Goal: Transaction & Acquisition: Purchase product/service

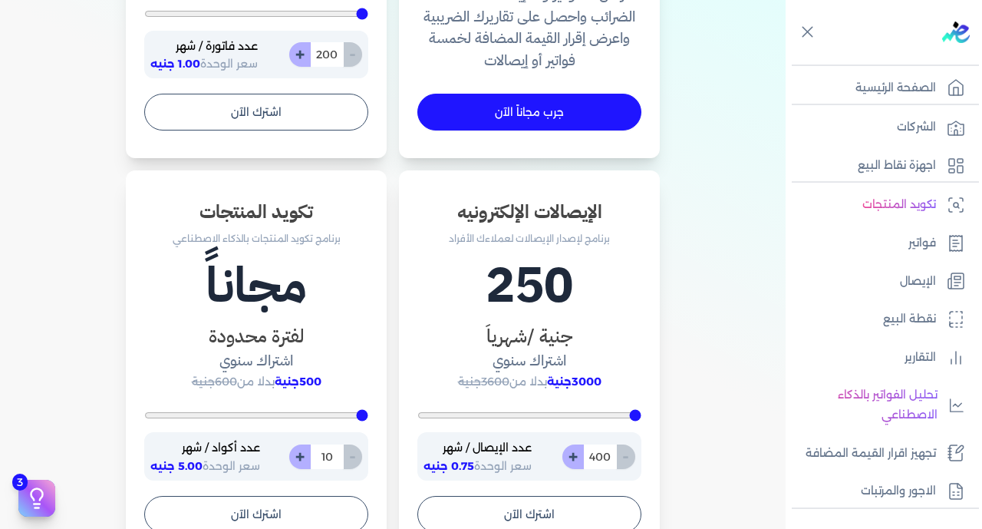
scroll to position [765, 0]
click at [603, 454] on input "400" at bounding box center [600, 456] width 34 height 25
type input "400"
type input "5"
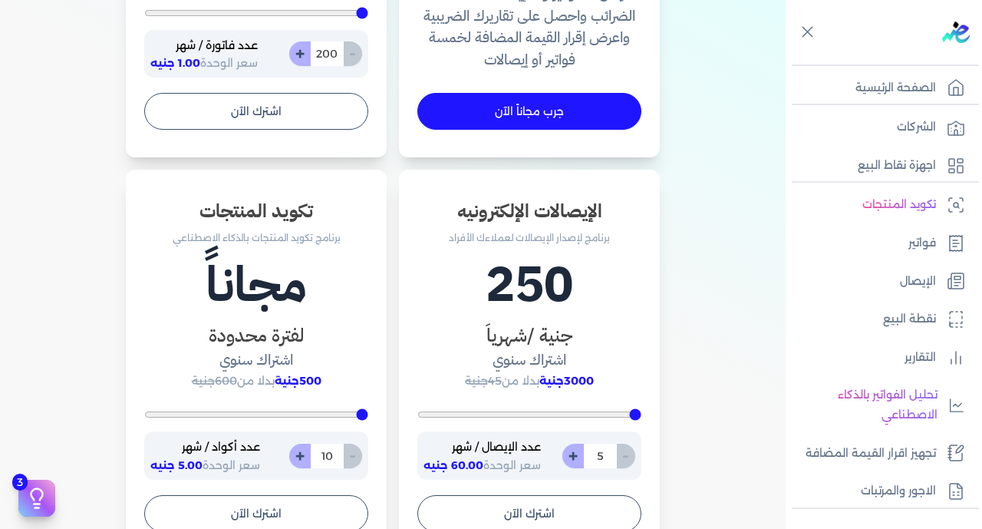
type input "400"
type input "50"
type input "500"
type input "400"
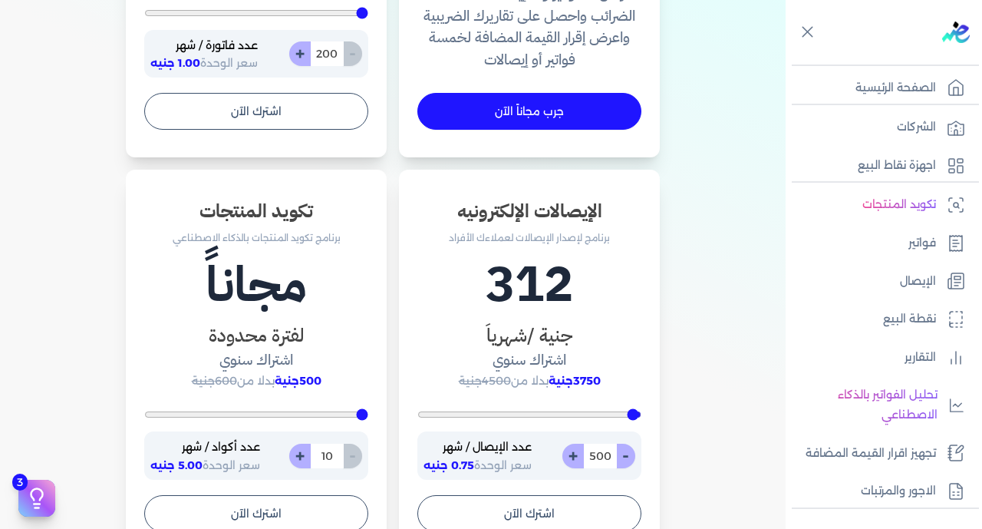
type input "50"
type input "400"
type input "5"
type input "5200"
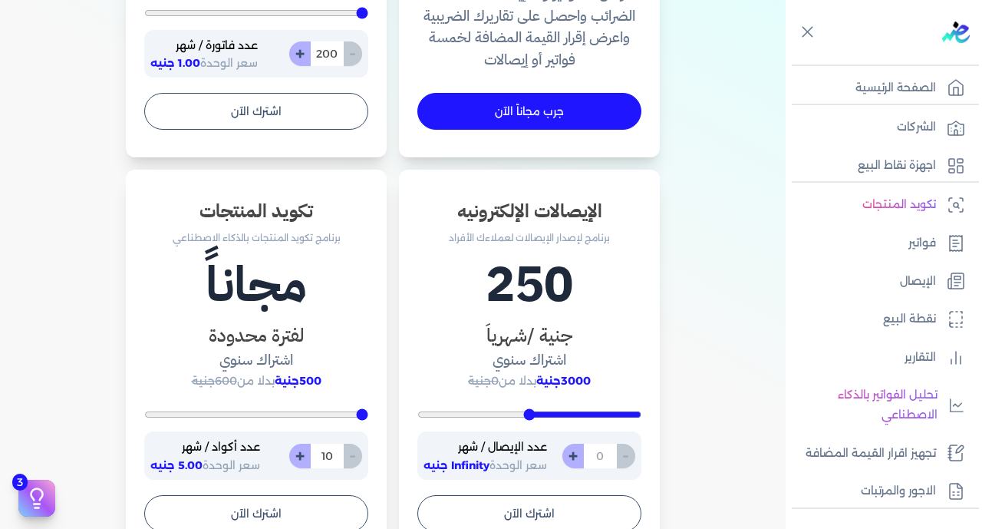
type input "400"
type input "4"
type input "400"
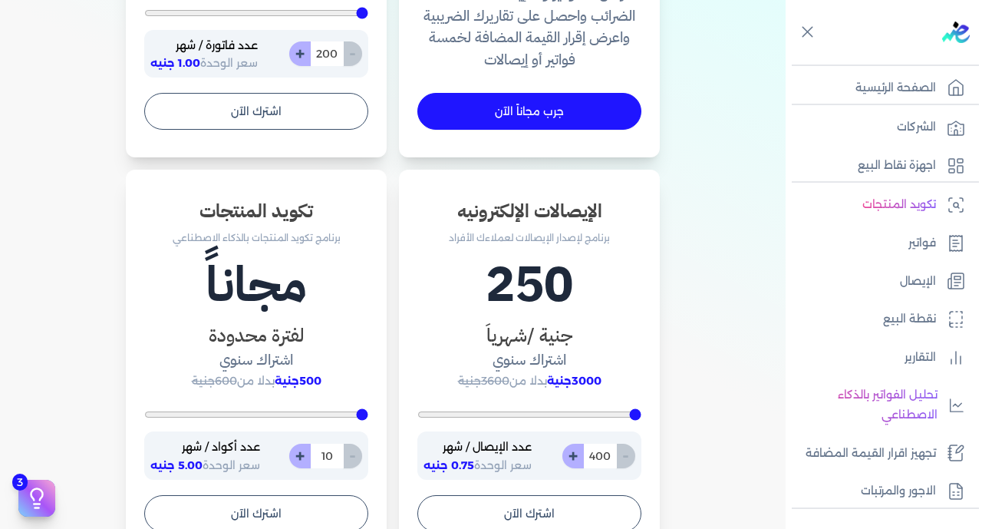
type input "40"
type input "400"
type input "4"
type input "5200"
type input "400"
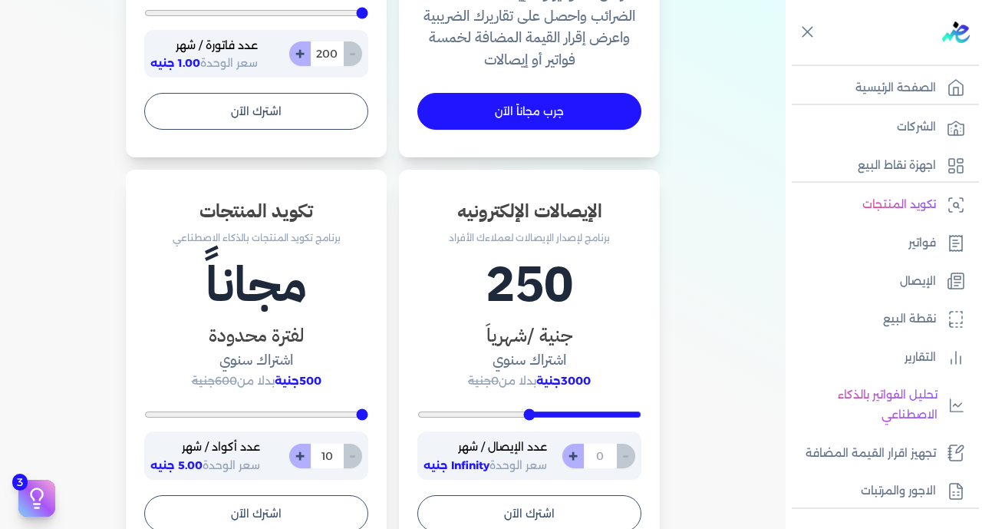
type input "5"
type input "400"
type input "50"
type input "500"
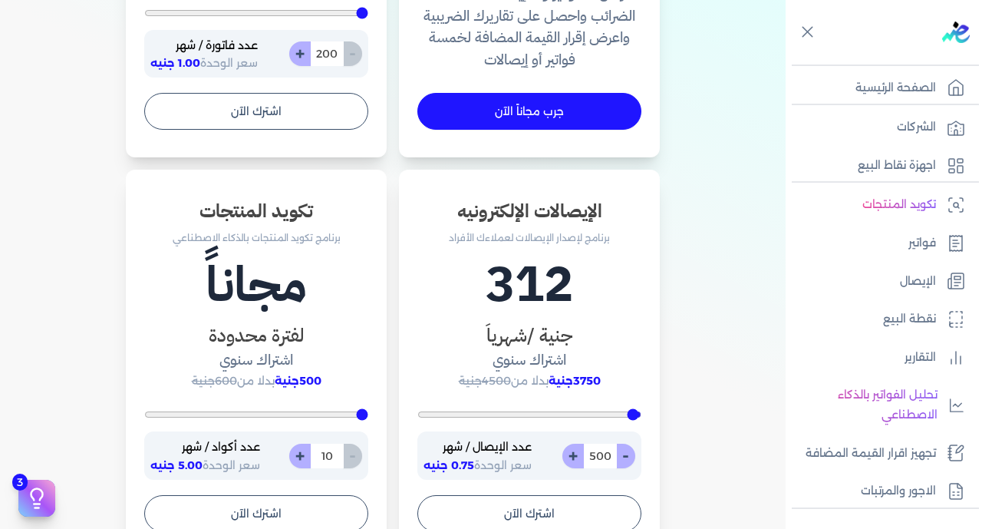
type input "400"
type input "50"
type input "400"
type input "5"
type input "5200"
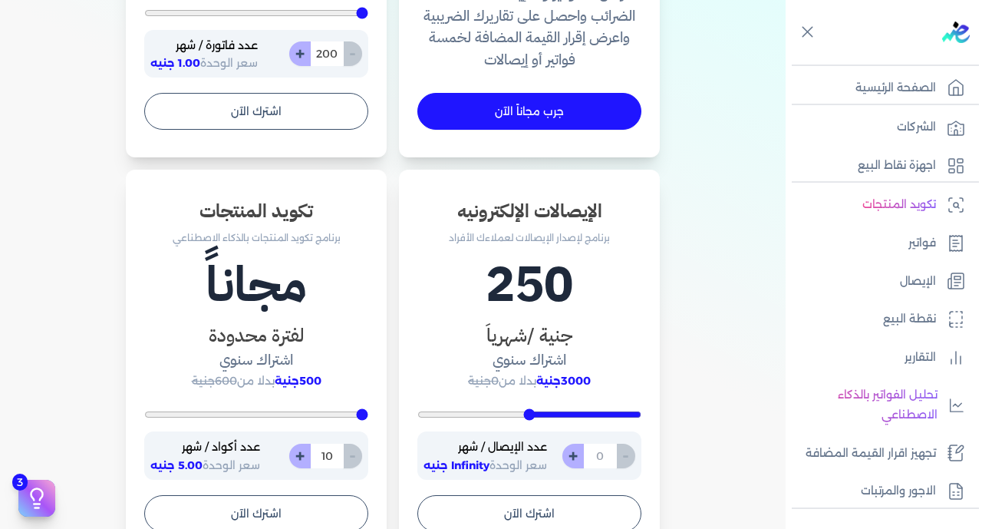
type input "400"
type input "4"
type input "400"
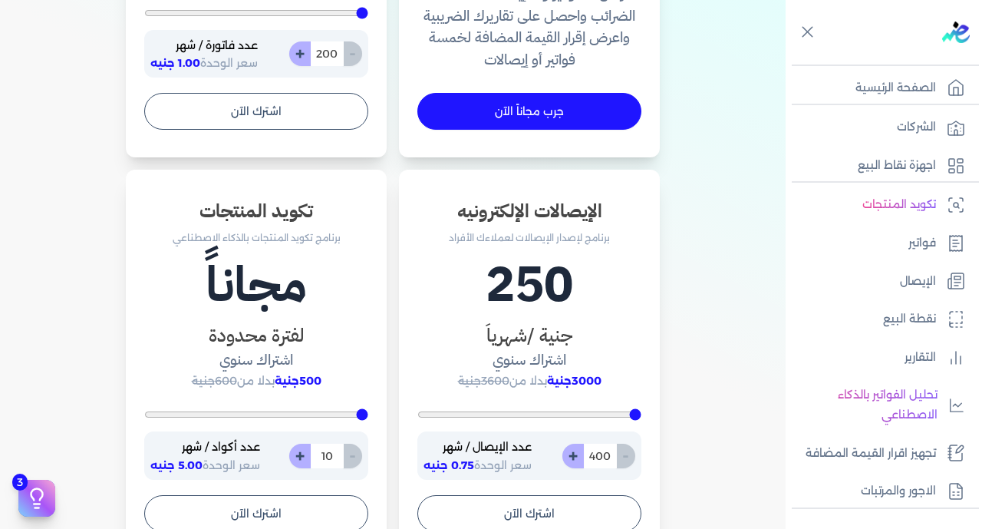
type input "40"
type input "400"
type input "4"
type input "5200"
type input "400"
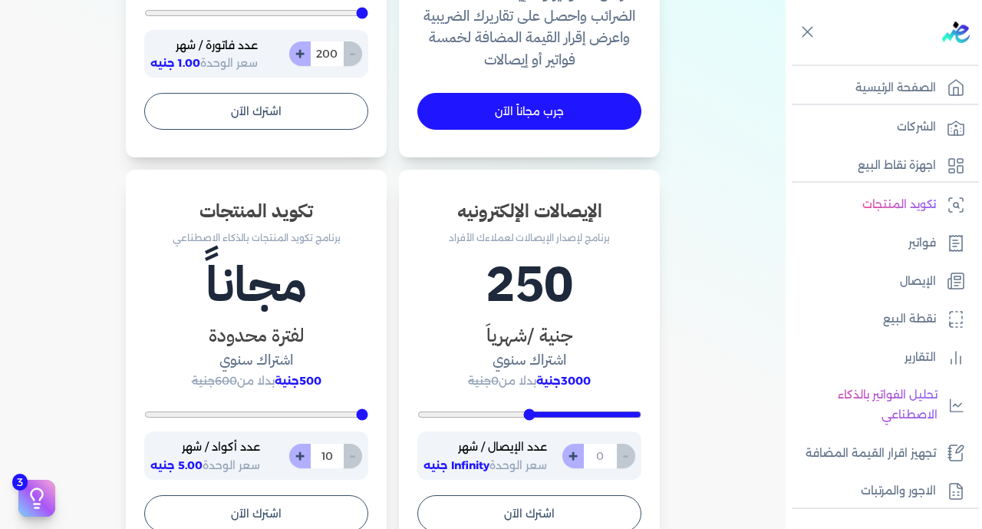
type input "6"
type input "400"
type input "60"
type input "600"
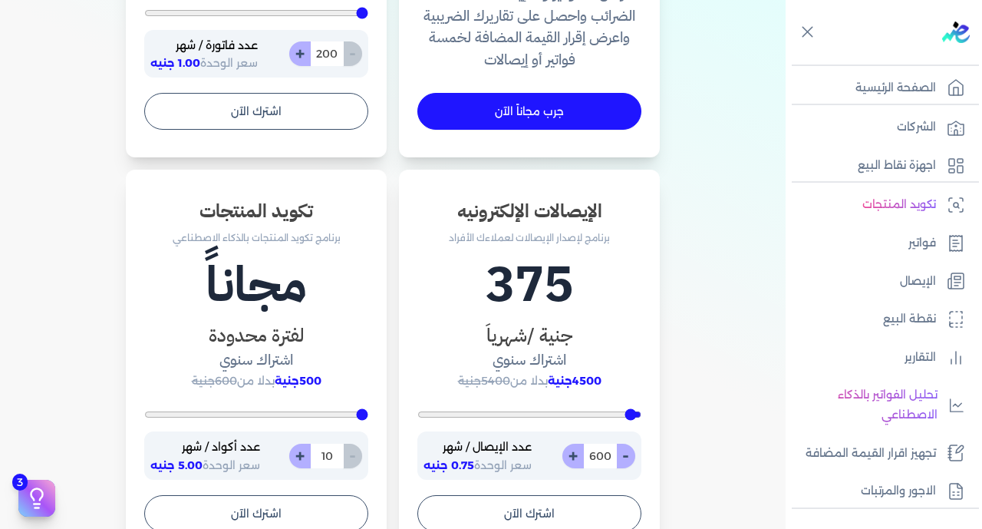
type input "400"
type input "60"
type input "400"
type input "6"
type input "5200"
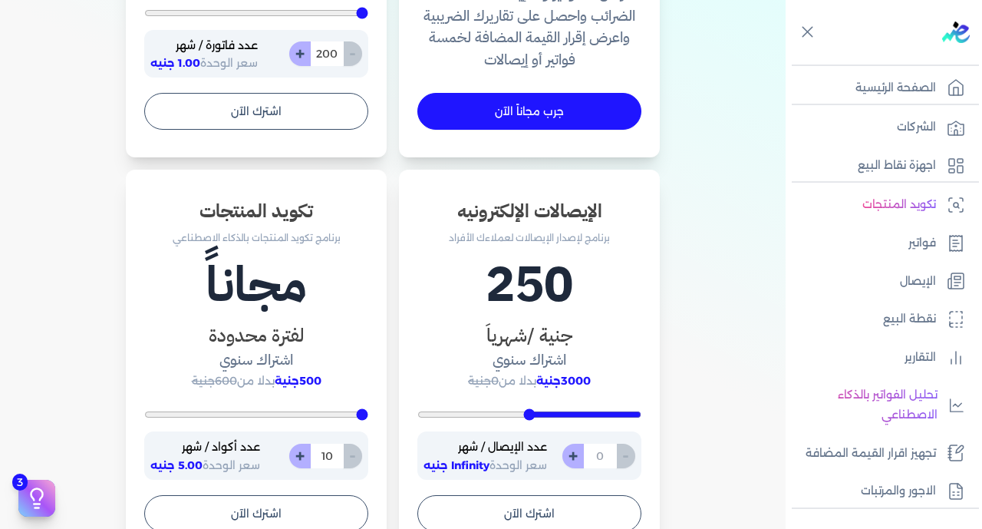
type input "400"
type input "6"
type input "400"
type input "60"
type input "600"
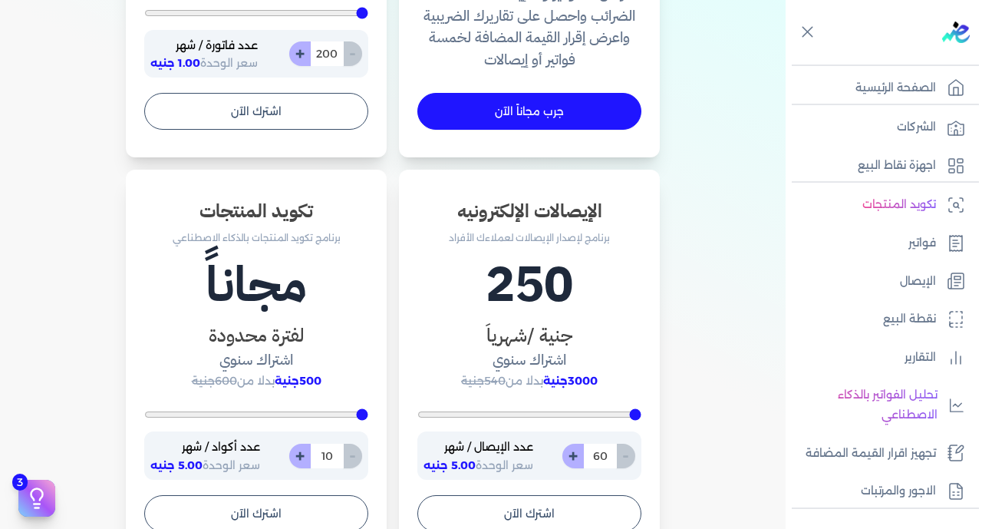
type input "600"
type input "400"
type input "60"
type input "400"
type input "6"
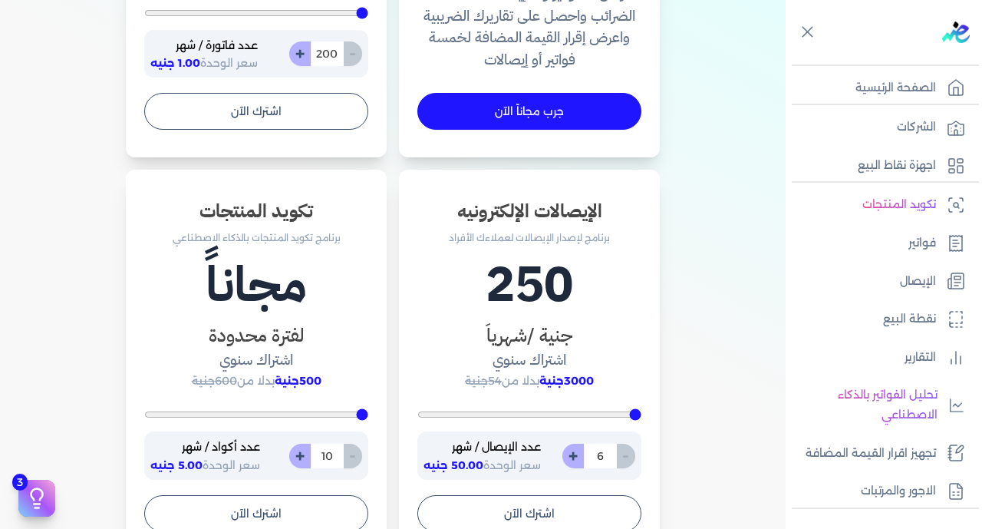
type input "5200"
type input "400"
type input "4"
type input "400"
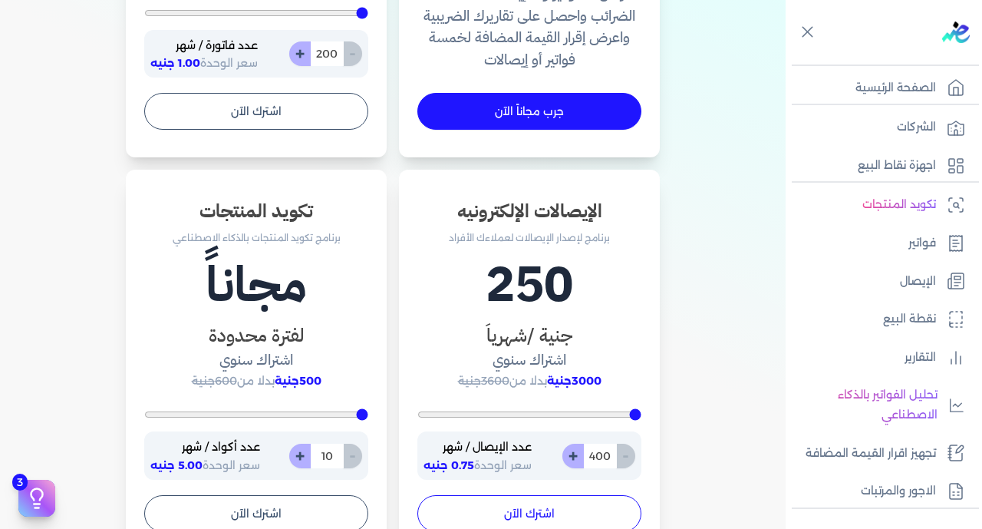
click at [520, 513] on button "اشترك الآن" at bounding box center [530, 513] width 224 height 37
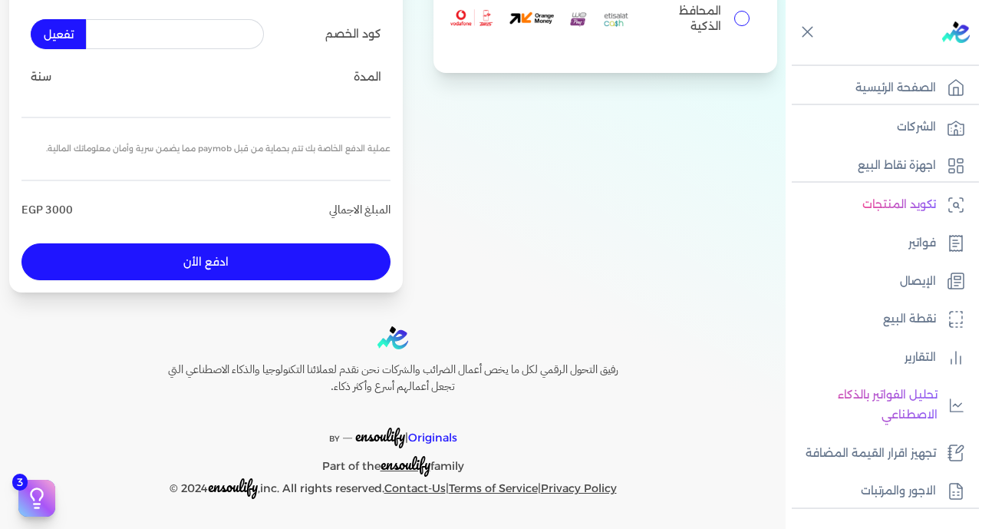
scroll to position [251, 0]
click at [736, 19] on input "المحافظ الذكية" at bounding box center [742, 18] width 15 height 15
radio input "true"
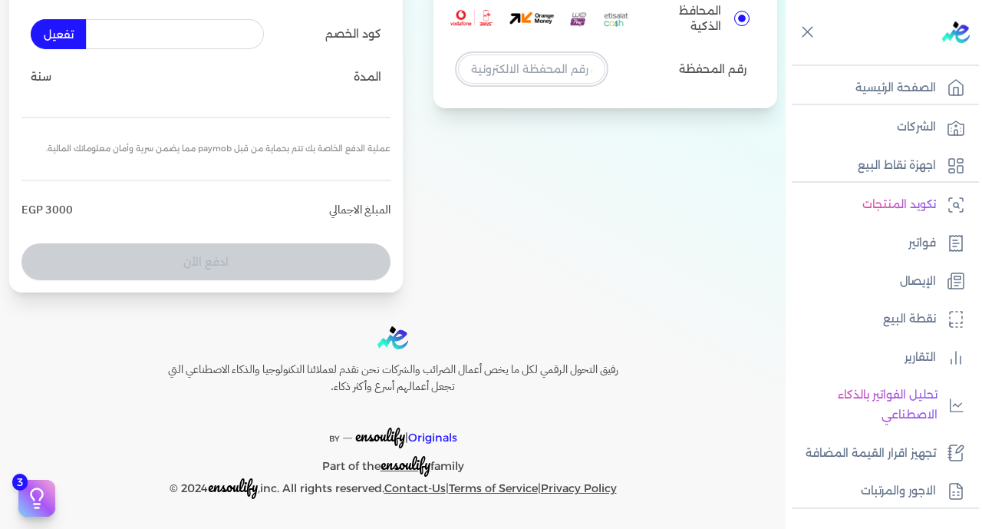
click at [563, 69] on input "tel" at bounding box center [531, 68] width 147 height 29
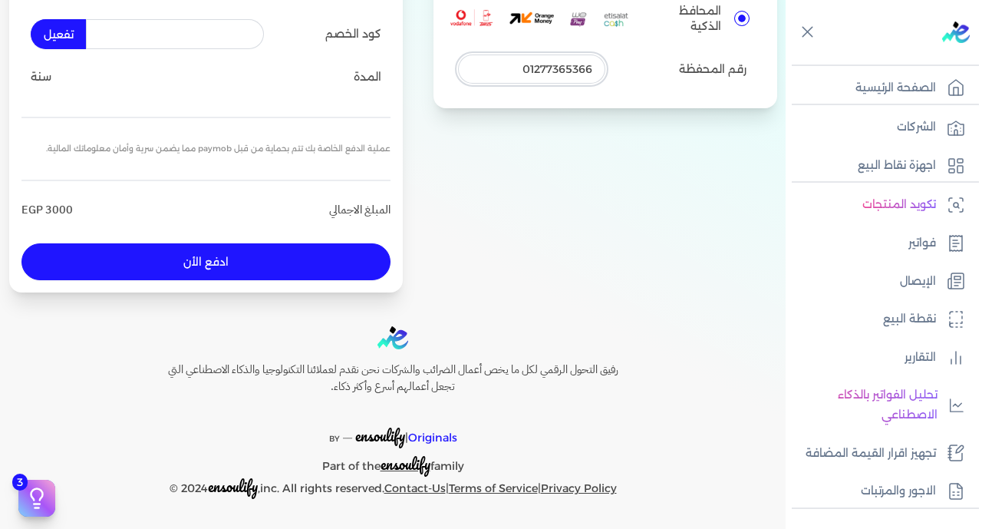
type input "01277365366"
click at [477, 216] on div "بطاقة بنكية المحافظ الذكية رقم المحفظة 01277365366" at bounding box center [606, 95] width 344 height 391
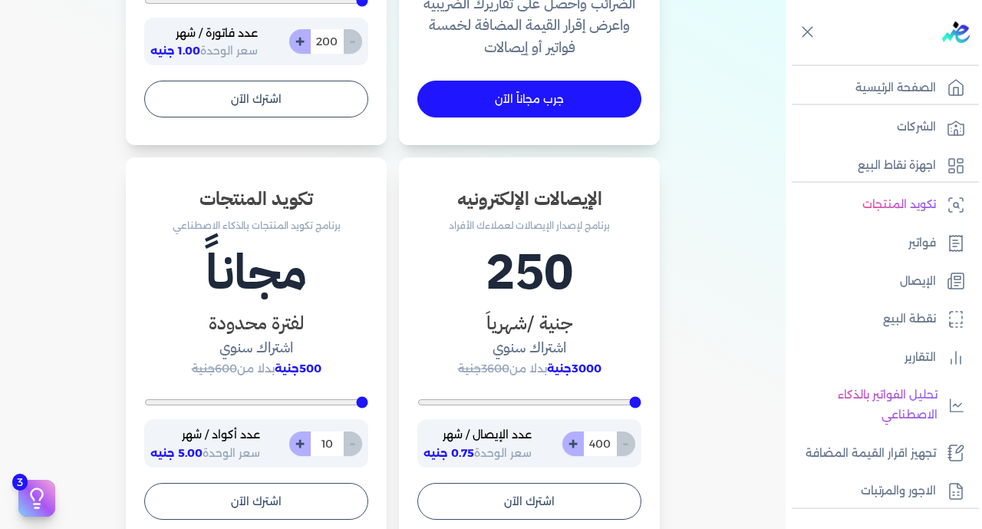
scroll to position [789, 0]
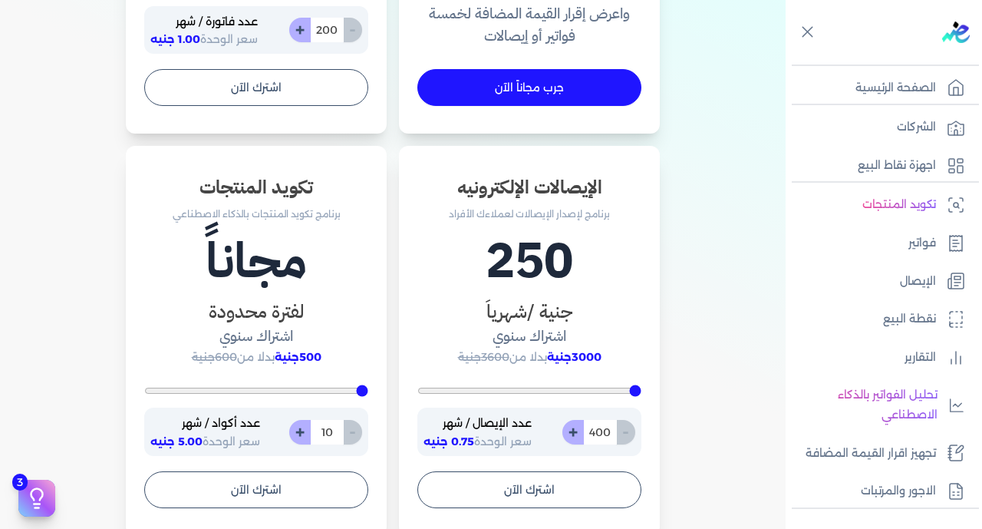
click at [523, 336] on h4 "اشتراك سنوي" at bounding box center [530, 336] width 224 height 22
click at [527, 312] on h3 "جنية /شهرياَ" at bounding box center [530, 312] width 224 height 28
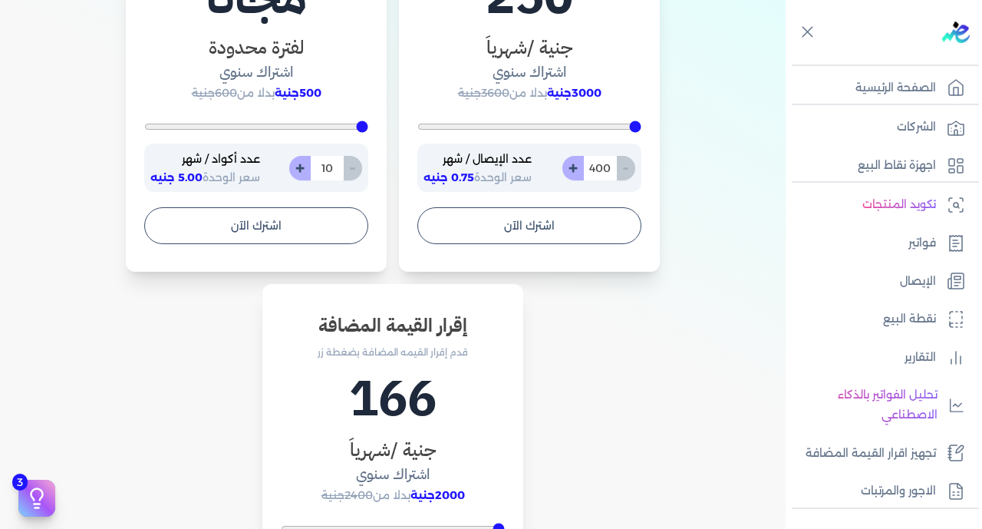
scroll to position [943, 0]
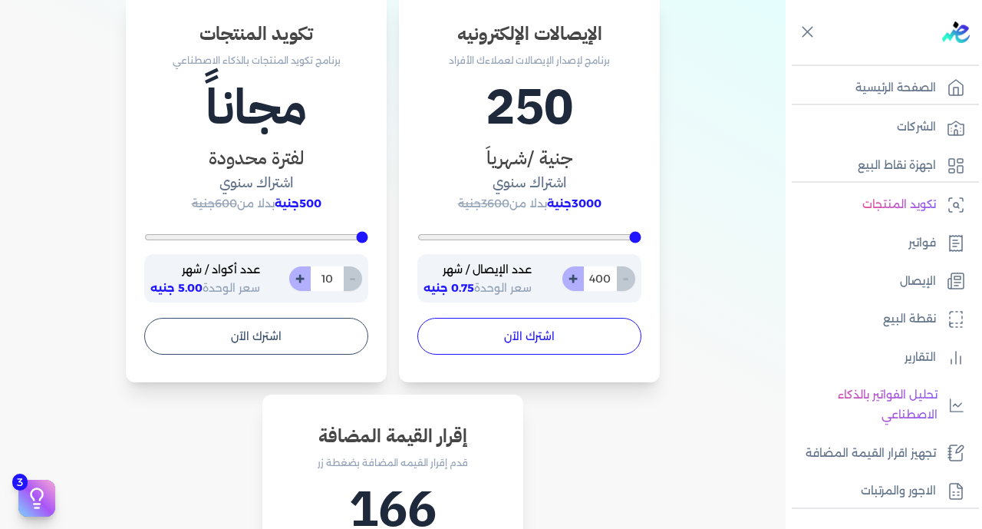
click at [550, 334] on button "اشترك الآن" at bounding box center [530, 336] width 224 height 37
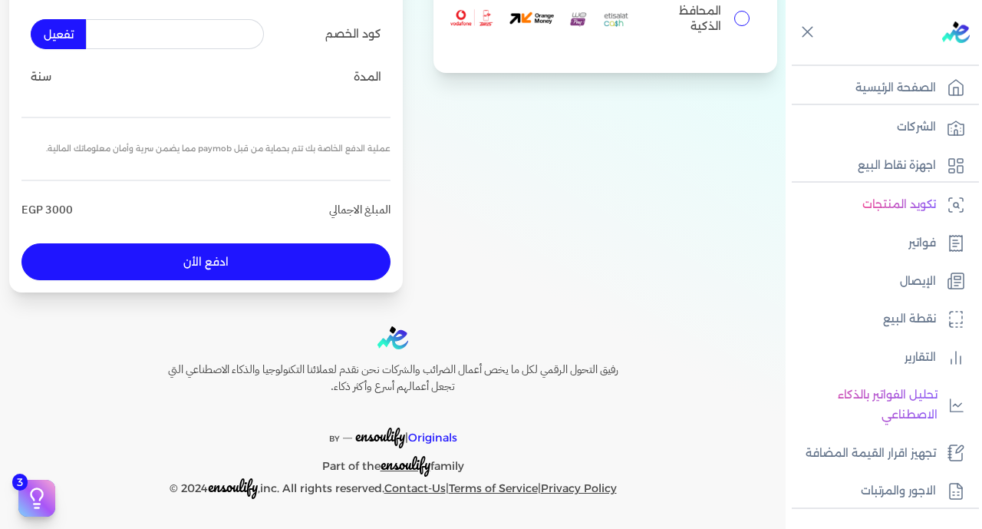
scroll to position [251, 0]
click at [51, 71] on p "سنة" at bounding box center [41, 78] width 21 height 20
click at [321, 148] on p "عملية الدفع الخاصة بك تتم بحماية من قبل paymob مما يضمن سرية وأمان معلوماتك الم…" at bounding box center [205, 149] width 369 height 38
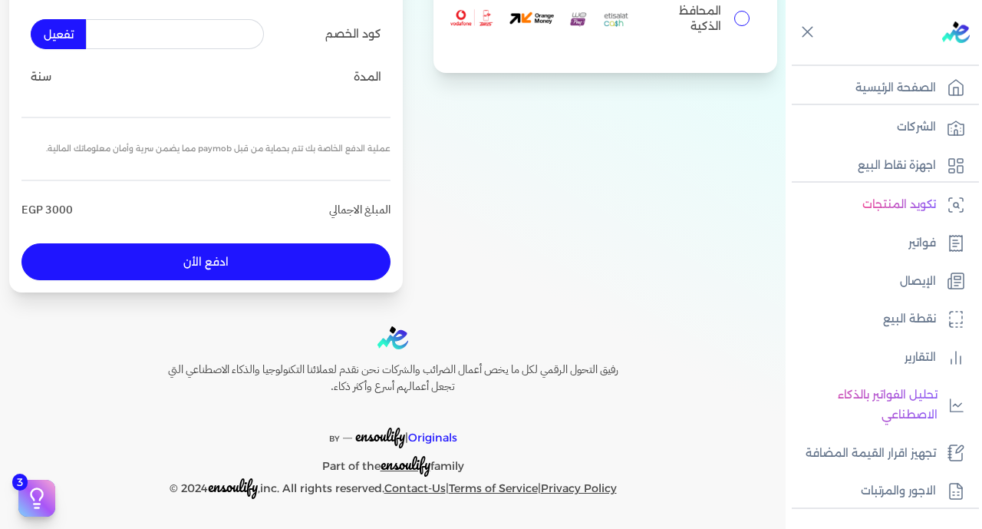
click at [321, 148] on p "عملية الدفع الخاصة بك تتم بحماية من قبل paymob مما يضمن سرية وأمان معلوماتك الم…" at bounding box center [205, 149] width 369 height 38
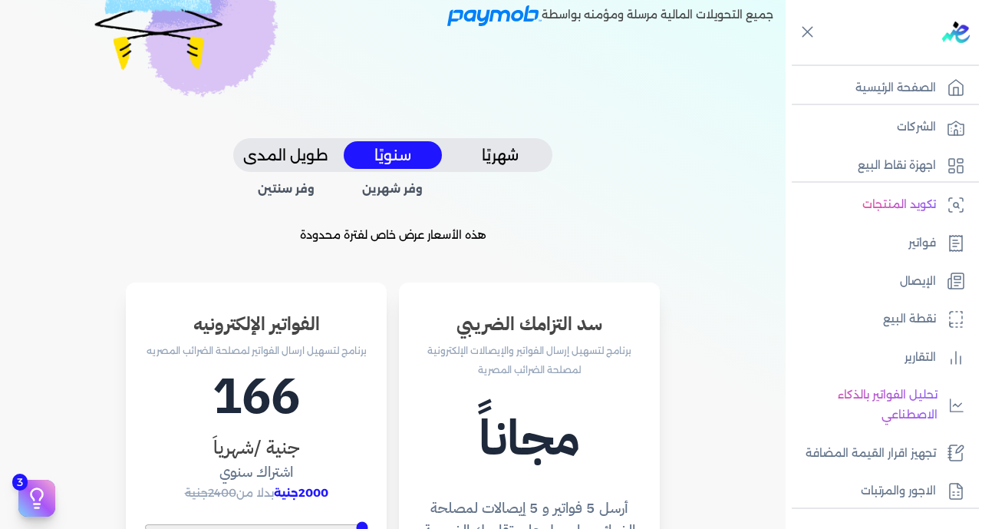
click at [517, 158] on button "شهريًا" at bounding box center [500, 155] width 98 height 28
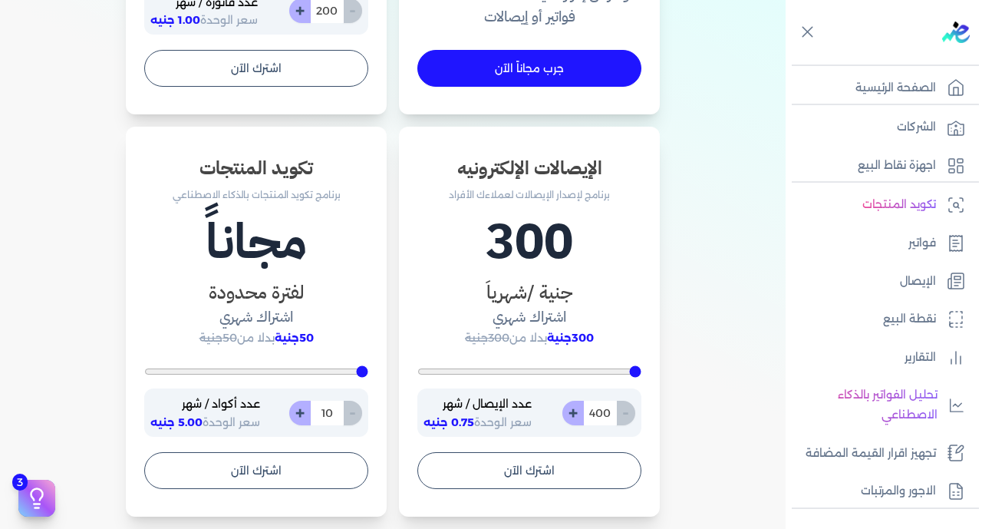
scroll to position [811, 0]
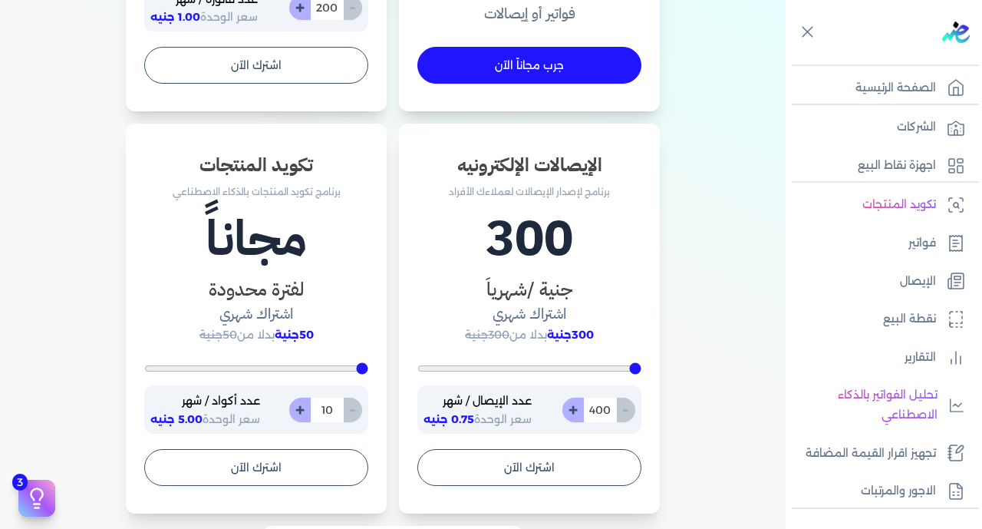
click at [603, 418] on input "400" at bounding box center [600, 410] width 34 height 25
click at [603, 415] on input "400" at bounding box center [600, 410] width 34 height 25
type input "400"
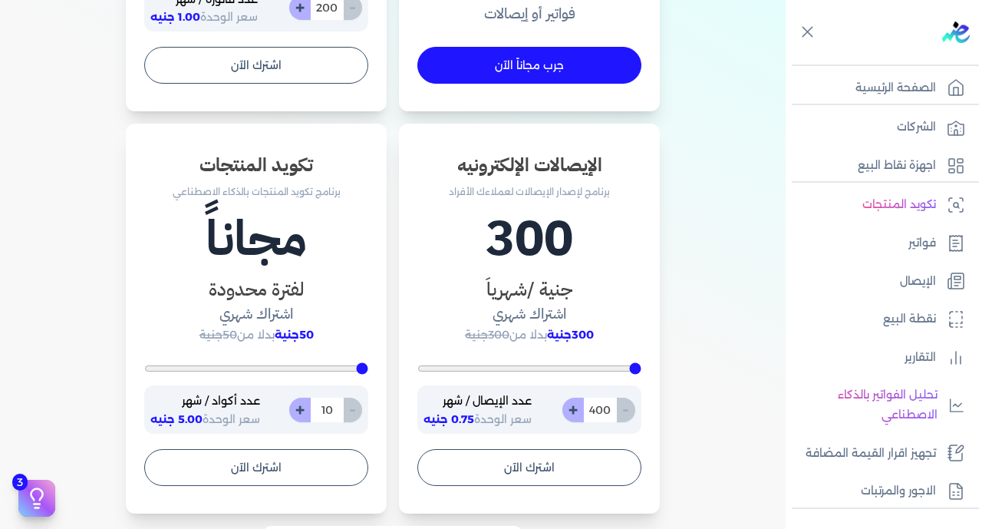
type input "5"
type input "400"
type input "50"
type input "500"
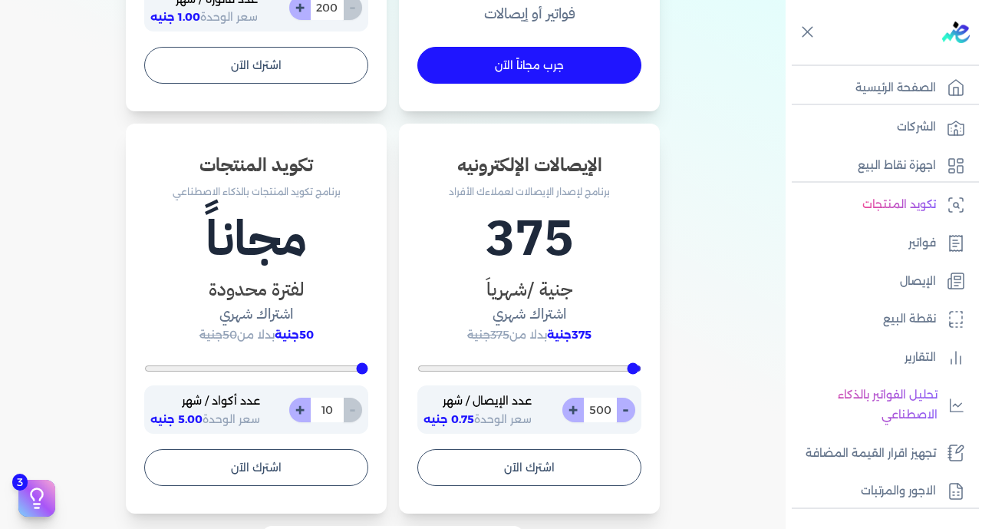
type input "400"
type input "50"
type input "400"
type input "5"
type input "5200"
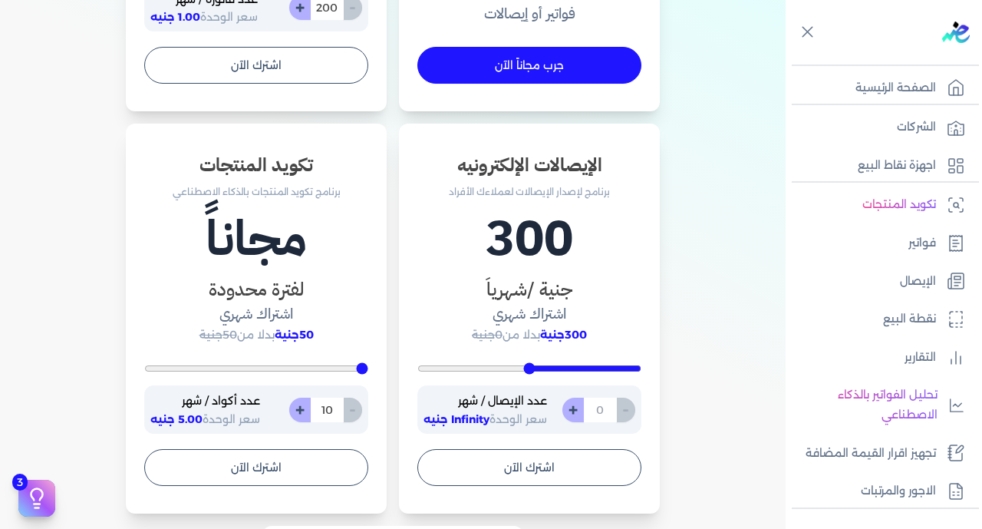
type input "400"
type input "4"
type input "400"
click at [582, 479] on button "اشترك الآن" at bounding box center [530, 467] width 224 height 37
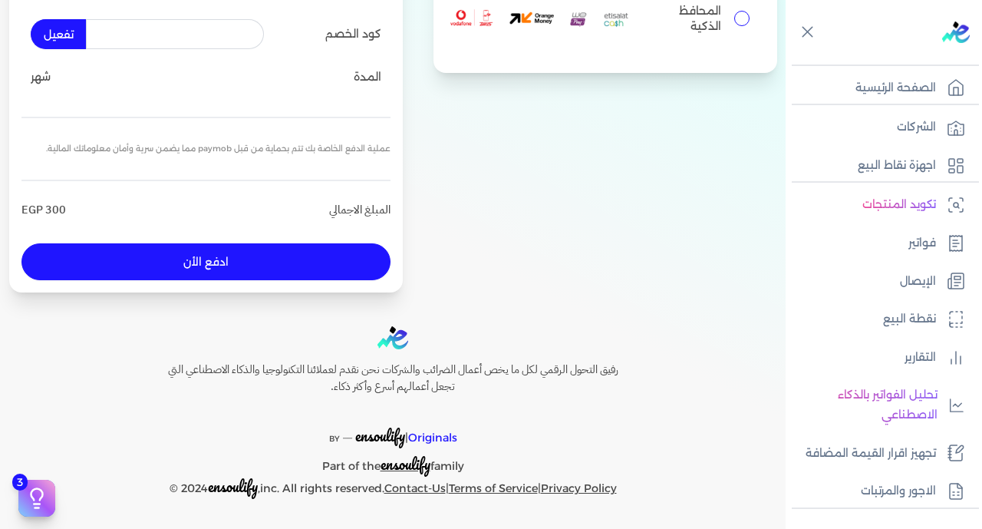
scroll to position [251, 0]
click at [735, 21] on input "المحافظ الذكية" at bounding box center [742, 18] width 15 height 15
radio input "true"
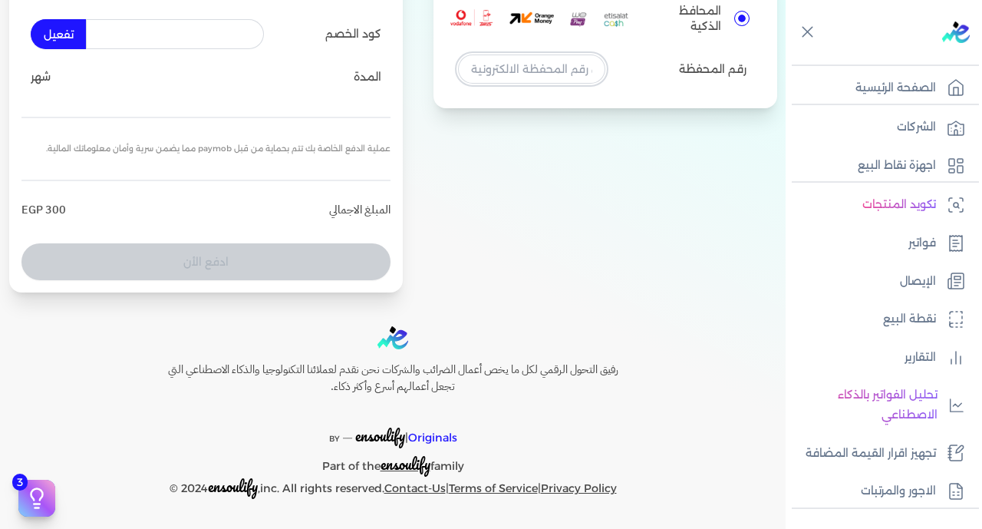
click at [537, 77] on input "tel" at bounding box center [531, 68] width 147 height 29
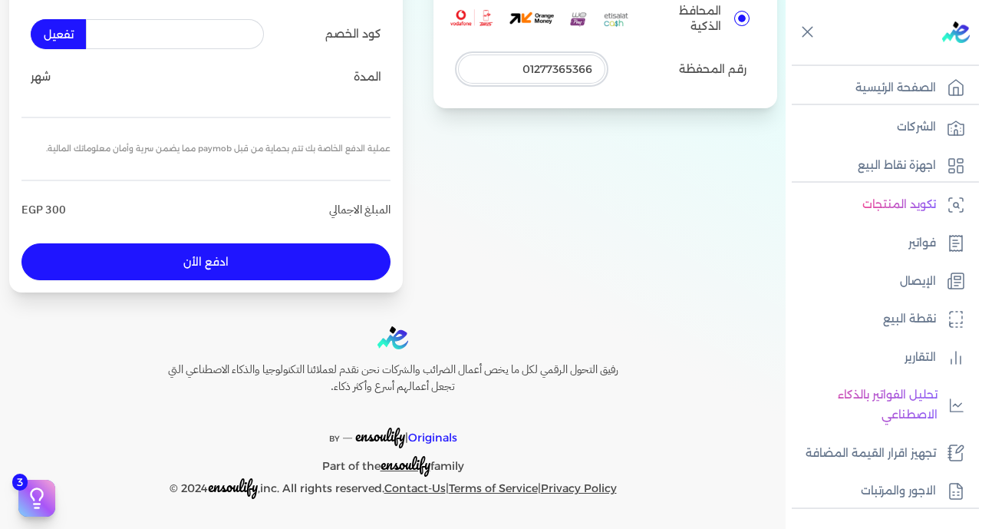
type input "01277365366"
click at [335, 259] on button "ادفع الأن" at bounding box center [205, 261] width 369 height 37
click at [304, 261] on button "ادفع الأن" at bounding box center [205, 261] width 369 height 37
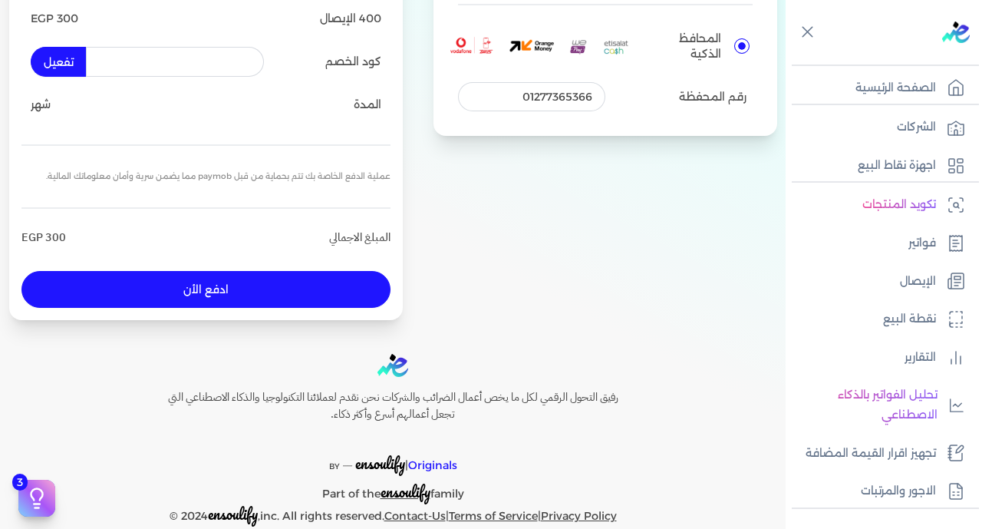
scroll to position [239, 0]
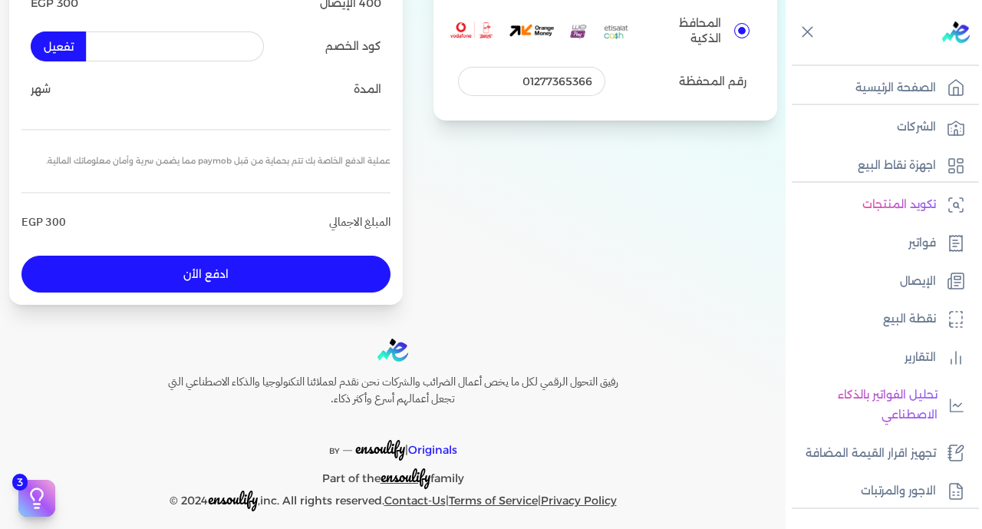
click at [221, 272] on button "ادفع الأن" at bounding box center [205, 274] width 369 height 37
click at [254, 277] on button "ادفع الأن" at bounding box center [205, 274] width 369 height 37
click at [609, 27] on img at bounding box center [544, 31] width 187 height 46
click at [735, 27] on input "المحافظ الذكية" at bounding box center [742, 30] width 15 height 15
click at [544, 91] on input "01277365366" at bounding box center [531, 81] width 147 height 29
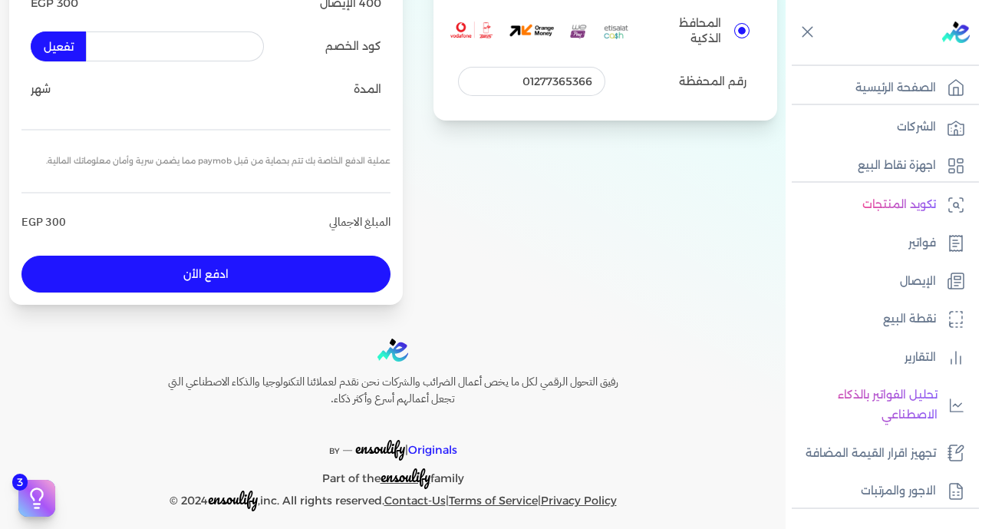
click at [233, 287] on button "ادفع الأن" at bounding box center [205, 274] width 369 height 37
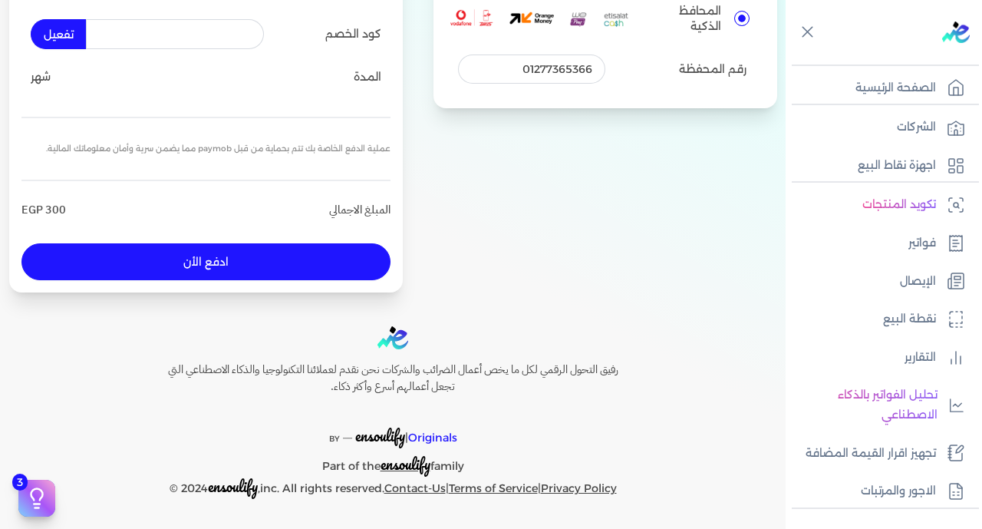
scroll to position [0, 0]
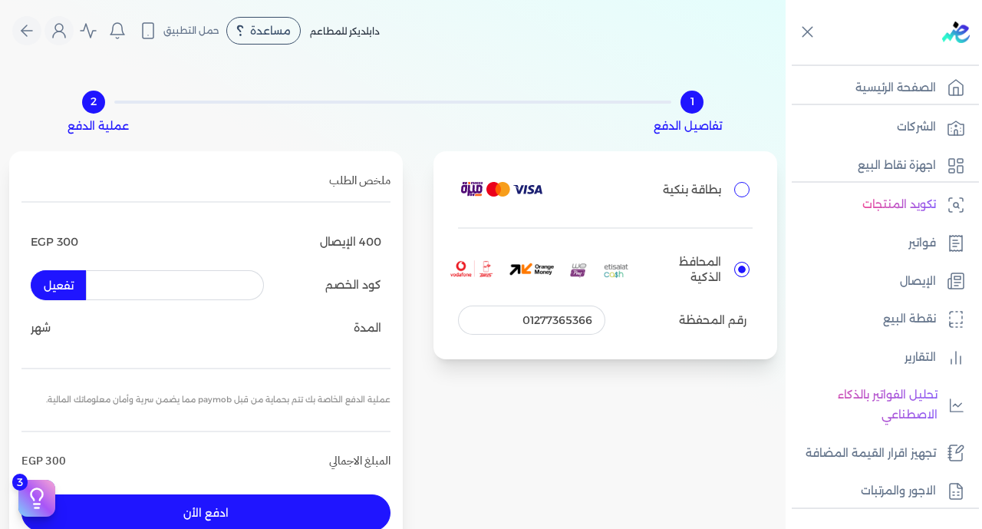
click at [210, 503] on button "ادفع الأن" at bounding box center [205, 512] width 369 height 37
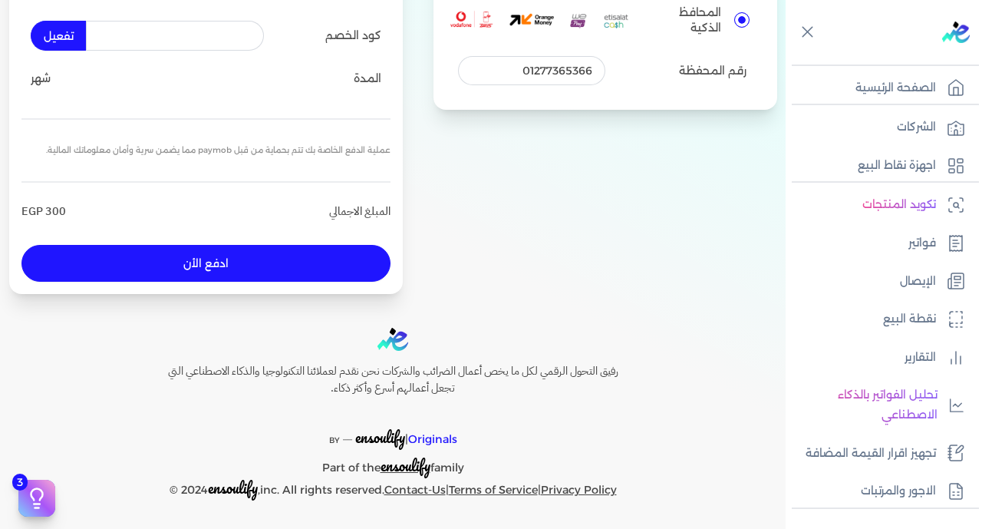
scroll to position [251, 0]
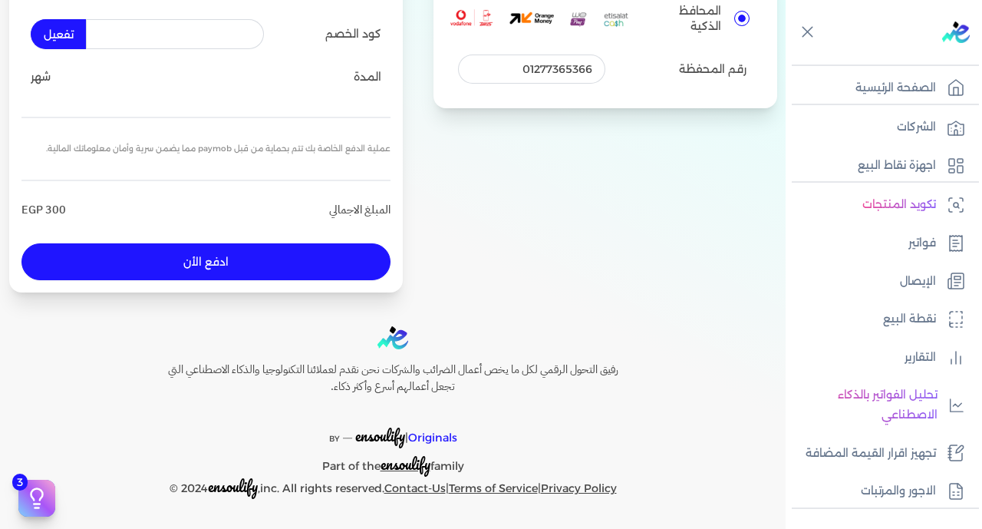
click at [176, 20] on input "text" at bounding box center [175, 33] width 178 height 29
click at [276, 154] on p "عملية الدفع الخاصة بك تتم بحماية من قبل paymob مما يضمن سرية وأمان معلوماتك الم…" at bounding box center [205, 149] width 369 height 38
click at [272, 149] on p "عملية الدفع الخاصة بك تتم بحماية من قبل paymob مما يضمن سرية وأمان معلوماتك الم…" at bounding box center [205, 149] width 369 height 38
click at [232, 256] on button "ادفع الأن" at bounding box center [205, 261] width 369 height 37
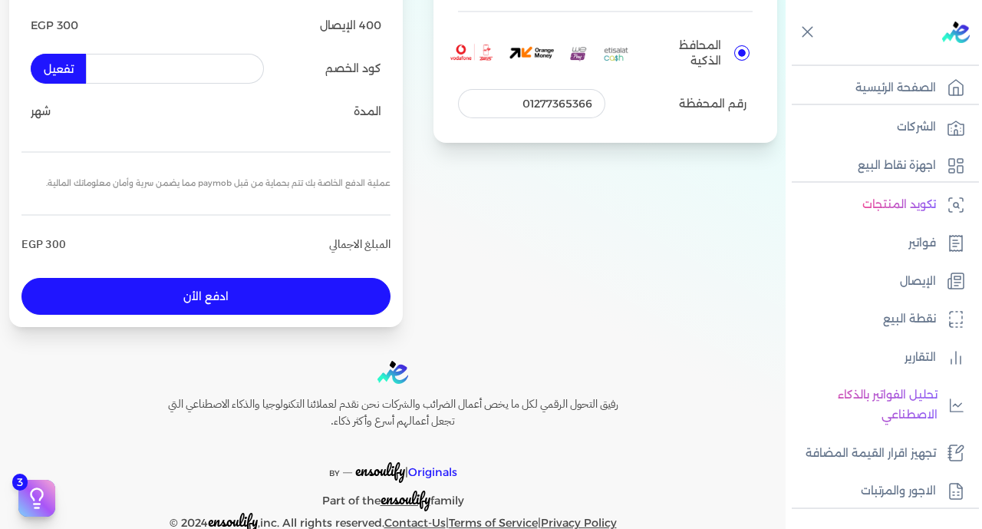
scroll to position [0, 0]
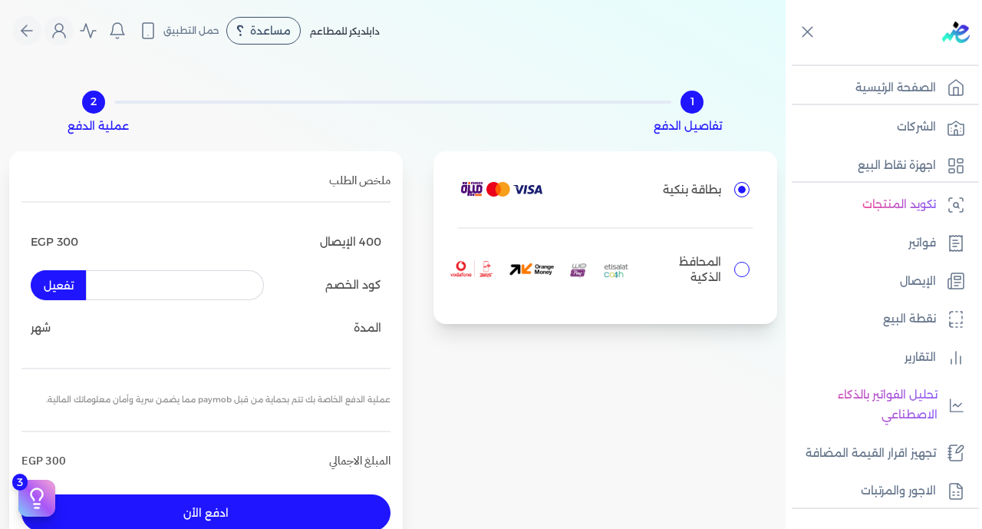
click at [739, 265] on input "المحافظ الذكية" at bounding box center [742, 269] width 15 height 15
radio input "true"
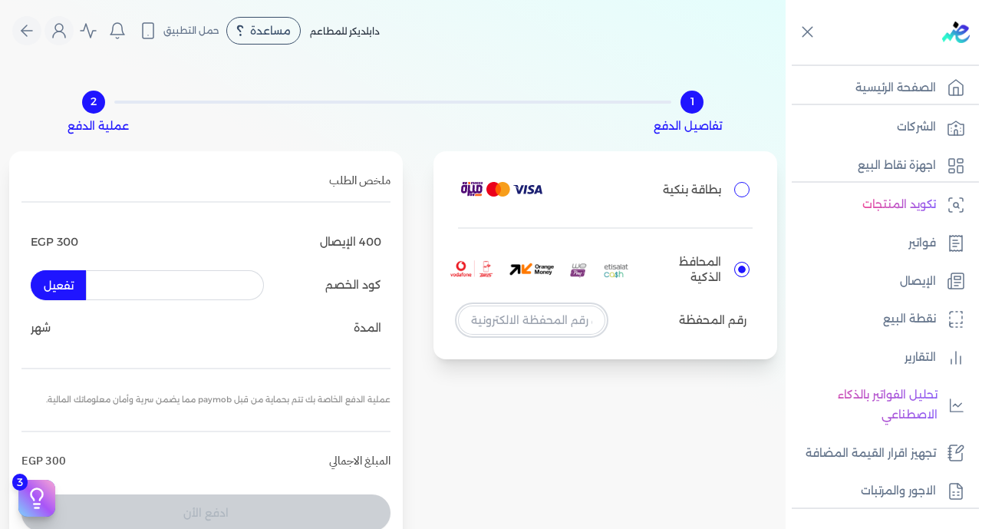
click at [556, 325] on input "tel" at bounding box center [531, 319] width 147 height 29
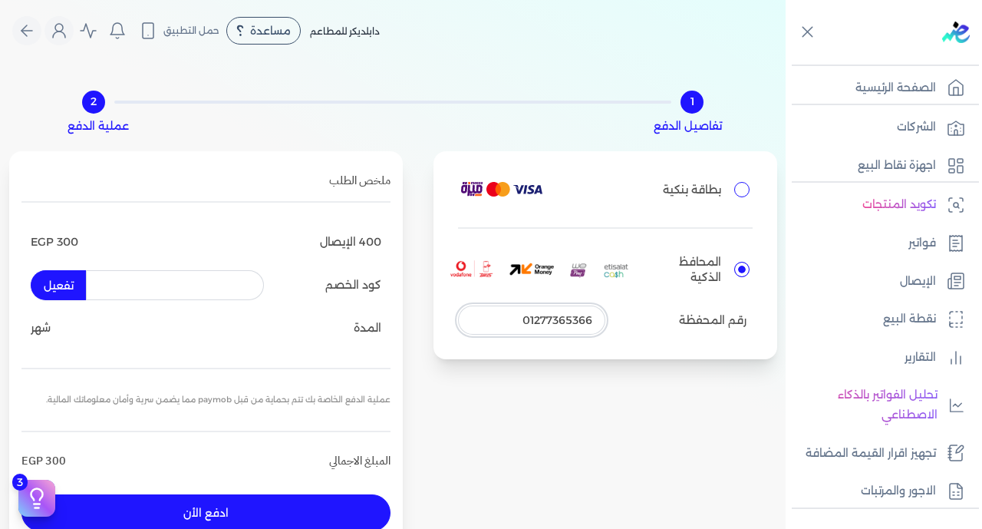
type input "01277365366"
click at [268, 510] on button "ادفع الأن" at bounding box center [205, 512] width 369 height 37
click at [811, 31] on icon at bounding box center [807, 31] width 19 height 19
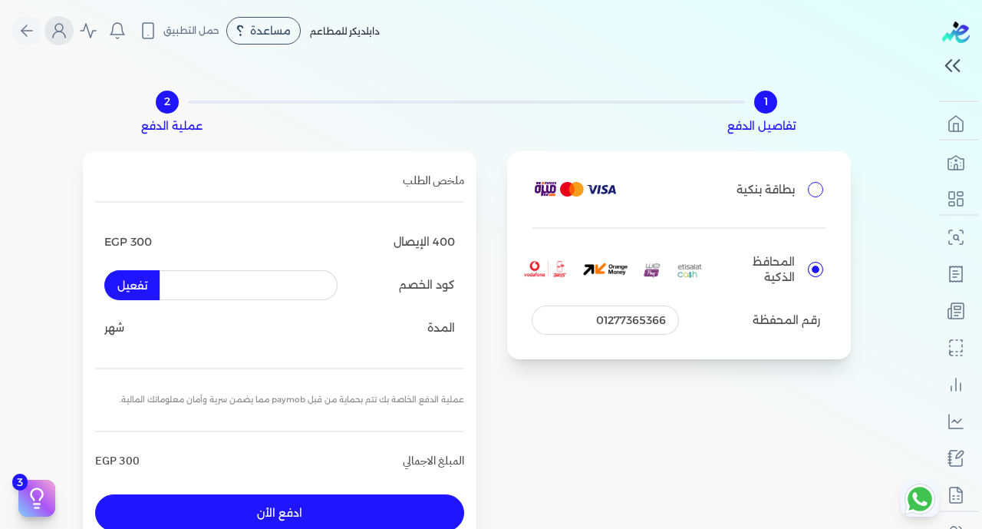
click at [61, 38] on icon "Global" at bounding box center [59, 30] width 18 height 18
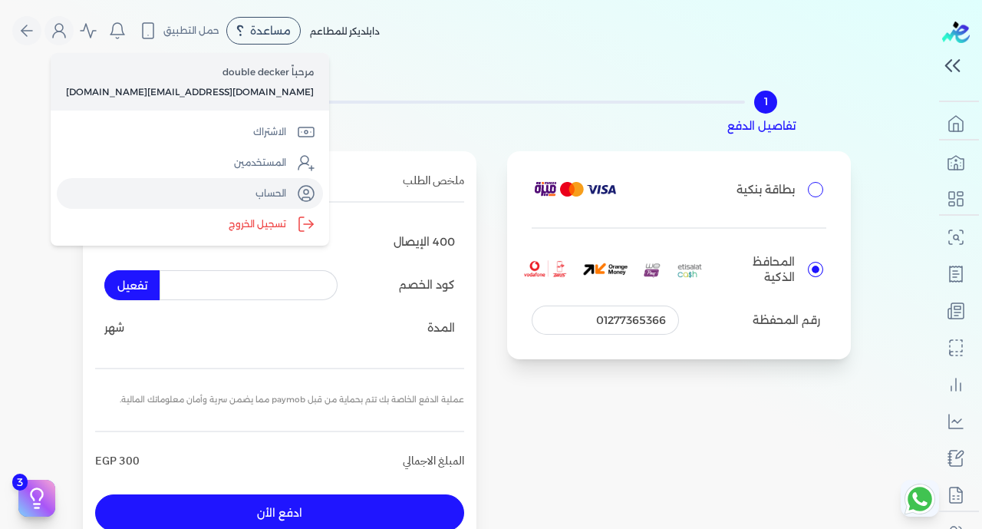
click at [170, 187] on link "الحساب" at bounding box center [190, 193] width 266 height 31
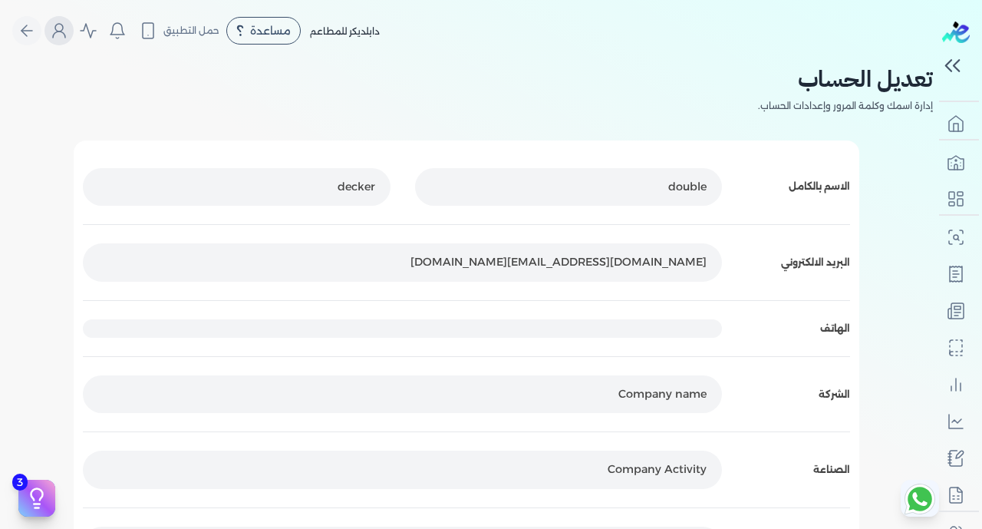
click at [66, 40] on button "Global" at bounding box center [59, 30] width 29 height 29
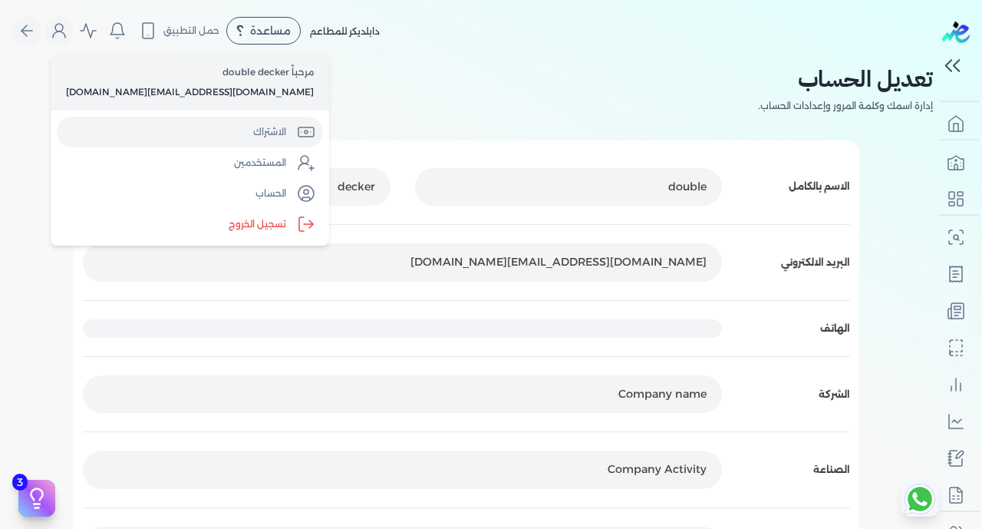
click at [134, 133] on link "الاشتراك" at bounding box center [190, 132] width 266 height 31
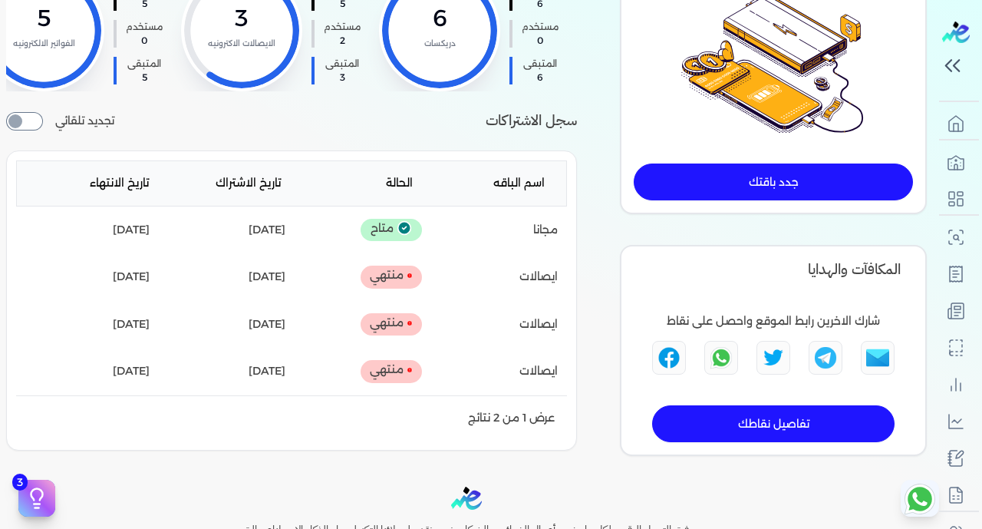
scroll to position [213, 0]
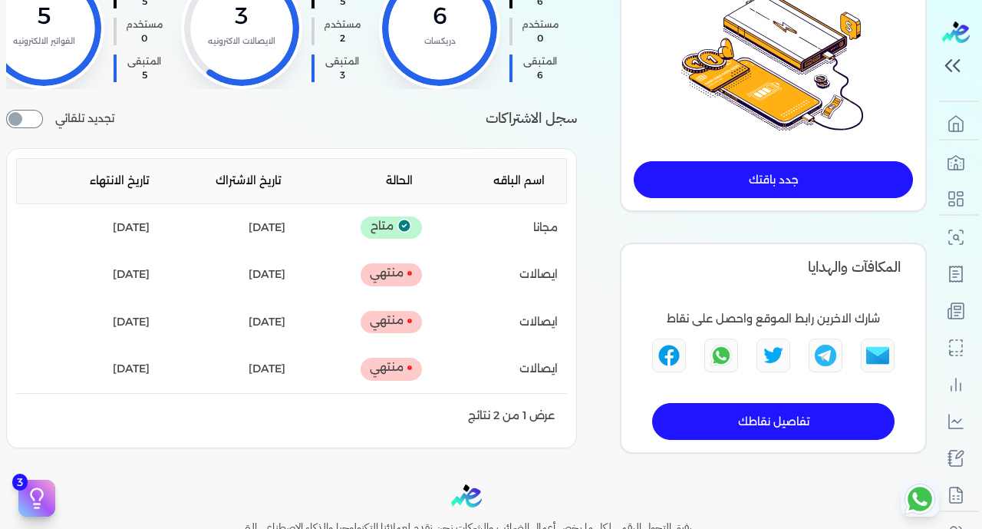
click at [718, 177] on link "جدد باقتك" at bounding box center [773, 179] width 279 height 37
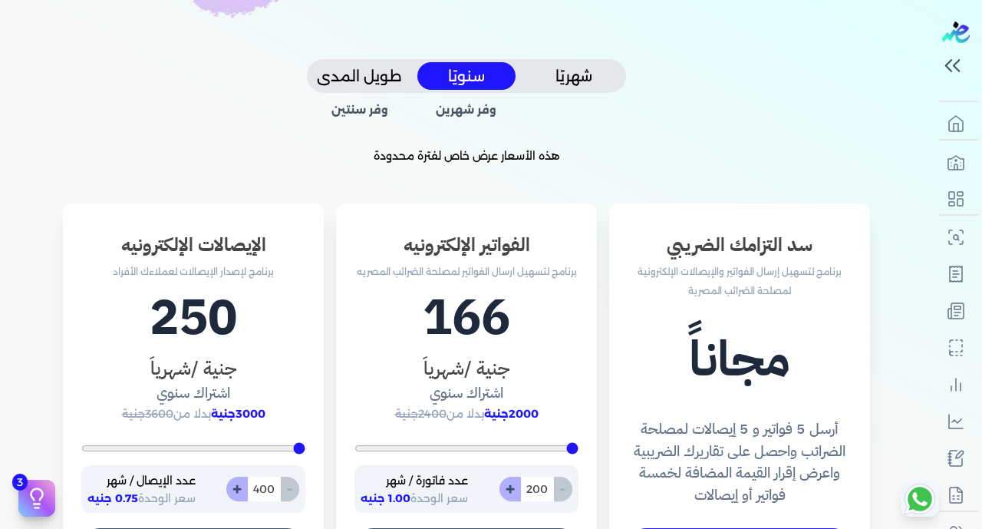
scroll to position [333, 0]
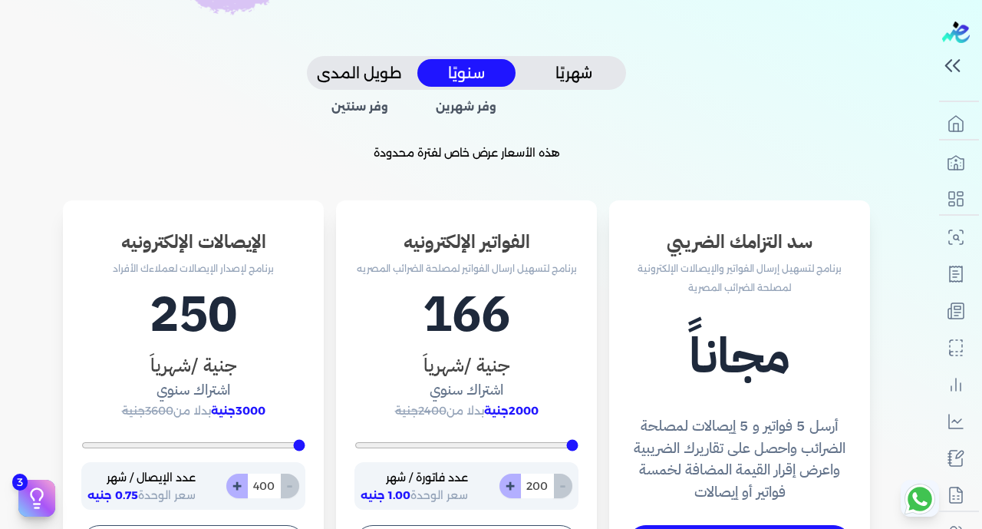
click at [584, 74] on button "شهريًا" at bounding box center [574, 73] width 98 height 28
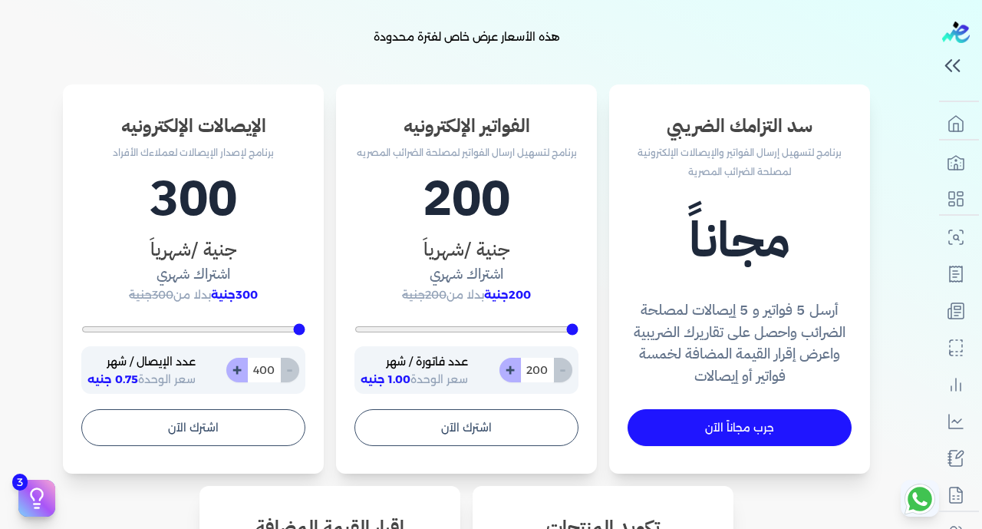
scroll to position [444, 0]
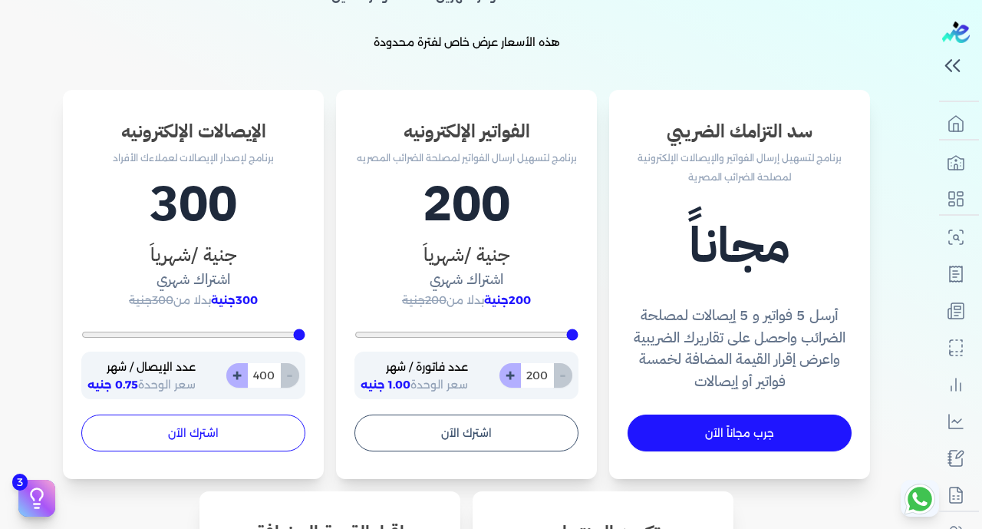
click at [239, 438] on button "اشترك الآن" at bounding box center [193, 432] width 224 height 37
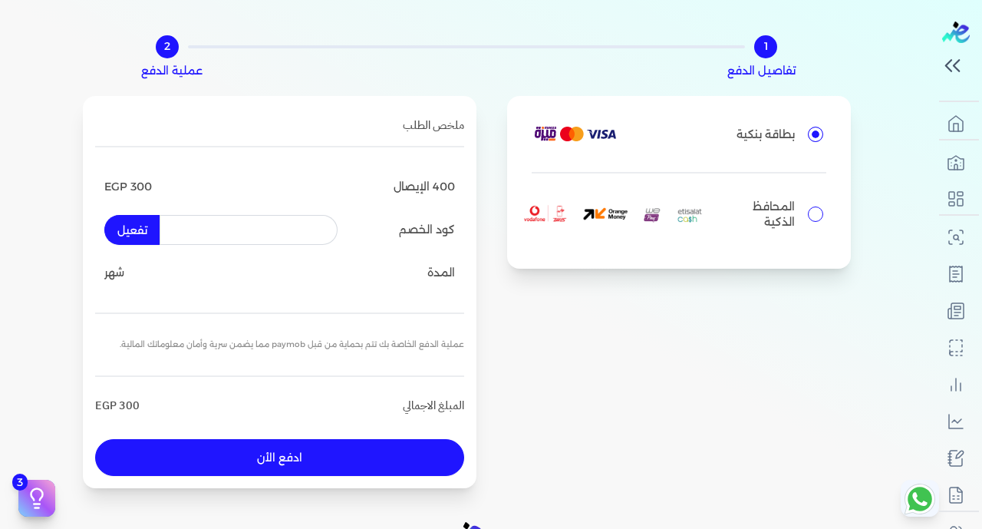
scroll to position [33, 0]
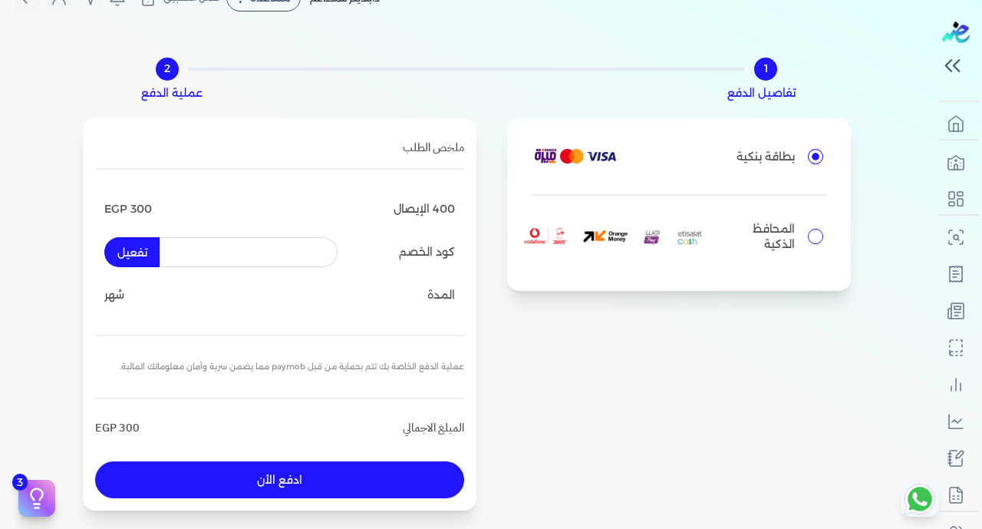
click at [811, 237] on input "المحافظ الذكية" at bounding box center [815, 236] width 15 height 15
radio input "true"
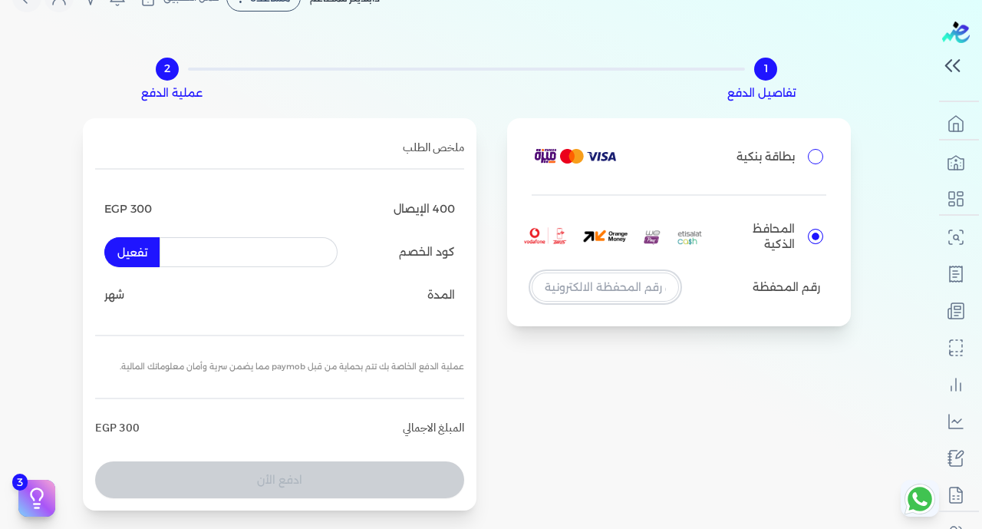
click at [635, 276] on input "tel" at bounding box center [605, 286] width 147 height 29
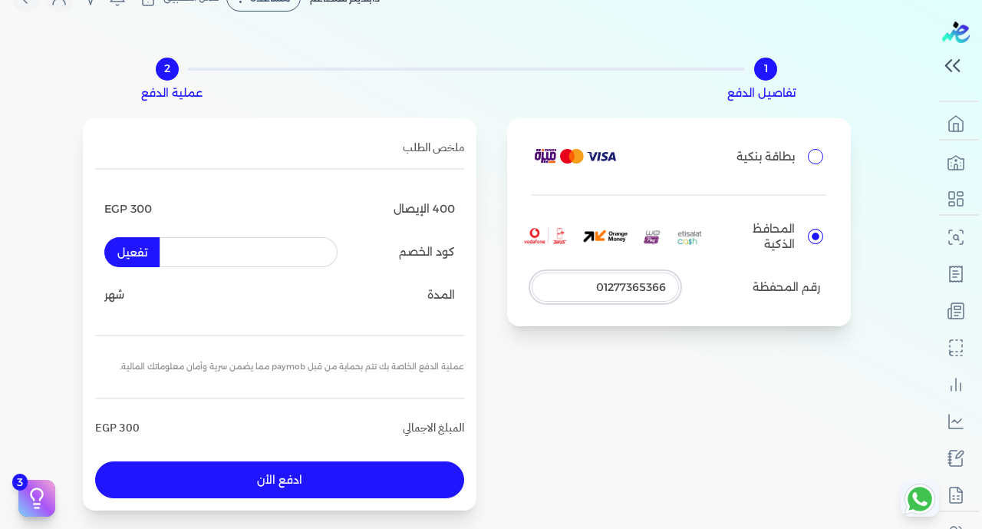
type input "01277365366"
click at [413, 480] on button "ادفع الأن" at bounding box center [279, 479] width 369 height 37
click at [910, 497] on icon at bounding box center [920, 499] width 25 height 25
click at [299, 494] on button "ادفع الأن" at bounding box center [279, 479] width 369 height 37
click at [310, 477] on div "3 دليل البدء السريع اكمل الخطوات التالية لبدء استخدام النظام مكتمل 33% الربط ال…" at bounding box center [307, 472] width 25 height 16
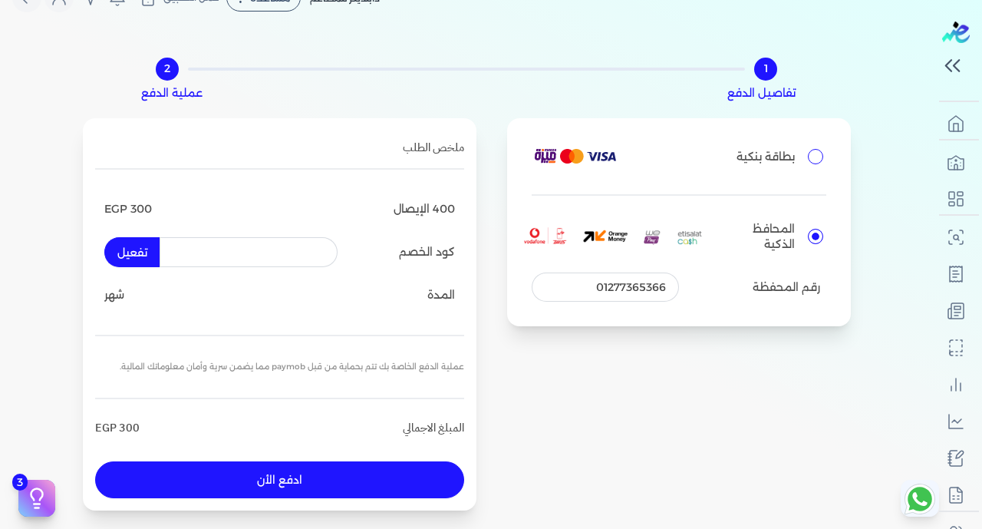
click at [310, 477] on div "3 دليل البدء السريع اكمل الخطوات التالية لبدء استخدام النظام مكتمل 33% الربط ال…" at bounding box center [307, 472] width 25 height 16
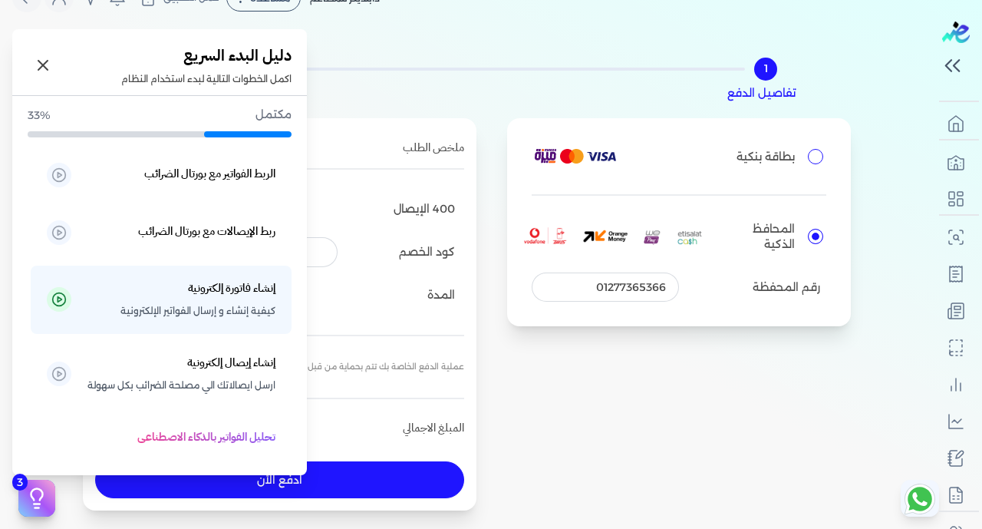
click at [41, 492] on icon at bounding box center [37, 495] width 12 height 12
click at [44, 59] on icon at bounding box center [43, 65] width 18 height 18
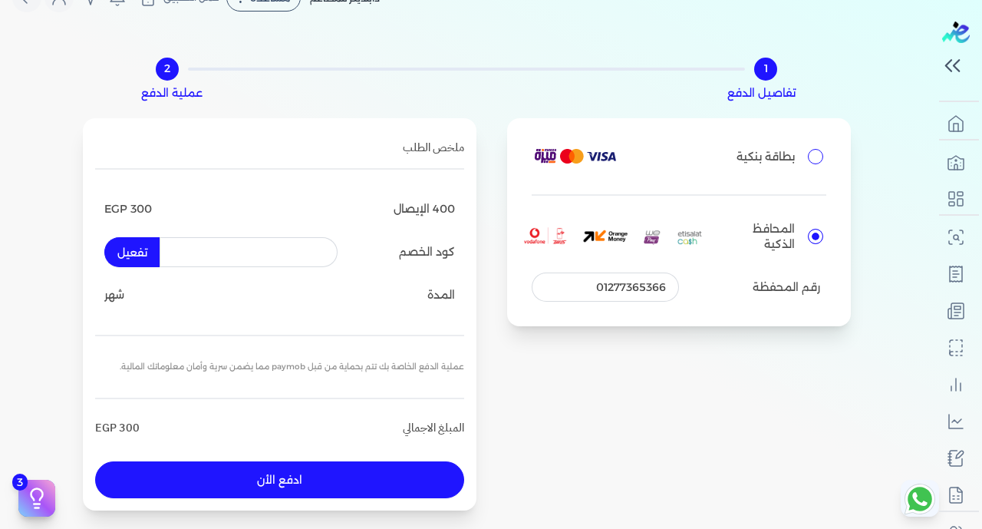
click at [259, 475] on button "ادفع الأن" at bounding box center [279, 479] width 369 height 37
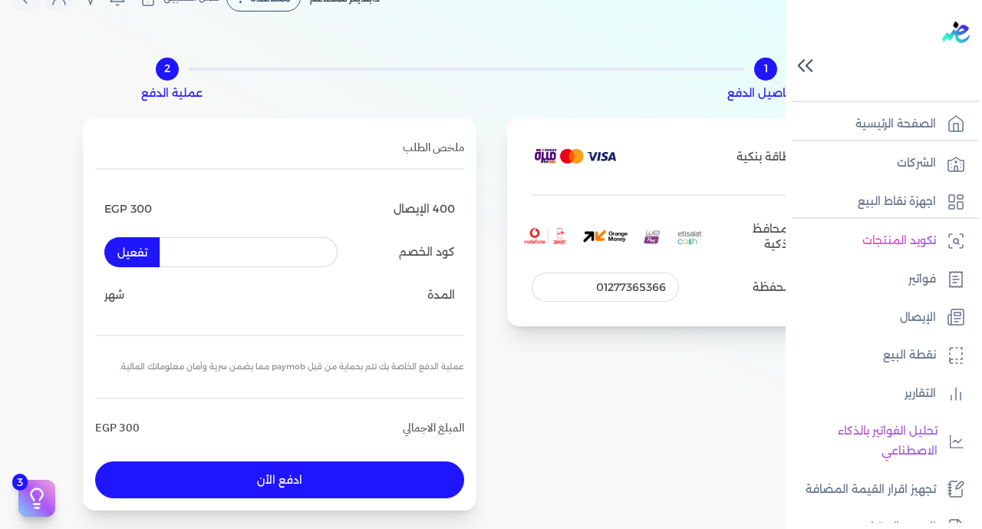
click at [964, 68] on div at bounding box center [887, 50] width 190 height 101
click at [955, 68] on div at bounding box center [887, 50] width 190 height 101
click at [815, 59] on icon at bounding box center [805, 65] width 27 height 27
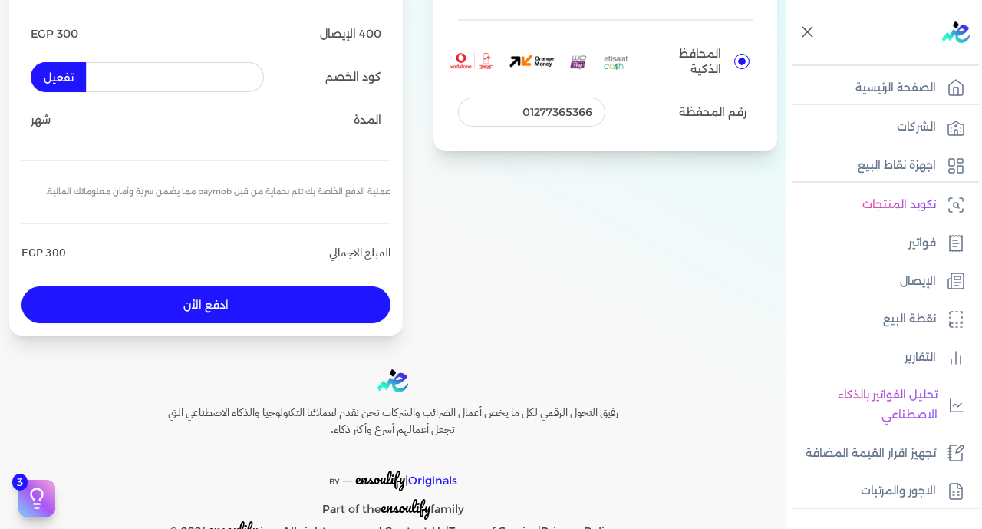
scroll to position [251, 0]
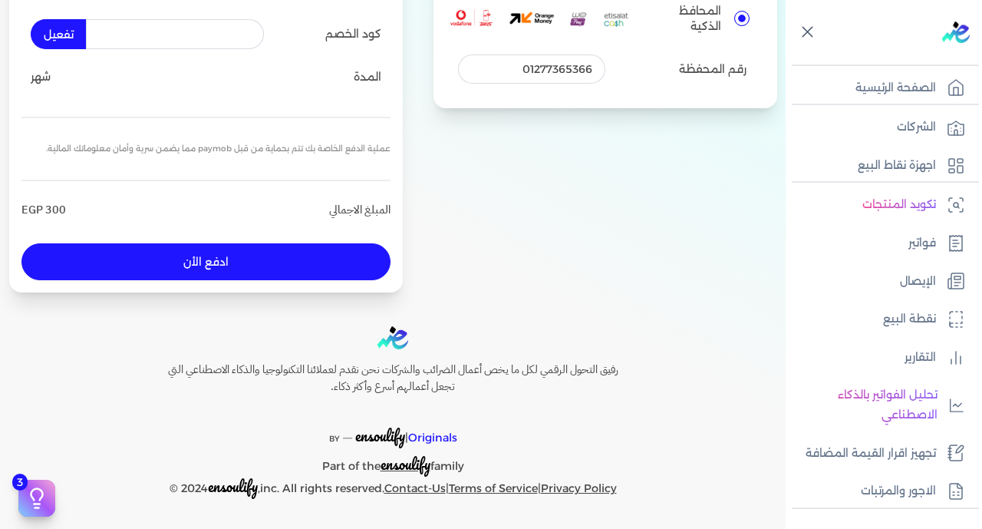
click at [316, 270] on button "ادفع الأن" at bounding box center [205, 261] width 369 height 37
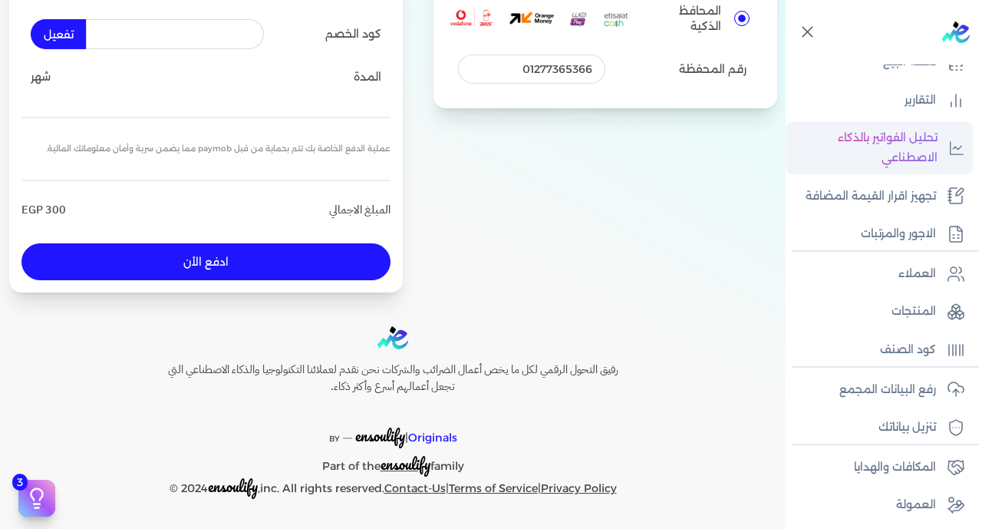
scroll to position [300, 0]
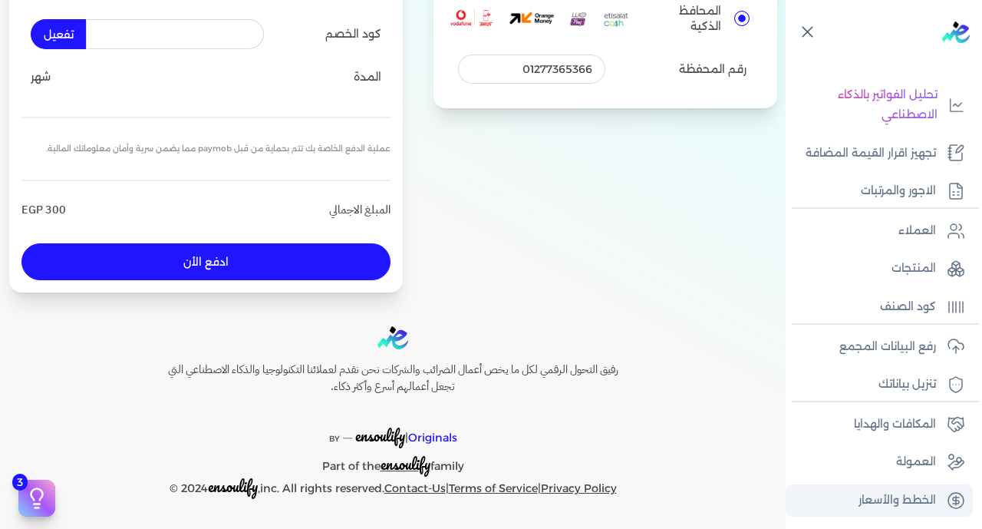
click at [913, 495] on p "الخطط والأسعار" at bounding box center [898, 500] width 78 height 20
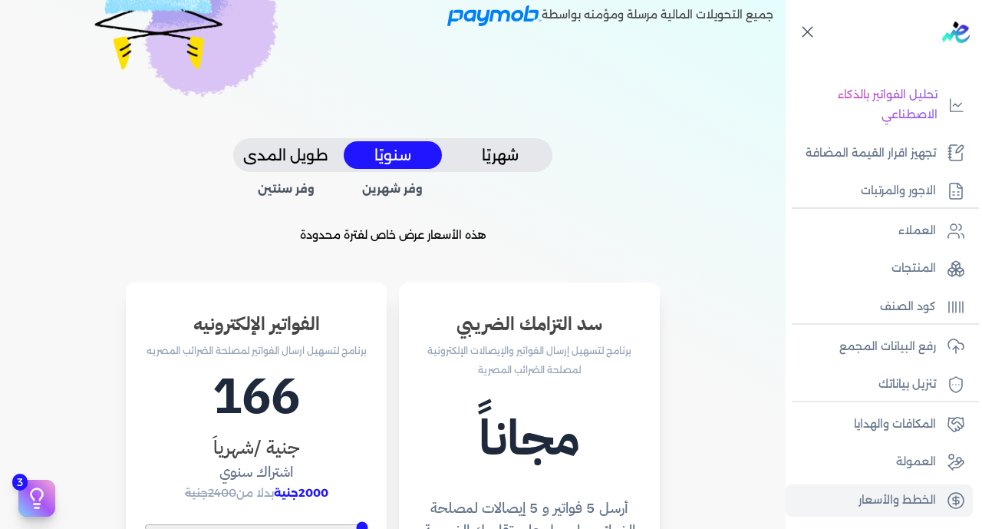
click at [495, 148] on button "شهريًا" at bounding box center [500, 155] width 98 height 28
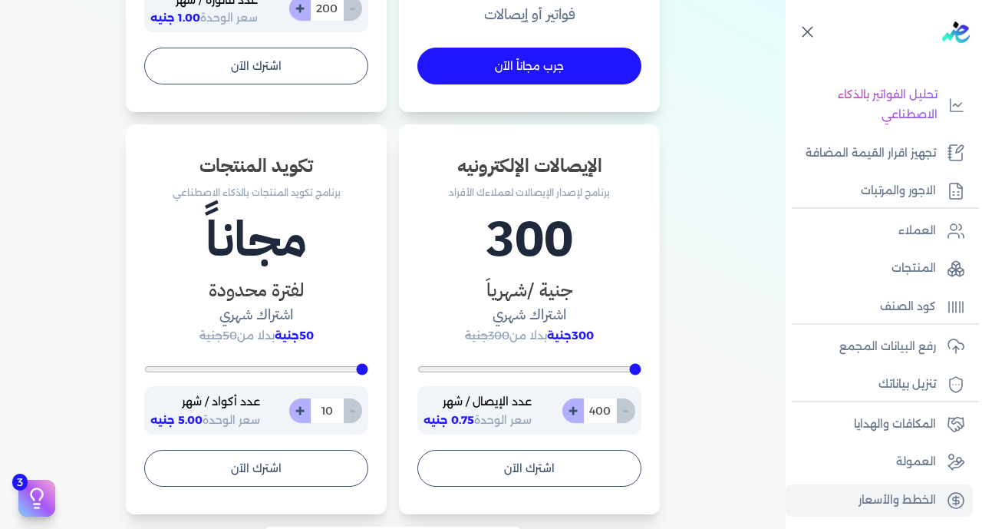
scroll to position [857, 0]
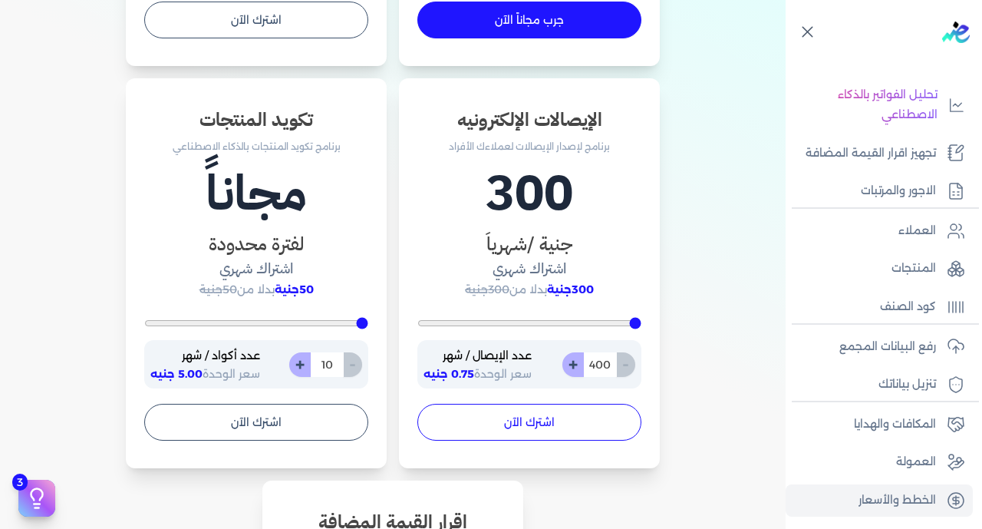
click at [516, 433] on button "اشترك الآن" at bounding box center [530, 422] width 224 height 37
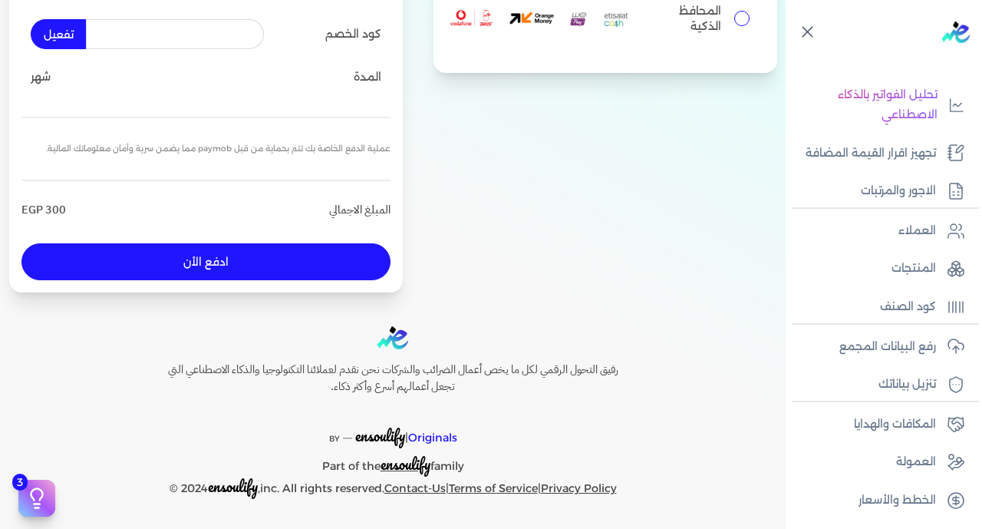
scroll to position [251, 0]
click at [735, 18] on input "المحافظ الذكية" at bounding box center [742, 18] width 15 height 15
radio input "true"
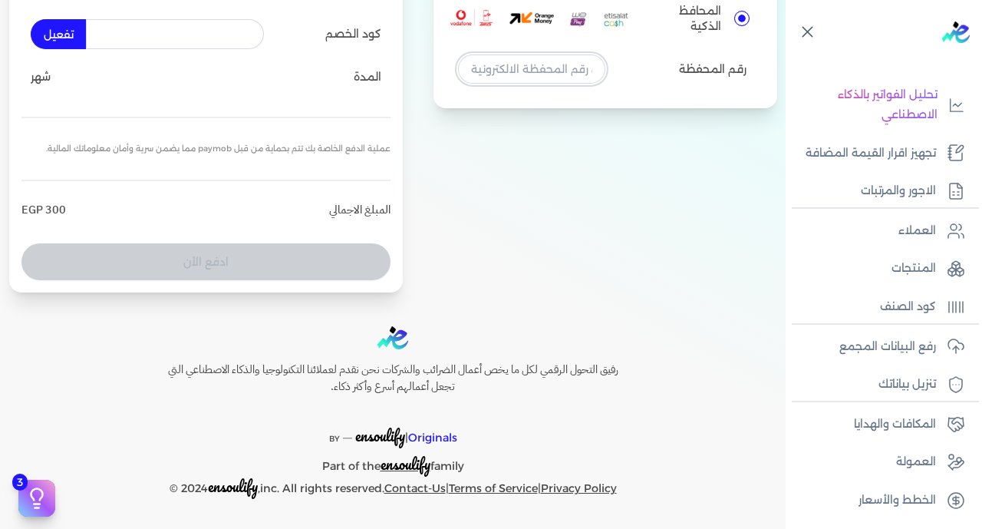
click at [535, 74] on input "tel" at bounding box center [531, 68] width 147 height 29
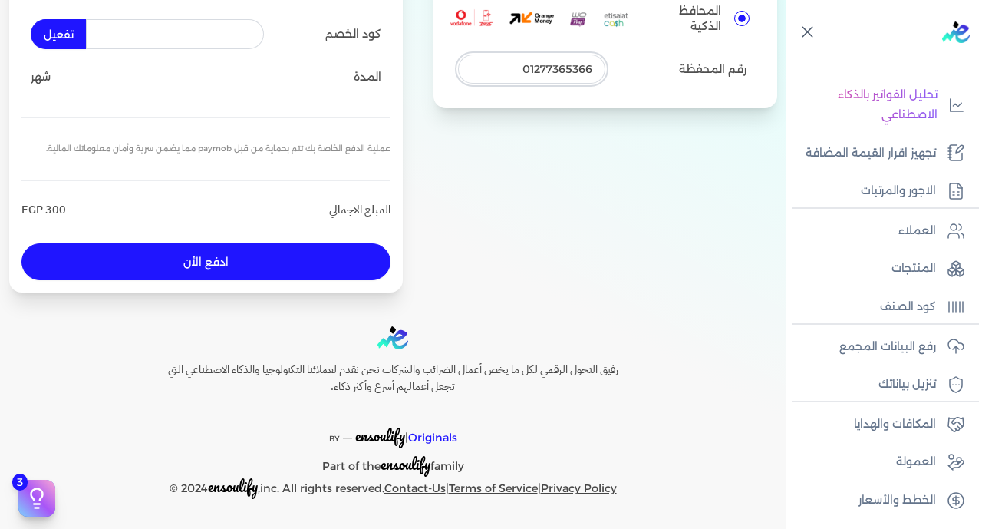
type input "01277365366"
click at [321, 263] on button "ادفع الأن" at bounding box center [205, 261] width 369 height 37
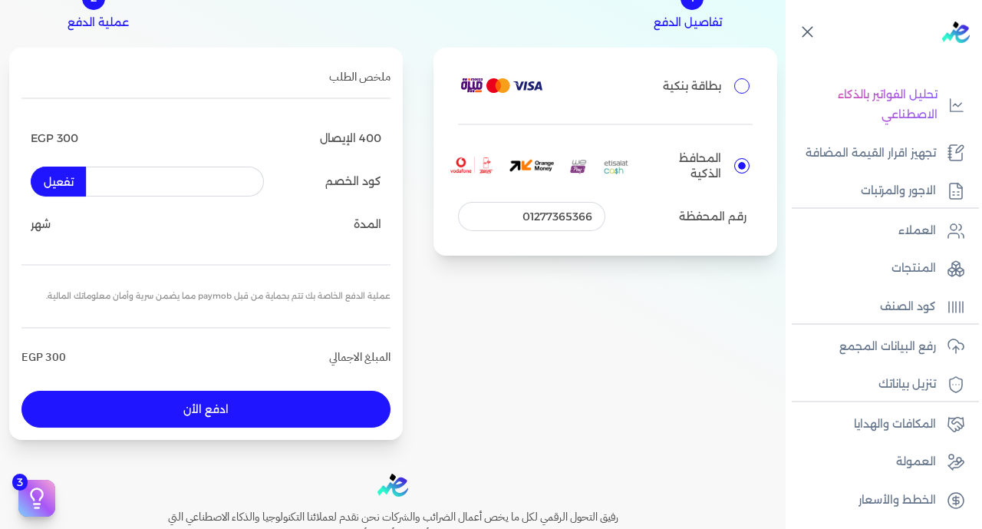
scroll to position [103, 0]
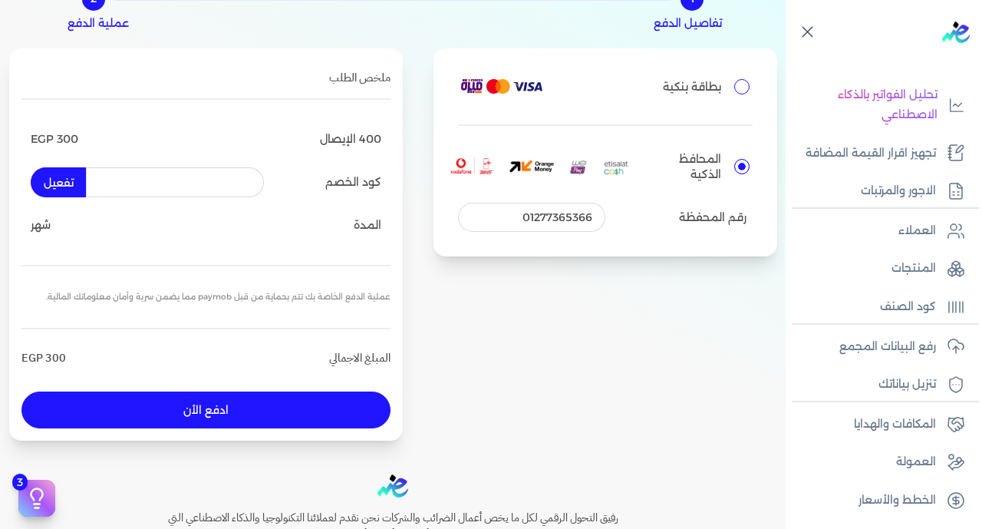
click at [233, 424] on button "ادفع الأن" at bounding box center [205, 409] width 369 height 37
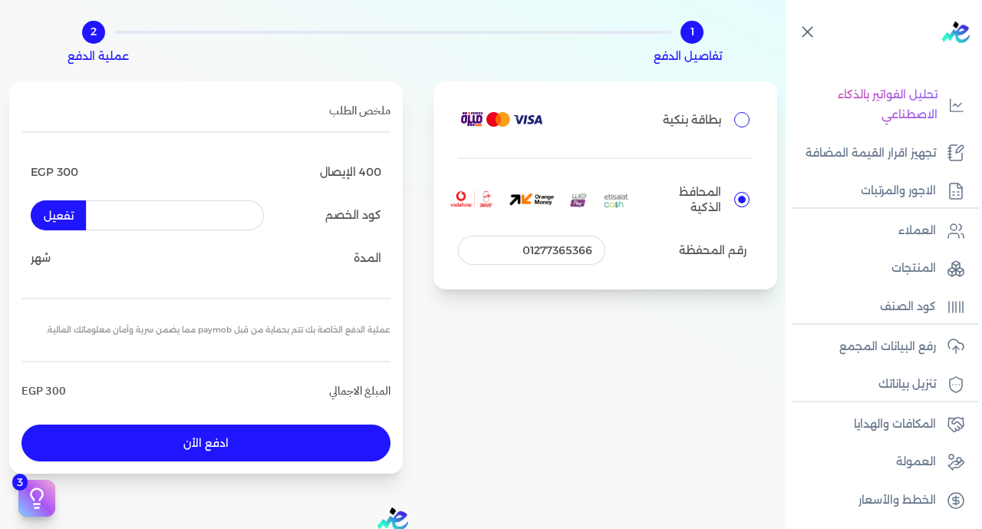
scroll to position [70, 0]
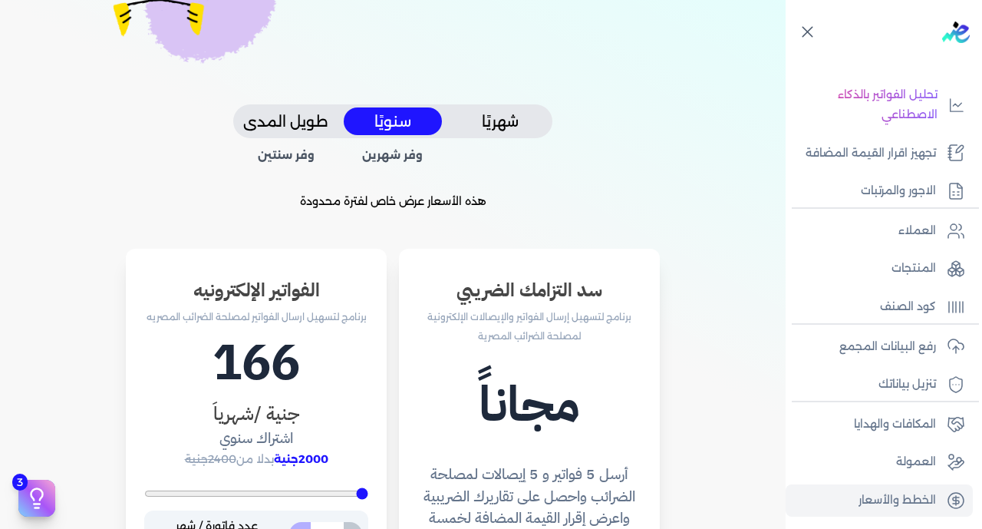
scroll to position [289, 0]
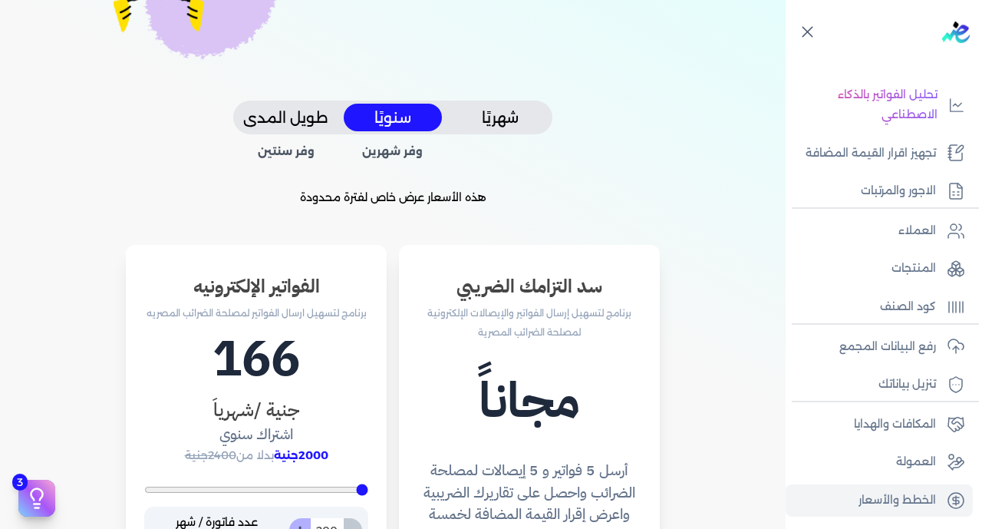
click at [505, 119] on button "شهريًا" at bounding box center [500, 118] width 98 height 28
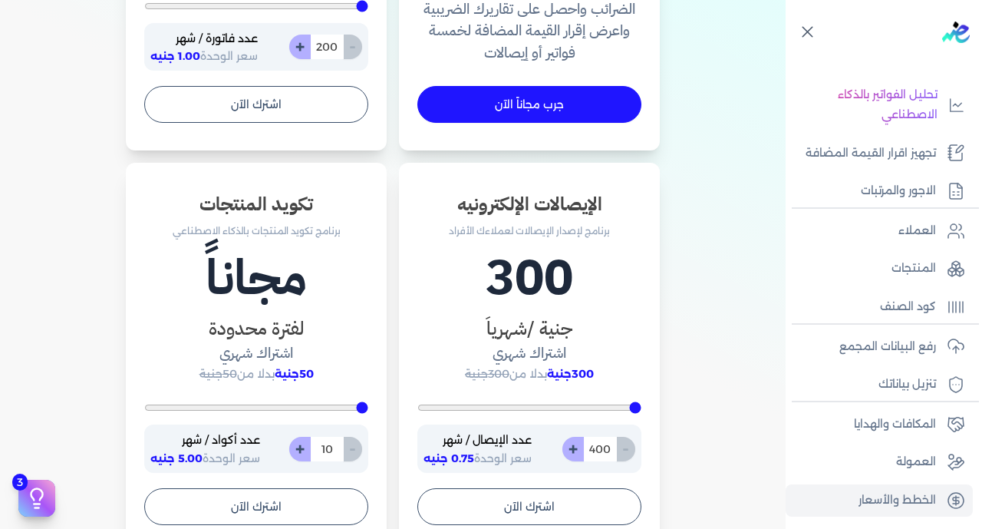
scroll to position [776, 0]
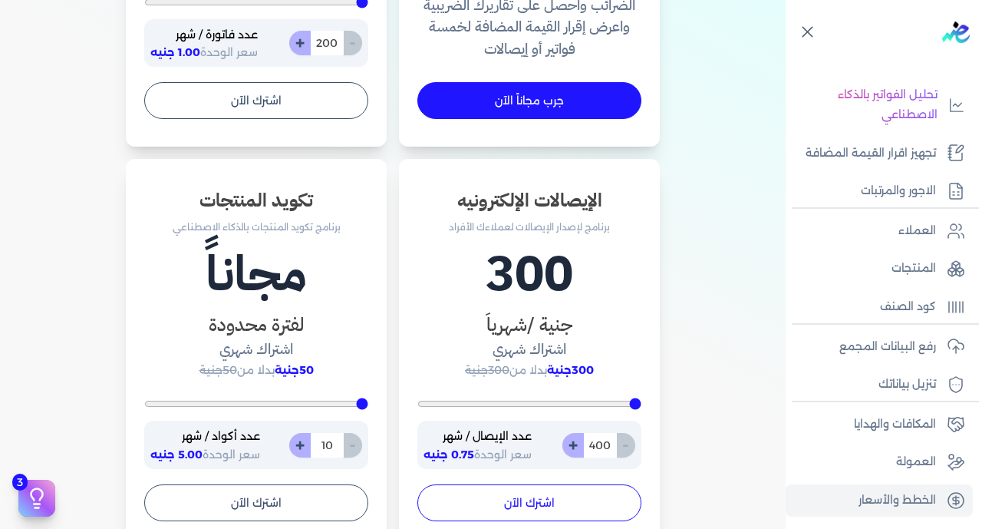
click at [557, 500] on button "اشترك الآن" at bounding box center [530, 502] width 224 height 37
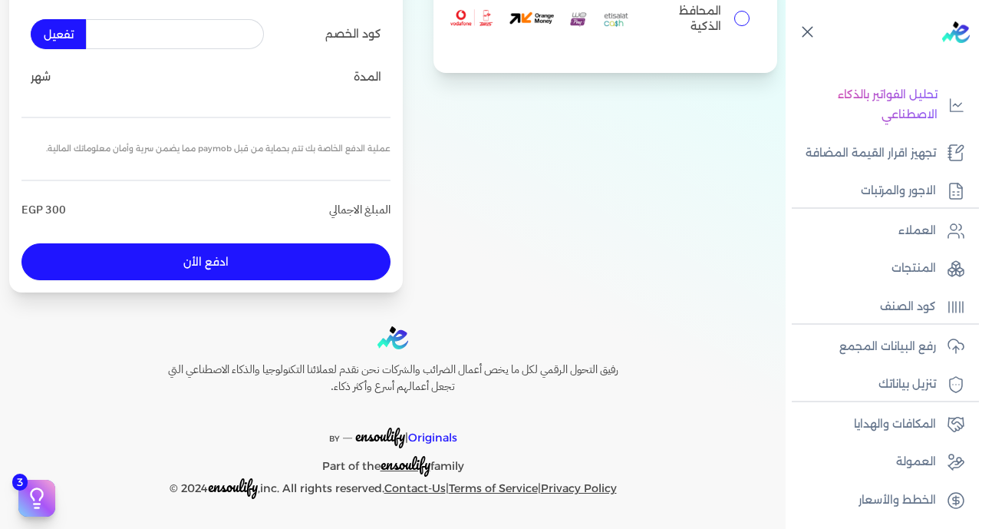
scroll to position [251, 0]
click at [735, 12] on input "المحافظ الذكية" at bounding box center [742, 18] width 15 height 15
radio input "true"
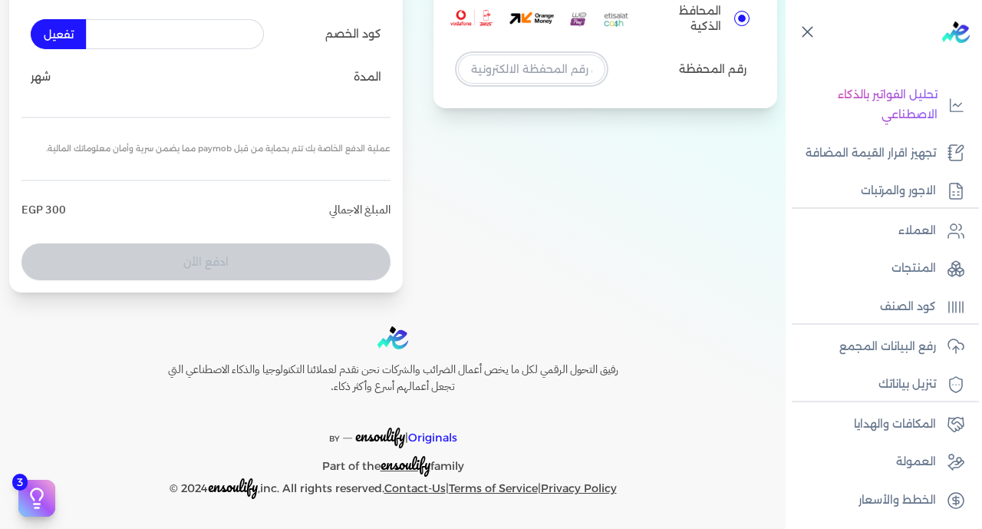
click at [566, 65] on input "tel" at bounding box center [531, 68] width 147 height 29
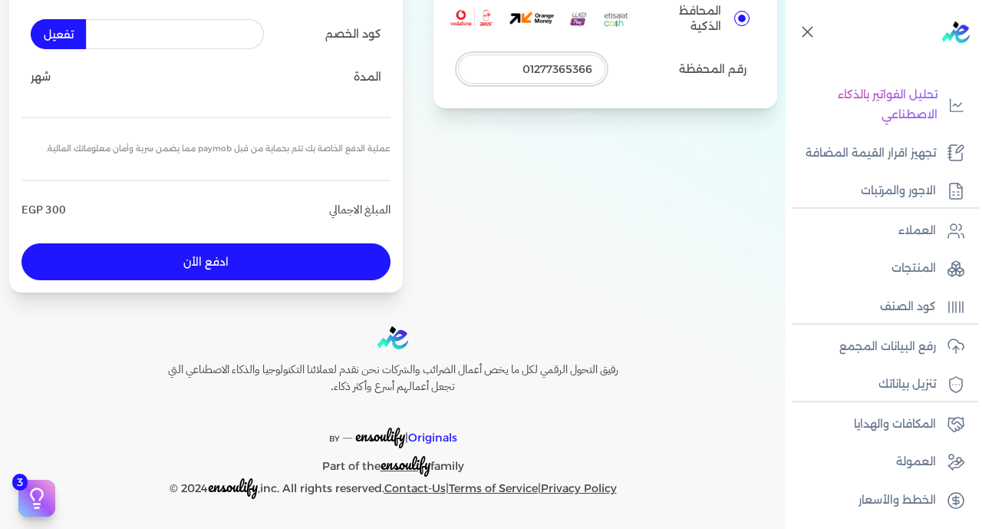
type input "01277365366"
click at [336, 265] on button "ادفع الأن" at bounding box center [205, 261] width 369 height 37
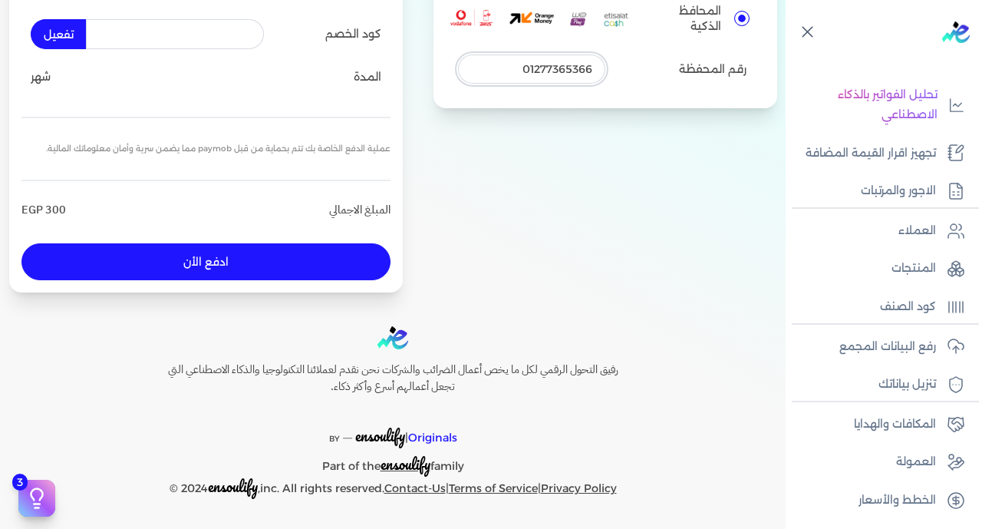
click at [583, 64] on input "01277365366" at bounding box center [531, 68] width 147 height 29
click at [552, 60] on input "01277365366" at bounding box center [531, 68] width 147 height 29
click at [338, 264] on button "ادفع الأن" at bounding box center [205, 261] width 369 height 37
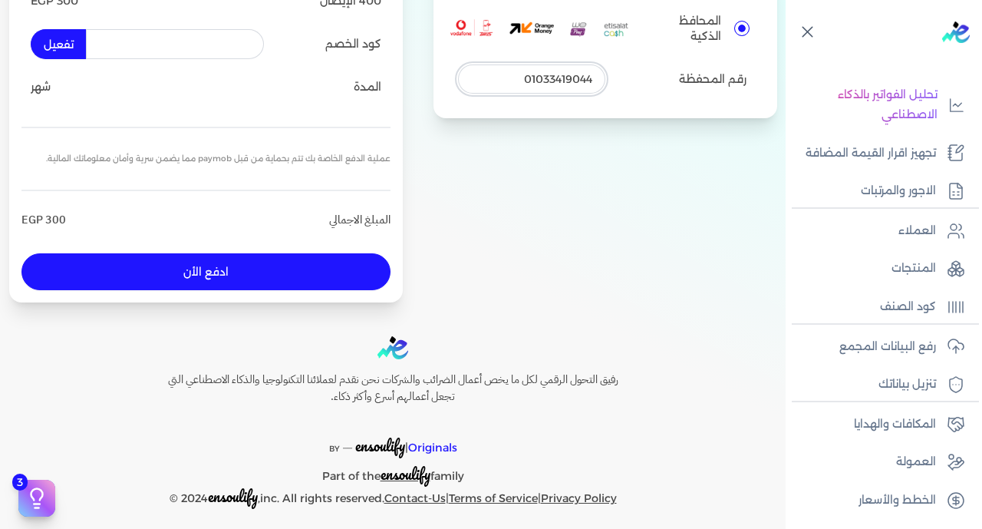
click at [563, 74] on input "01033419044" at bounding box center [531, 78] width 147 height 29
type input "01277365366"
click at [345, 289] on div "ملخص الطلب 400 الإيصال EGP 300 كود الخصم تفعيل المدة شهر عملية الدفع الخاصة بك …" at bounding box center [206, 105] width 394 height 391
click at [344, 287] on button "ادفع الأن" at bounding box center [205, 271] width 369 height 37
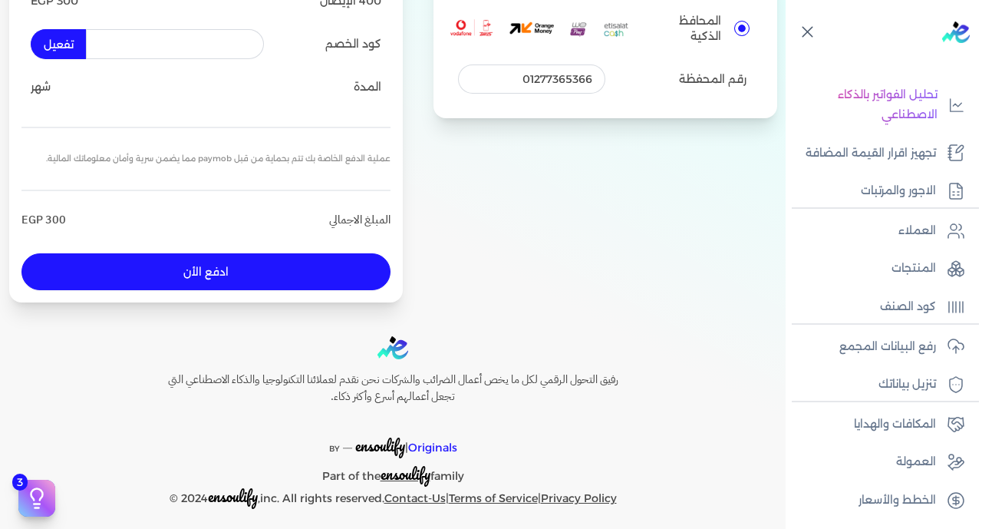
click at [304, 269] on button "ادفع الأن" at bounding box center [205, 271] width 369 height 37
click at [241, 270] on button "ادفع الأن" at bounding box center [205, 271] width 369 height 37
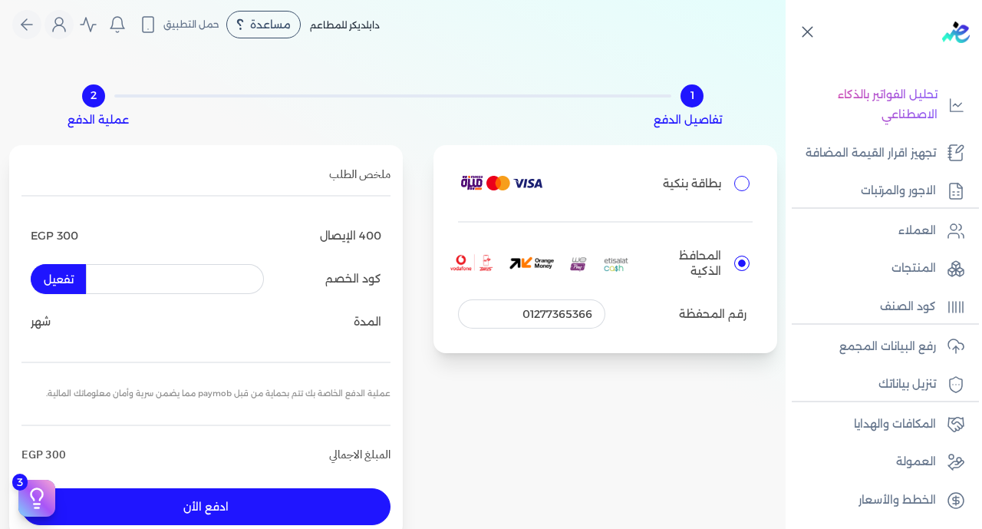
scroll to position [0, 0]
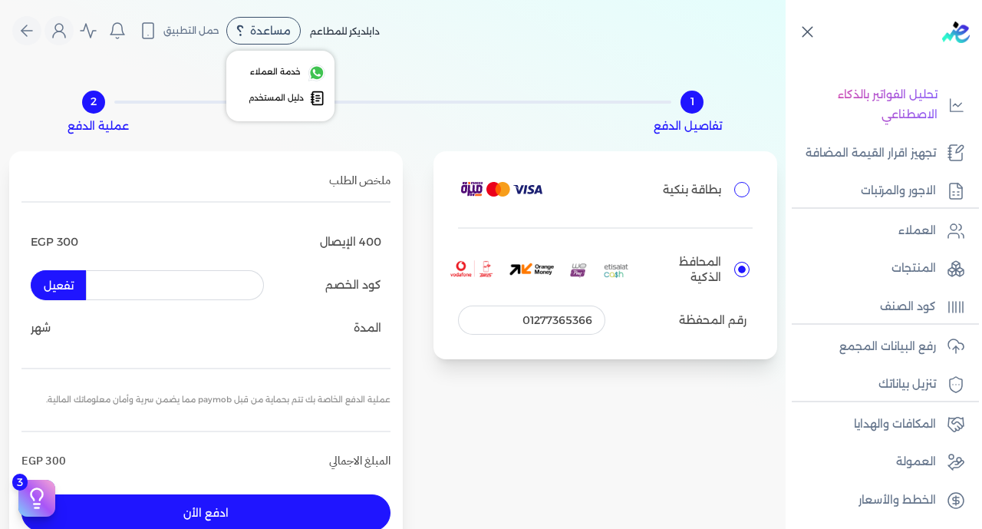
click at [284, 28] on span "مساعدة" at bounding box center [270, 30] width 41 height 11
click at [342, 27] on span "دابلديكر للمطاعم" at bounding box center [345, 31] width 70 height 12
click at [90, 30] on icon "Global" at bounding box center [88, 31] width 15 height 14
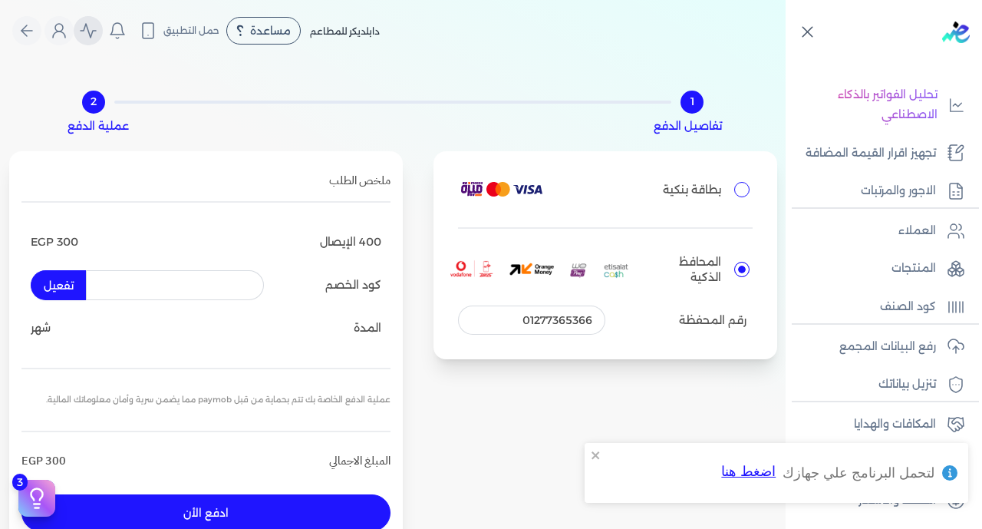
click at [93, 29] on icon "Global" at bounding box center [88, 30] width 18 height 18
click at [31, 36] on icon "Global" at bounding box center [27, 30] width 18 height 18
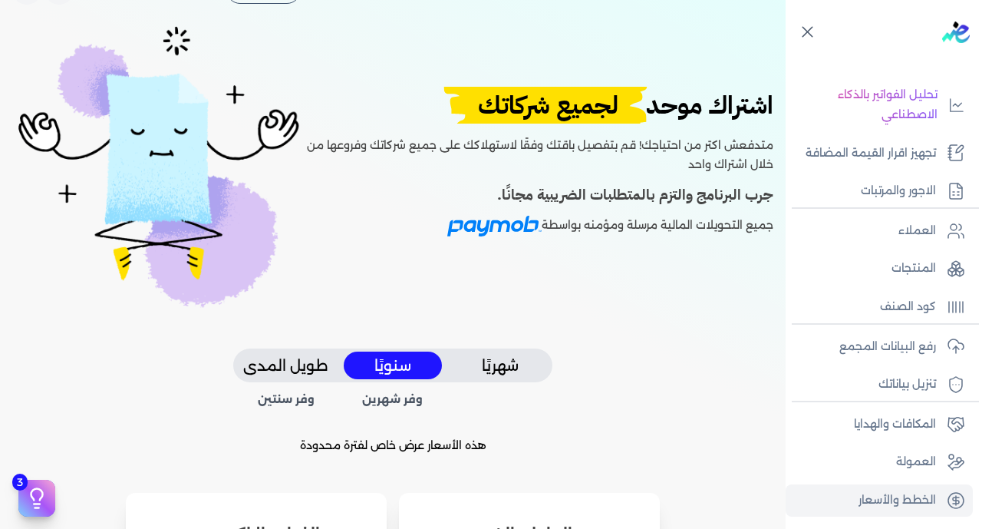
click at [529, 344] on div "اشتراك موحد لجميع شركاتك متدفعش اكتر من احتياجك! قم بتفصيل باقتك وفقًا لاستهلاك…" at bounding box center [392, 185] width 761 height 328
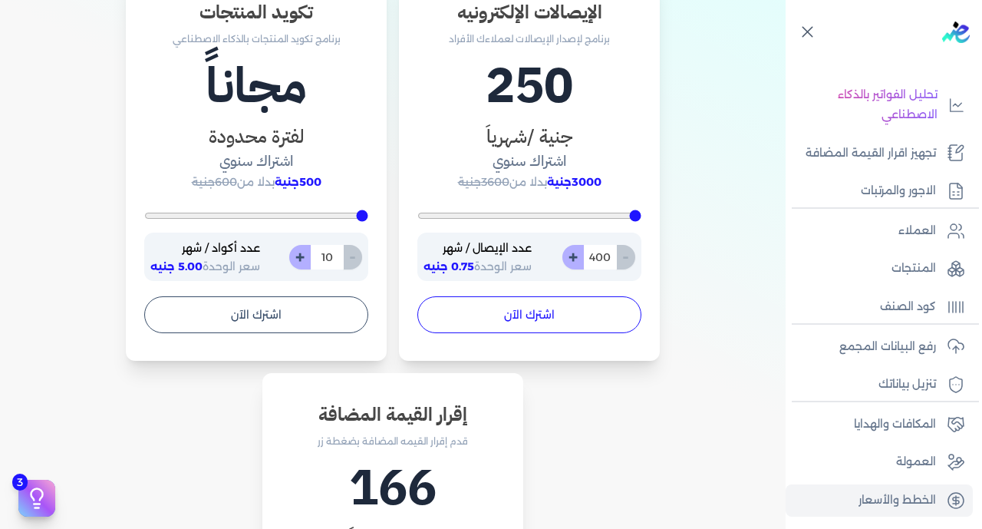
scroll to position [961, 0]
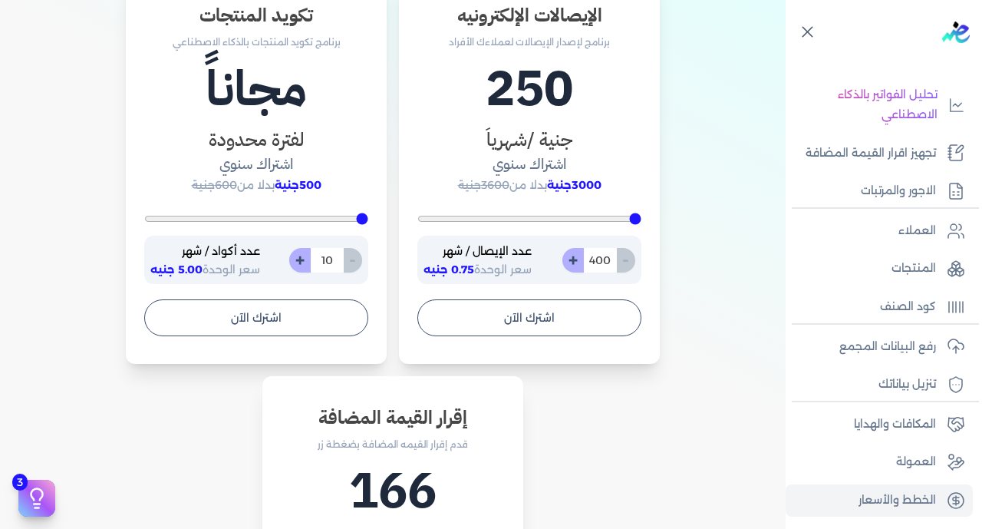
click at [603, 255] on input "400" at bounding box center [600, 260] width 34 height 25
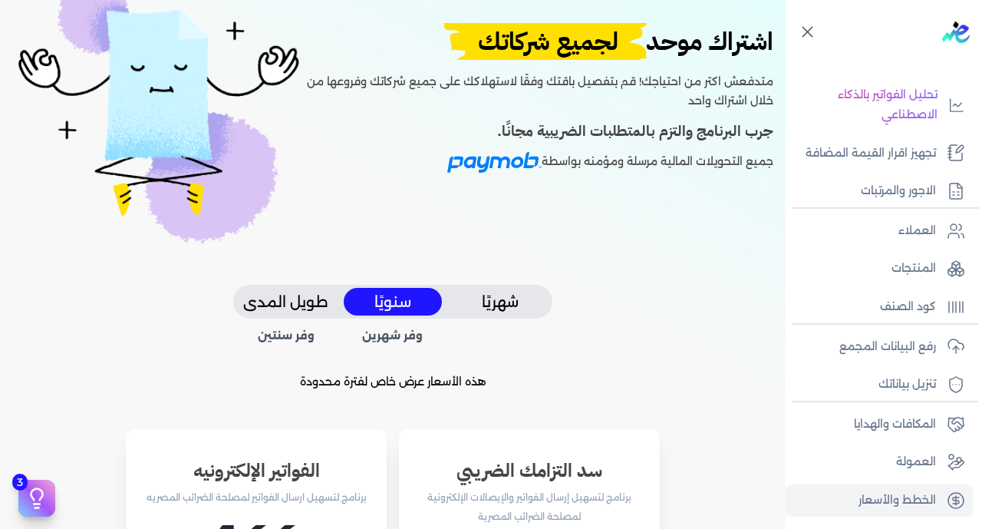
scroll to position [0, 0]
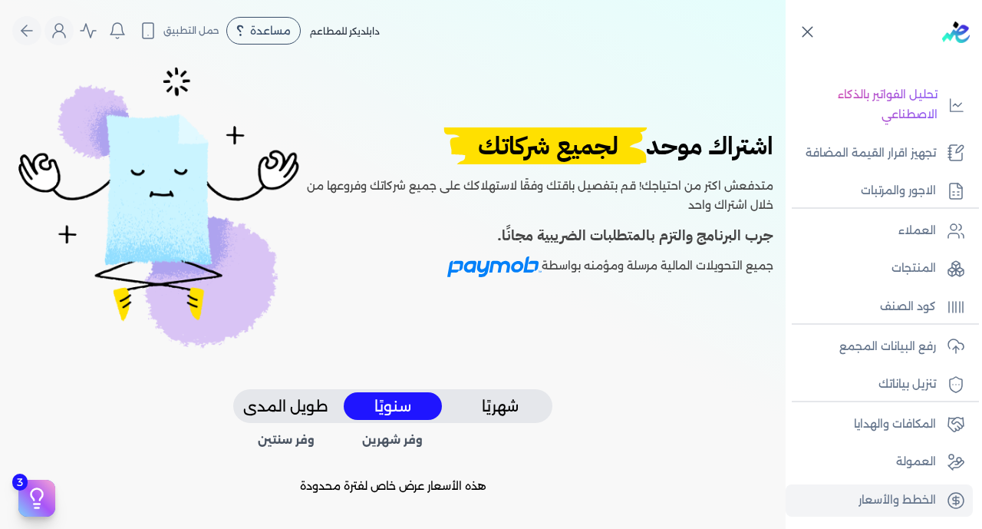
click at [503, 419] on button "شهريًا" at bounding box center [500, 406] width 98 height 28
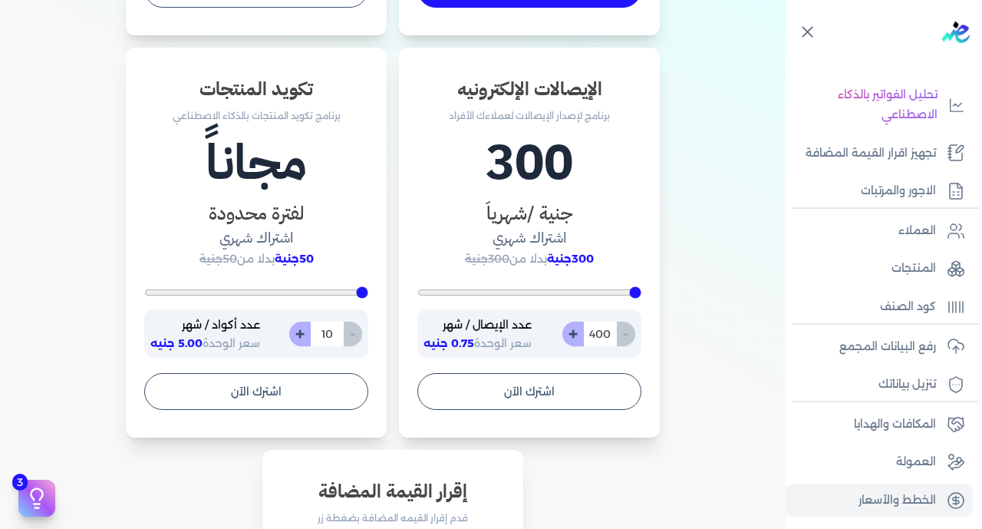
scroll to position [945, 0]
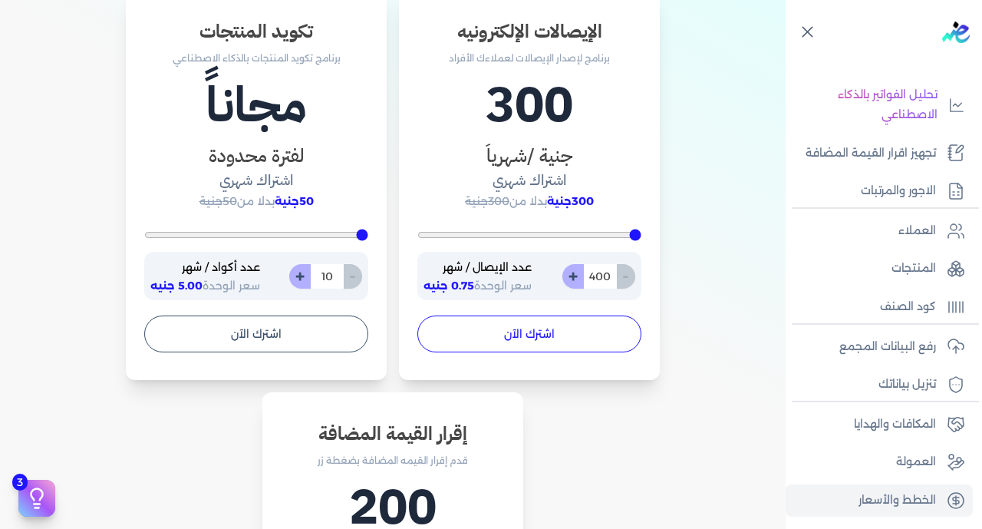
click at [559, 343] on button "اشترك الآن" at bounding box center [530, 333] width 224 height 37
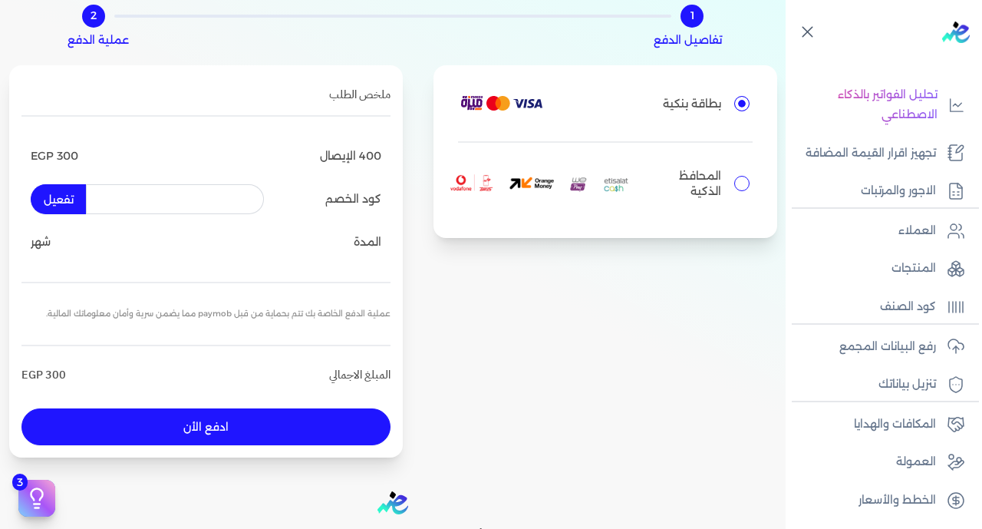
scroll to position [79, 0]
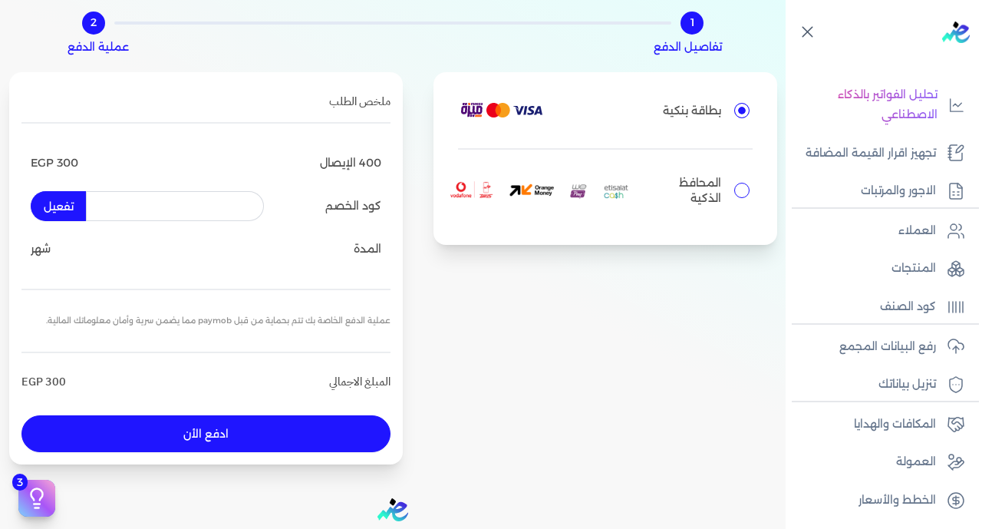
click at [735, 191] on input "المحافظ الذكية" at bounding box center [742, 190] width 15 height 15
radio input "true"
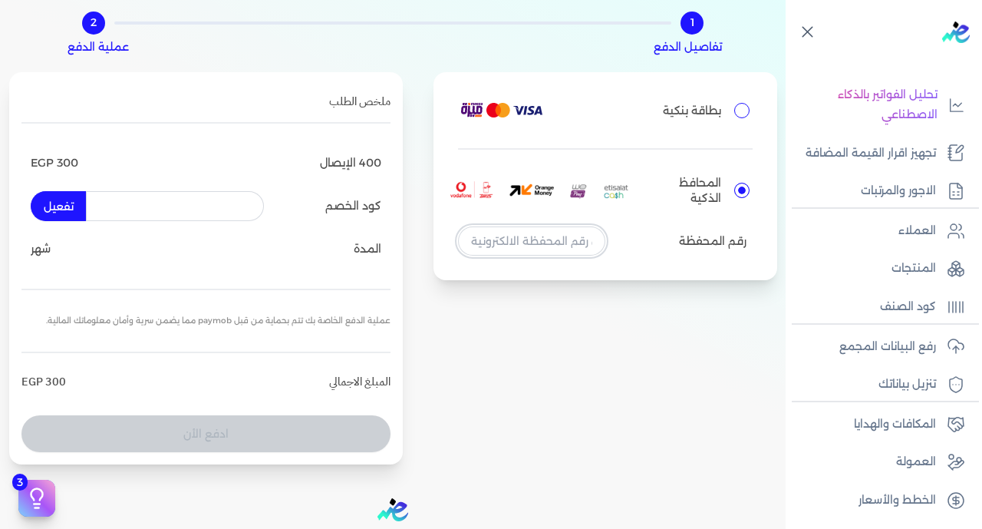
click at [545, 239] on input "tel" at bounding box center [531, 240] width 147 height 29
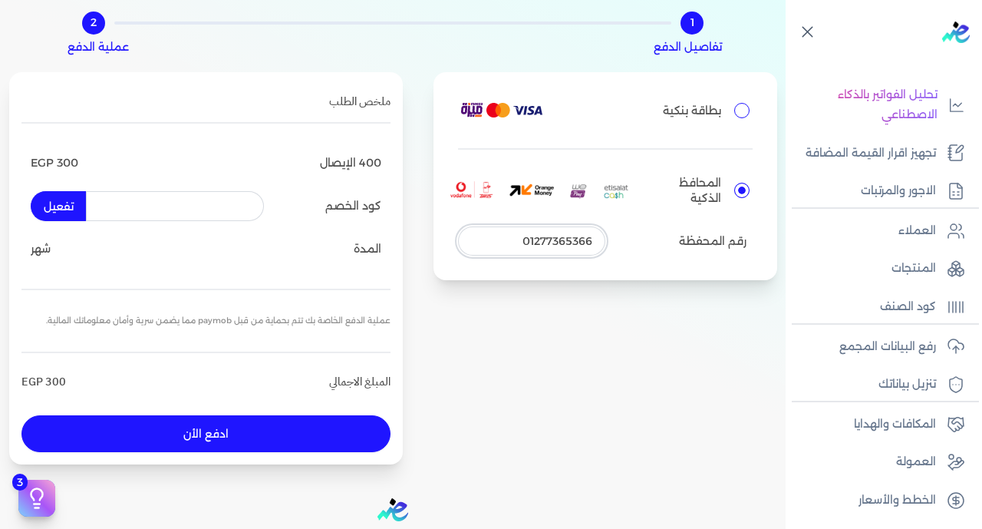
type input "01277365366"
click at [357, 436] on button "ادفع الأن" at bounding box center [205, 433] width 369 height 37
click at [292, 437] on button "ادفع الأن" at bounding box center [205, 433] width 369 height 37
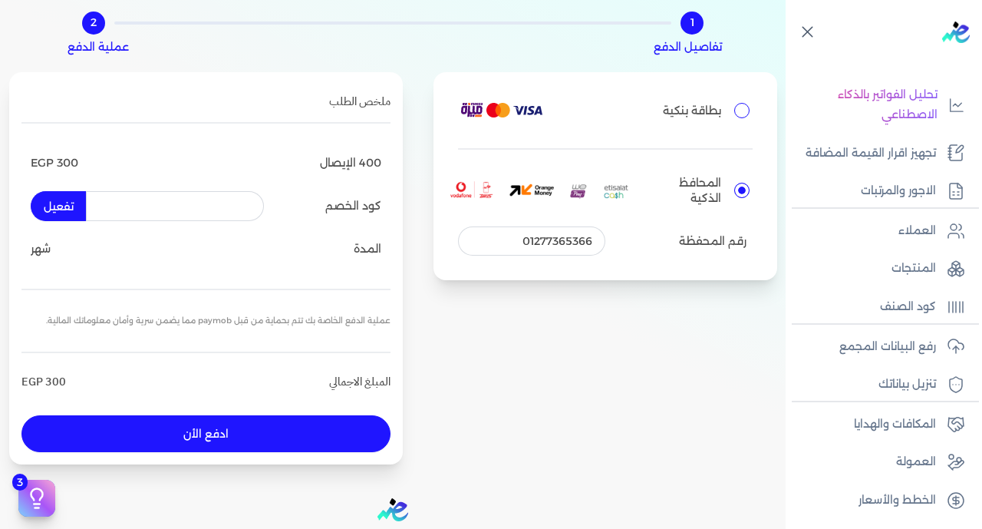
click at [288, 437] on button "ادفع الأن" at bounding box center [205, 433] width 369 height 37
click at [616, 315] on div "بطاقة بنكية المحافظ الذكية رقم المحفظة 01277365366" at bounding box center [606, 267] width 344 height 391
click at [257, 438] on button "ادفع الأن" at bounding box center [205, 433] width 369 height 37
click at [269, 441] on button "ادفع الأن" at bounding box center [205, 433] width 369 height 37
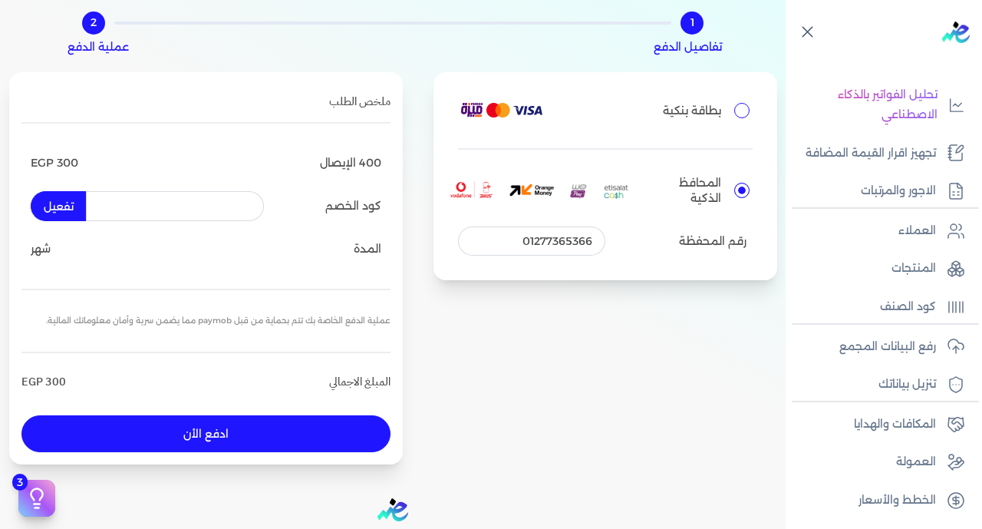
click at [332, 436] on button "ادفع الأن" at bounding box center [205, 433] width 369 height 37
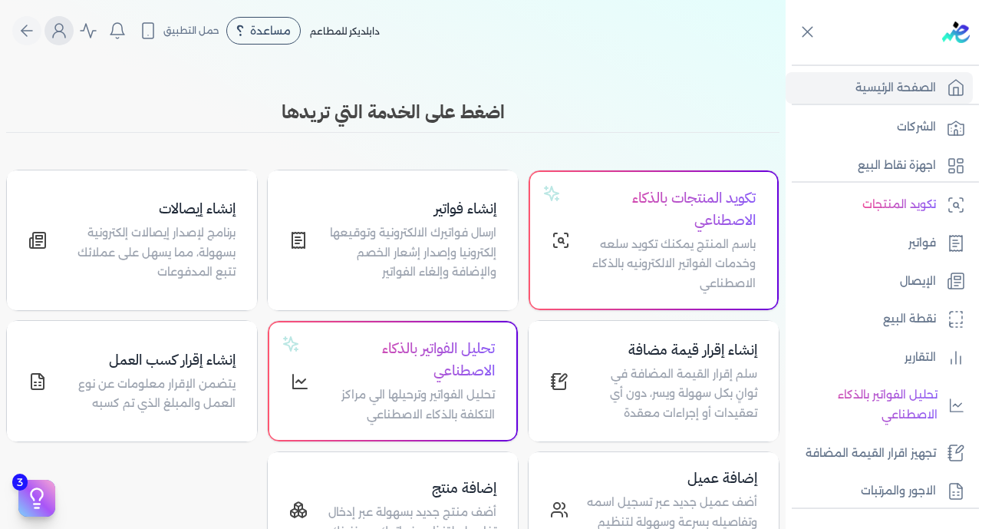
click at [63, 38] on icon "Global" at bounding box center [59, 30] width 18 height 18
click at [68, 23] on icon "Global" at bounding box center [59, 30] width 18 height 18
click at [54, 30] on button "Global" at bounding box center [59, 30] width 29 height 29
click at [64, 25] on icon "Global" at bounding box center [59, 30] width 18 height 18
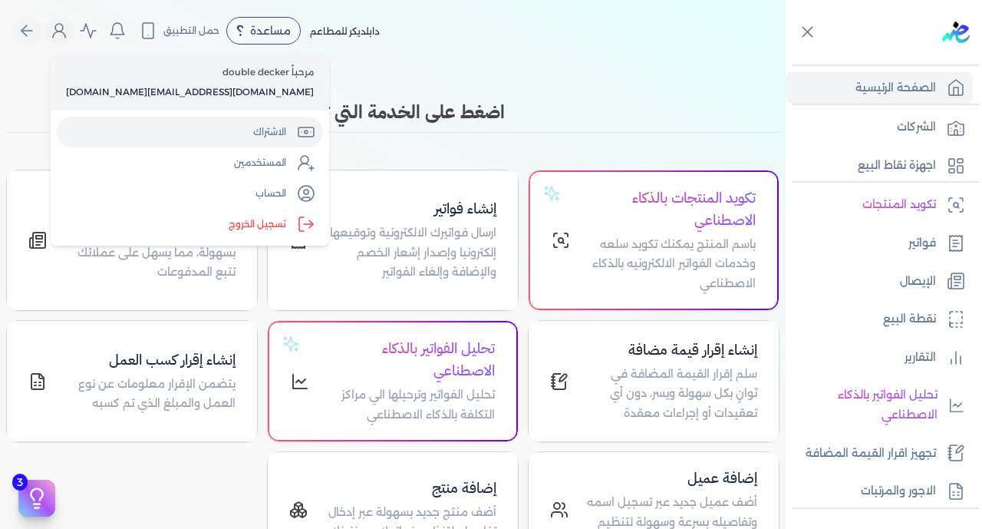
click at [167, 134] on link "الاشتراك" at bounding box center [190, 132] width 266 height 31
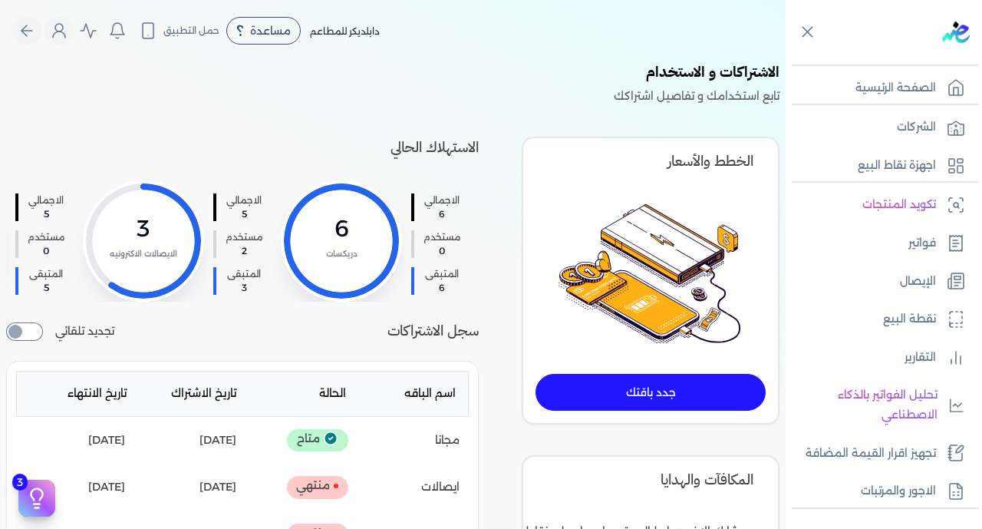
click at [679, 296] on img at bounding box center [651, 273] width 184 height 140
click at [678, 404] on link "جدد باقتك" at bounding box center [651, 392] width 230 height 37
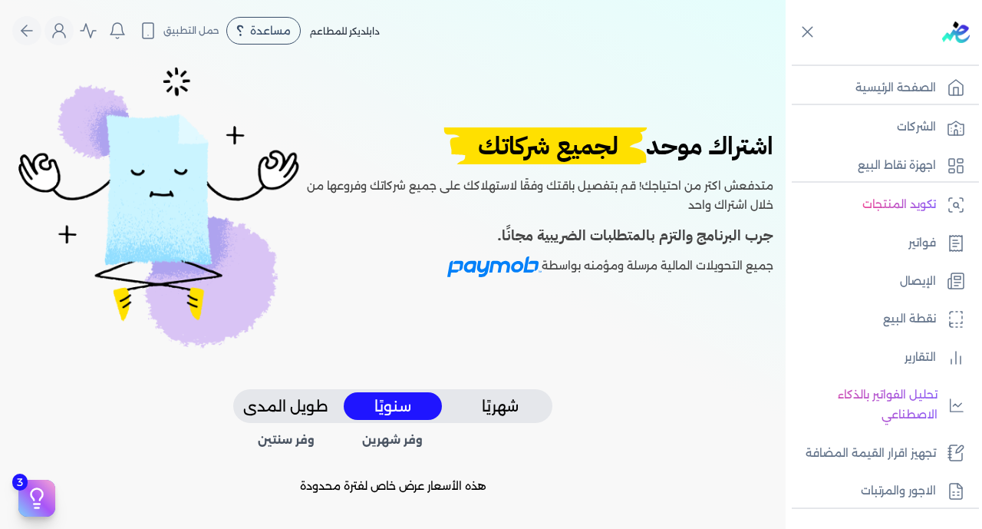
click at [487, 405] on button "شهريًا" at bounding box center [500, 406] width 98 height 28
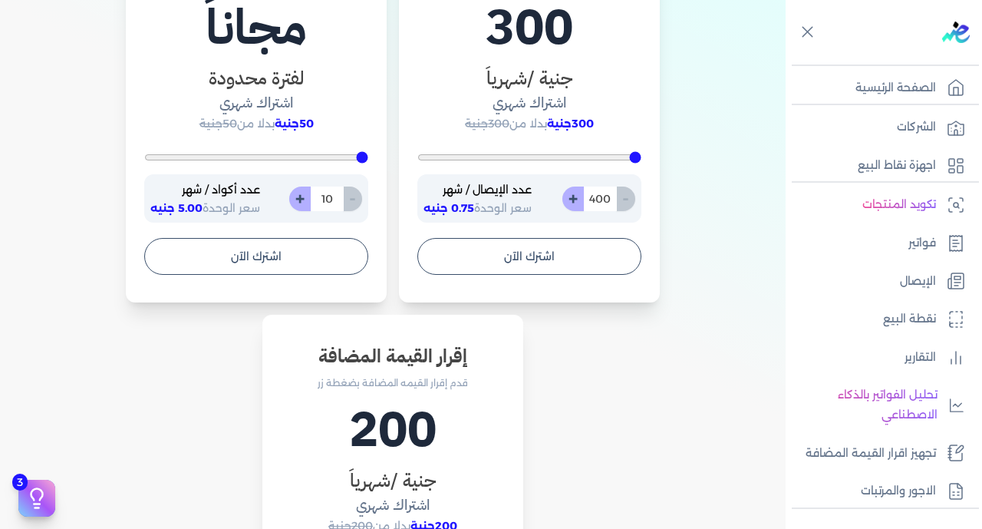
scroll to position [1052, 0]
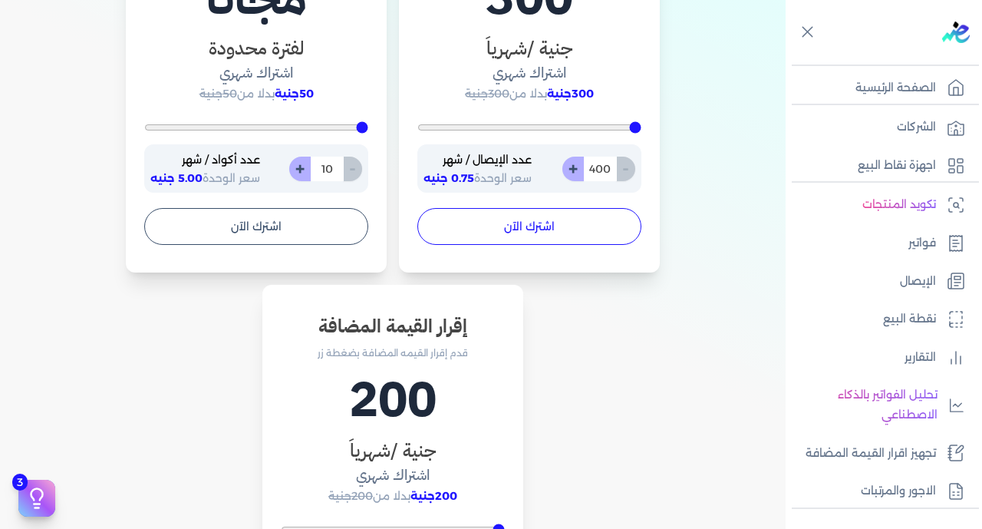
click at [511, 225] on button "اشترك الآن" at bounding box center [530, 226] width 224 height 37
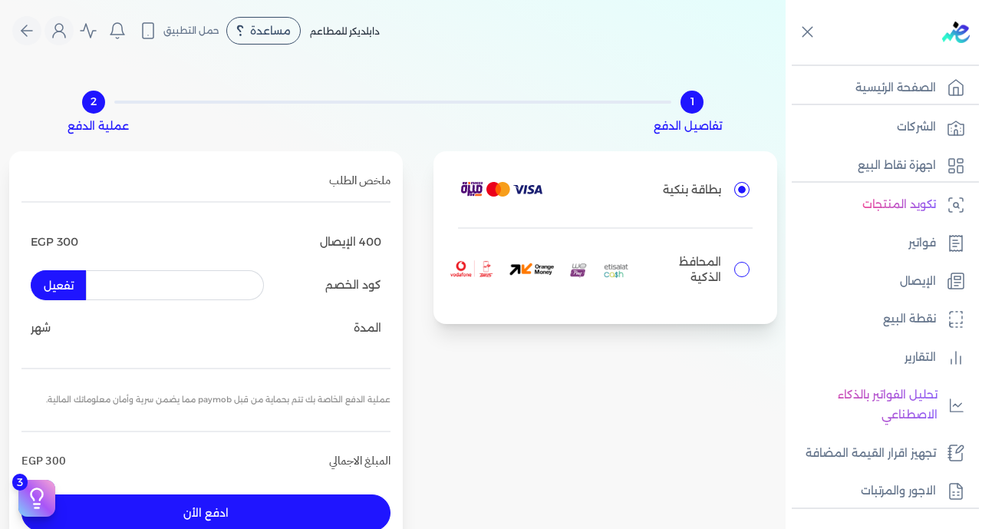
click at [743, 276] on label "المحافظ الذكية" at bounding box center [605, 269] width 295 height 58
click at [743, 276] on input "المحافظ الذكية" at bounding box center [742, 269] width 15 height 15
radio input "true"
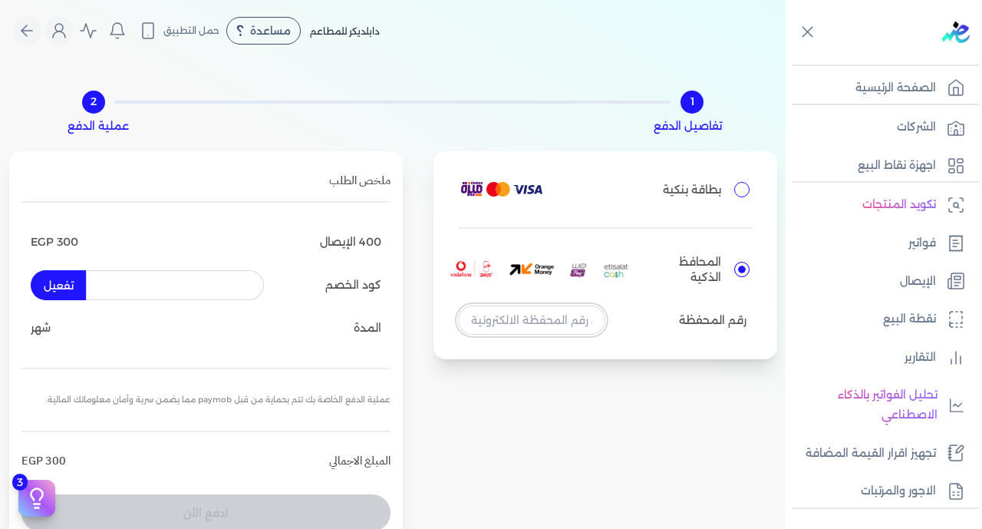
click at [564, 319] on input "tel" at bounding box center [531, 319] width 147 height 29
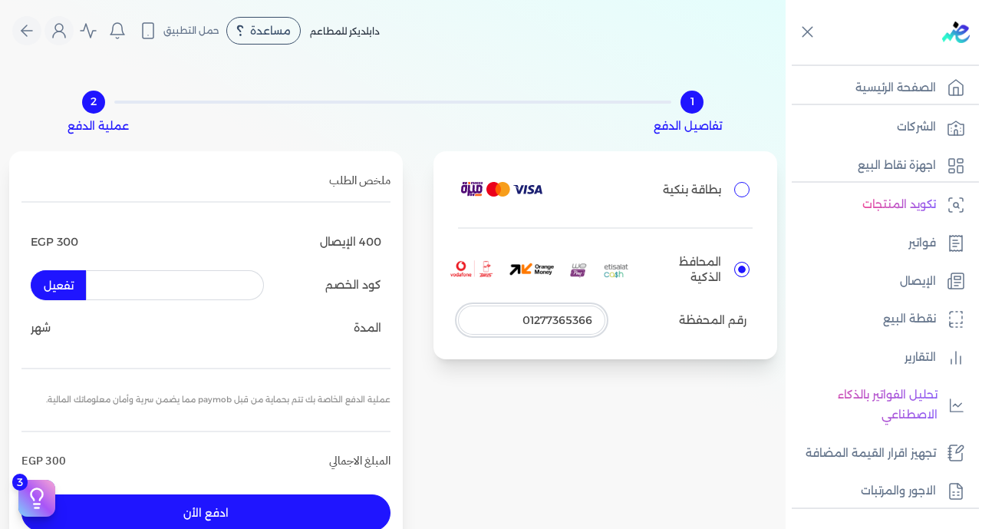
type input "01277365366"
click at [301, 504] on button "ادفع الأن" at bounding box center [205, 512] width 369 height 37
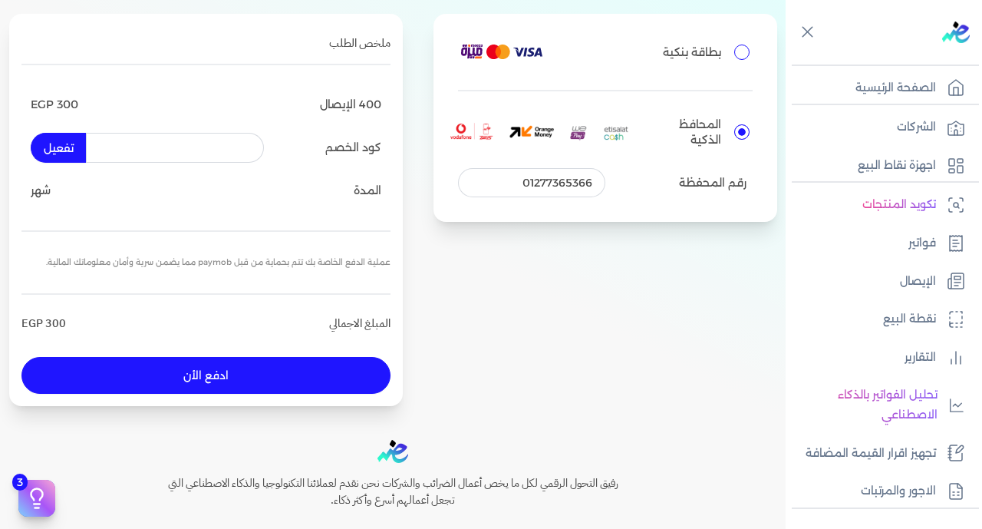
scroll to position [148, 0]
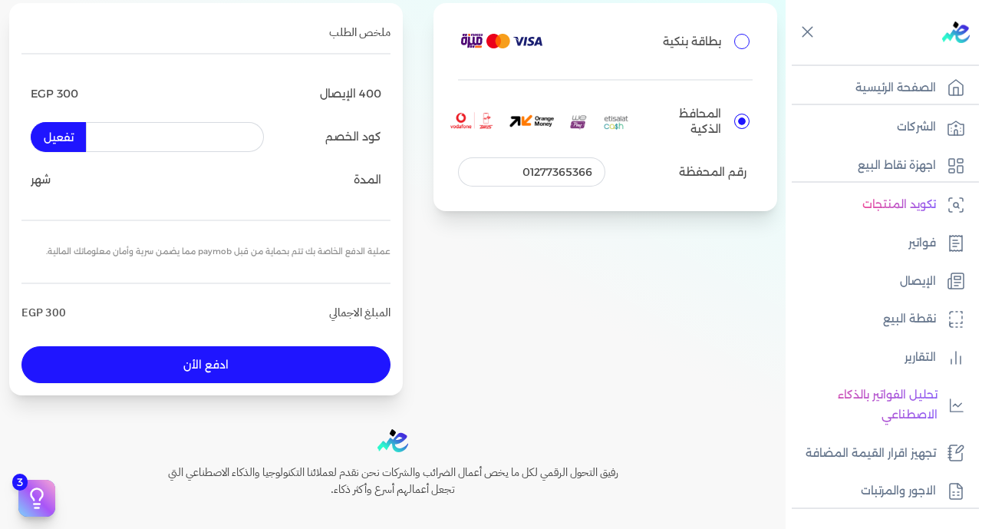
click at [281, 247] on p "عملية الدفع الخاصة بك تتم بحماية من قبل paymob مما يضمن سرية وأمان معلوماتك الم…" at bounding box center [205, 252] width 369 height 38
click at [287, 355] on button "ادفع الأن" at bounding box center [205, 364] width 369 height 37
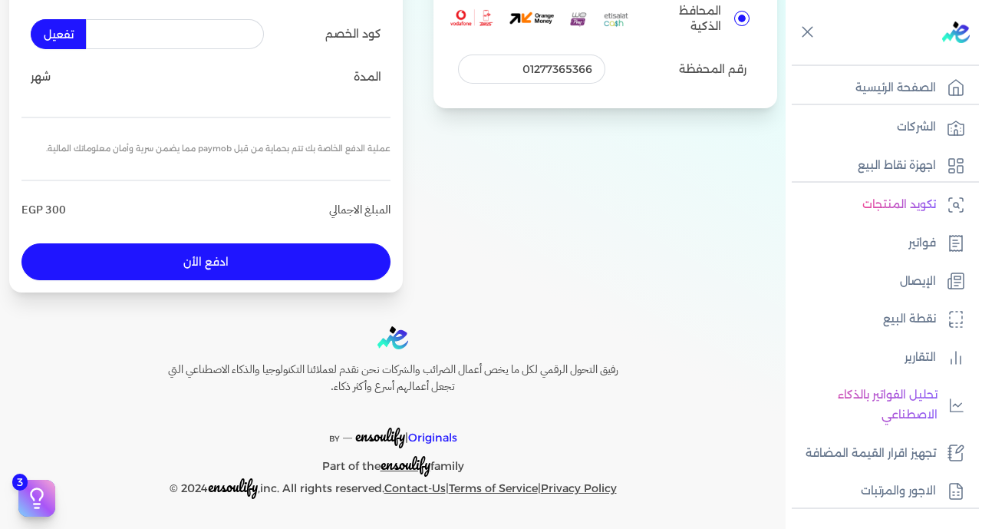
scroll to position [0, 0]
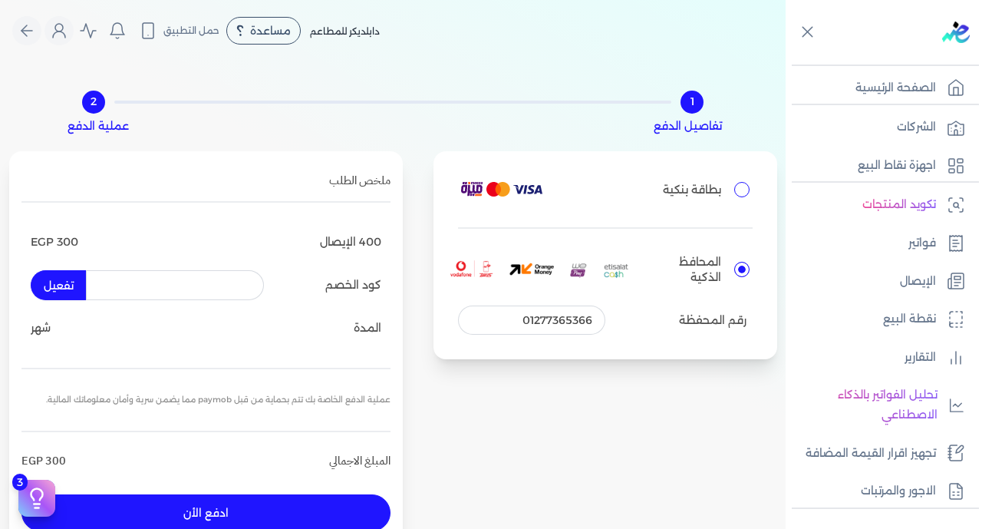
click at [286, 514] on button "ادفع الأن" at bounding box center [205, 512] width 369 height 37
click at [63, 30] on circle "Global" at bounding box center [59, 28] width 8 height 8
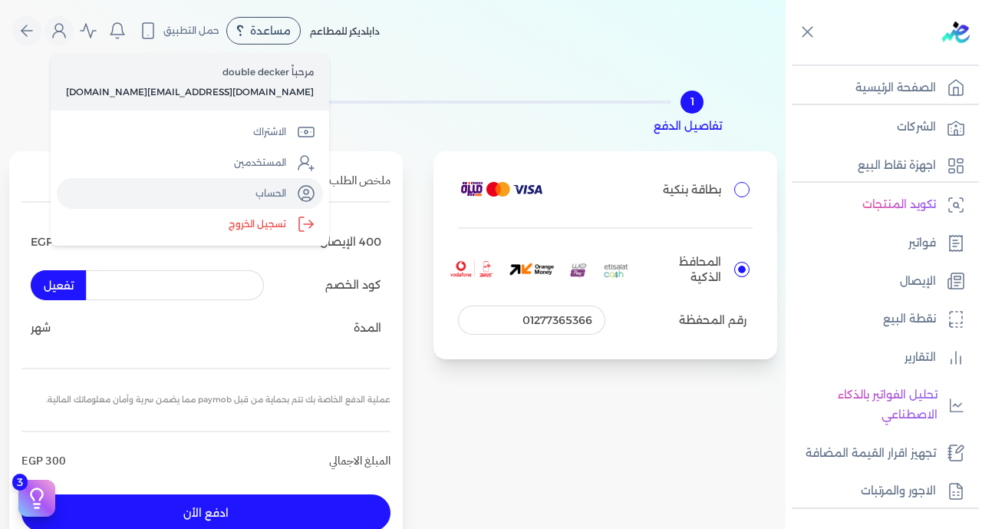
click at [130, 196] on link "الحساب" at bounding box center [190, 193] width 266 height 31
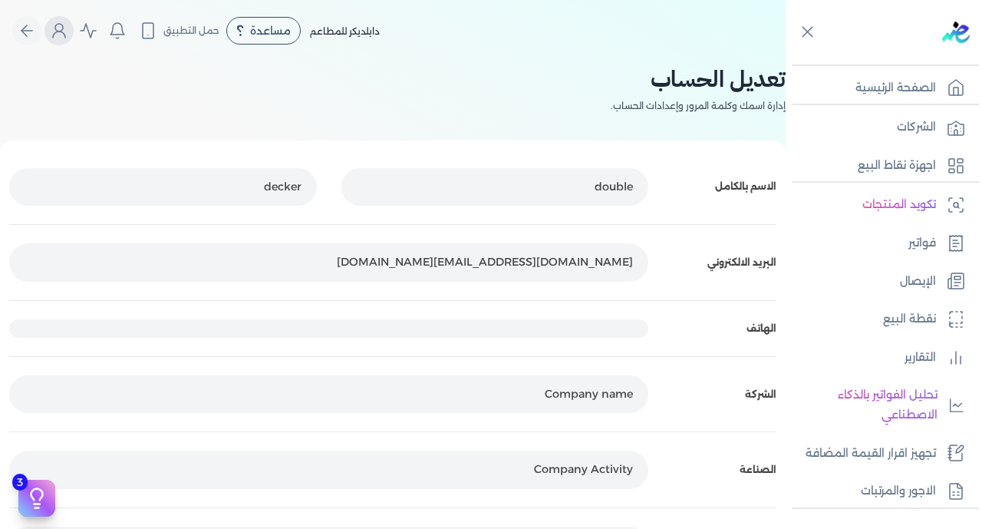
click at [64, 31] on icon "Global" at bounding box center [59, 34] width 12 height 6
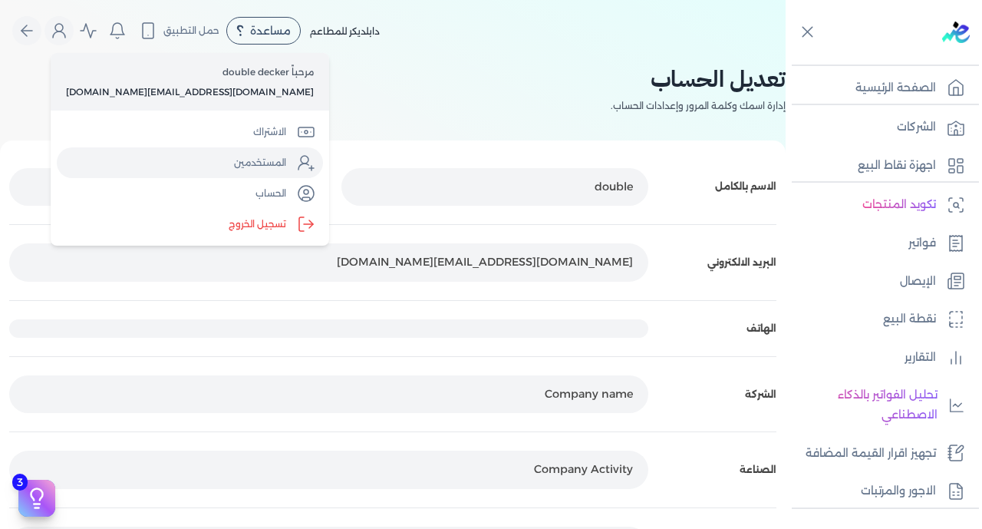
click at [124, 174] on link "المستخدمين" at bounding box center [190, 162] width 266 height 31
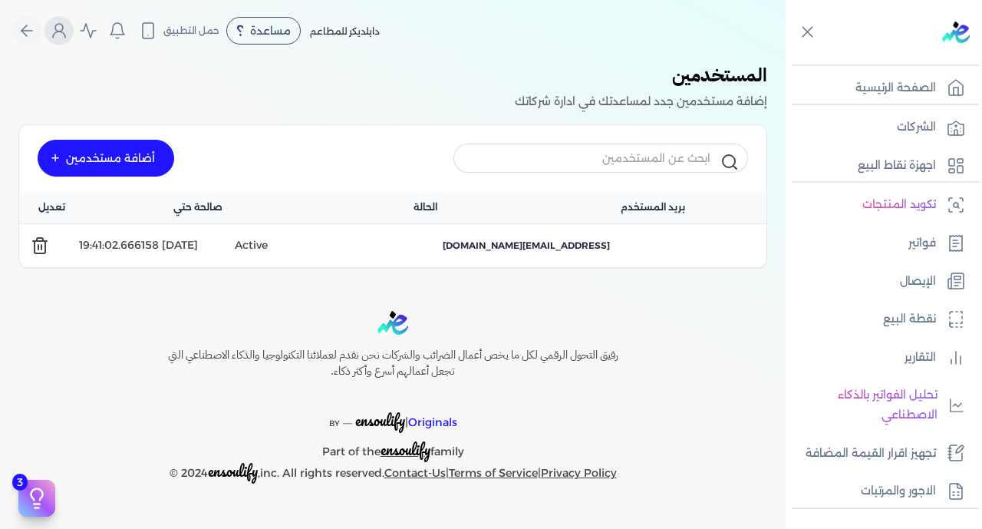
click at [59, 29] on icon "Global" at bounding box center [59, 30] width 18 height 18
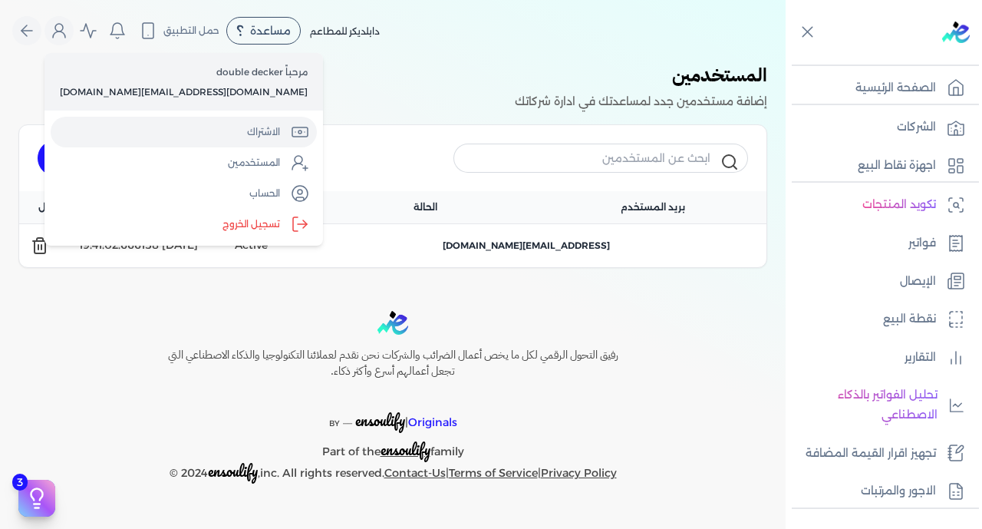
click at [151, 139] on link "الاشتراك" at bounding box center [184, 132] width 266 height 31
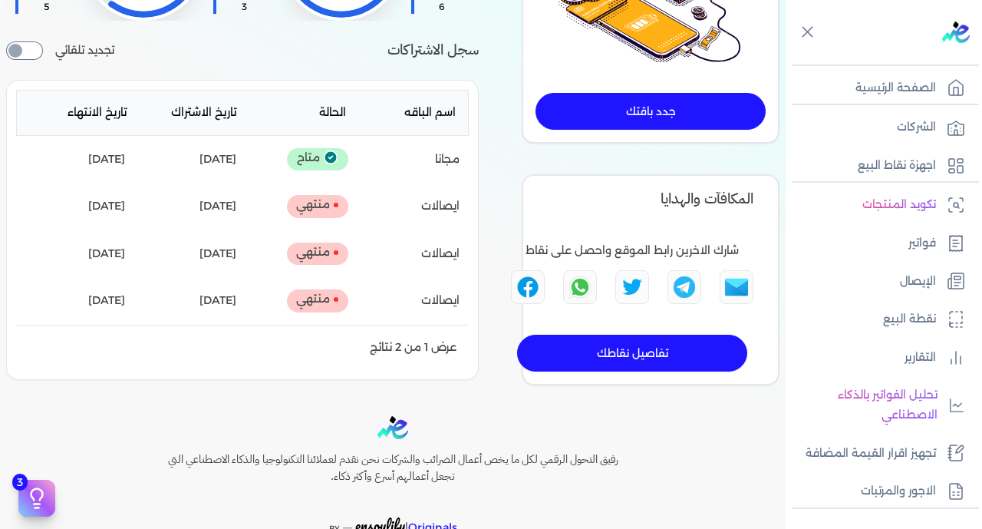
scroll to position [280, 0]
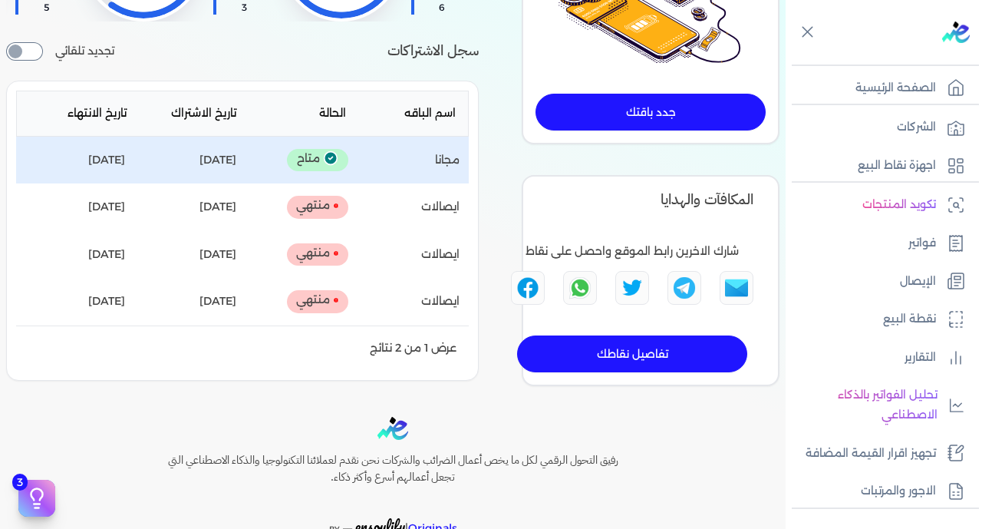
click at [346, 160] on p "متاح" at bounding box center [317, 160] width 61 height 23
click at [394, 159] on div "اسم الباقه : مجانا" at bounding box center [411, 160] width 100 height 20
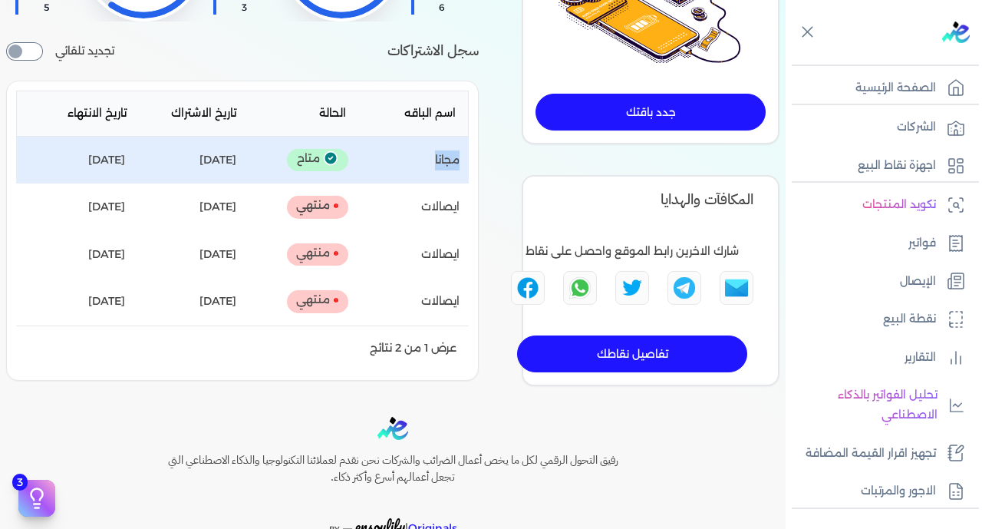
click at [336, 157] on circle at bounding box center [330, 158] width 13 height 13
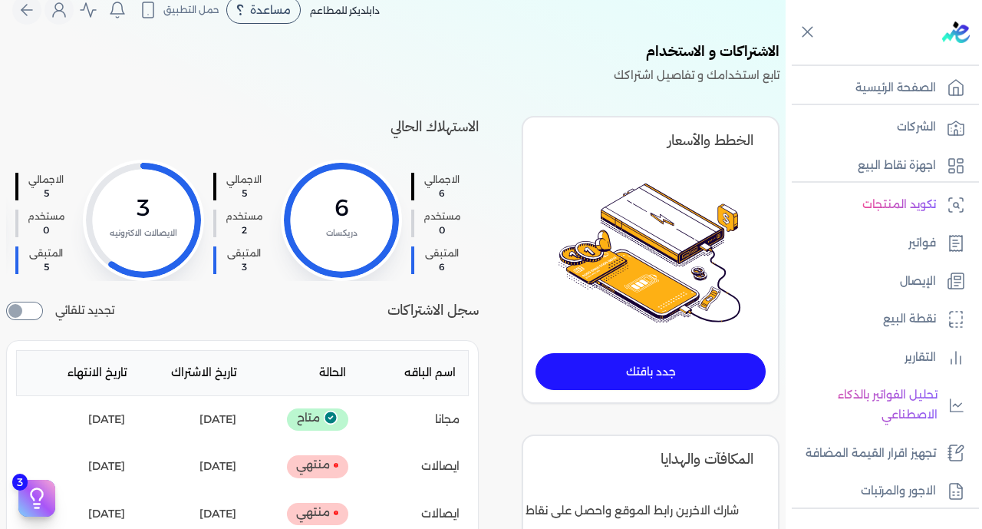
scroll to position [0, 0]
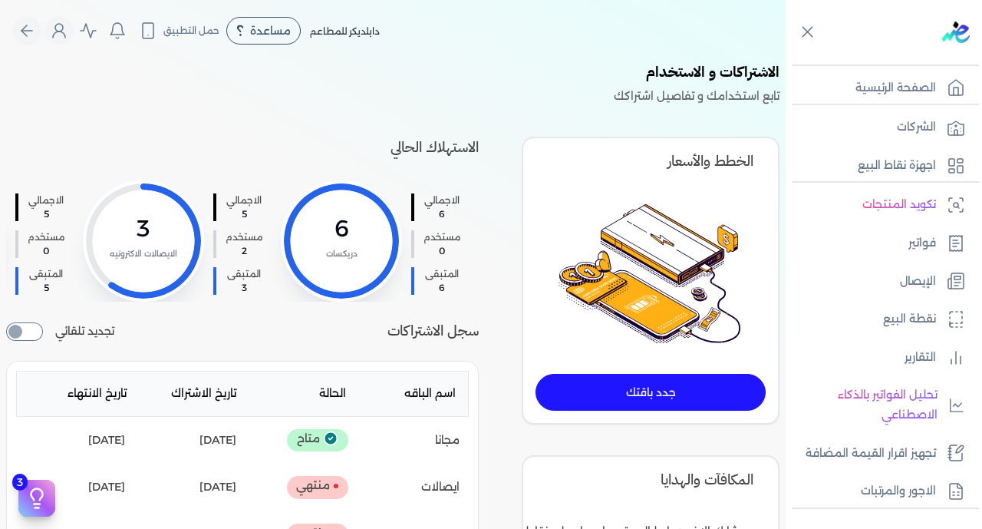
click at [678, 401] on link "جدد باقتك" at bounding box center [651, 392] width 230 height 37
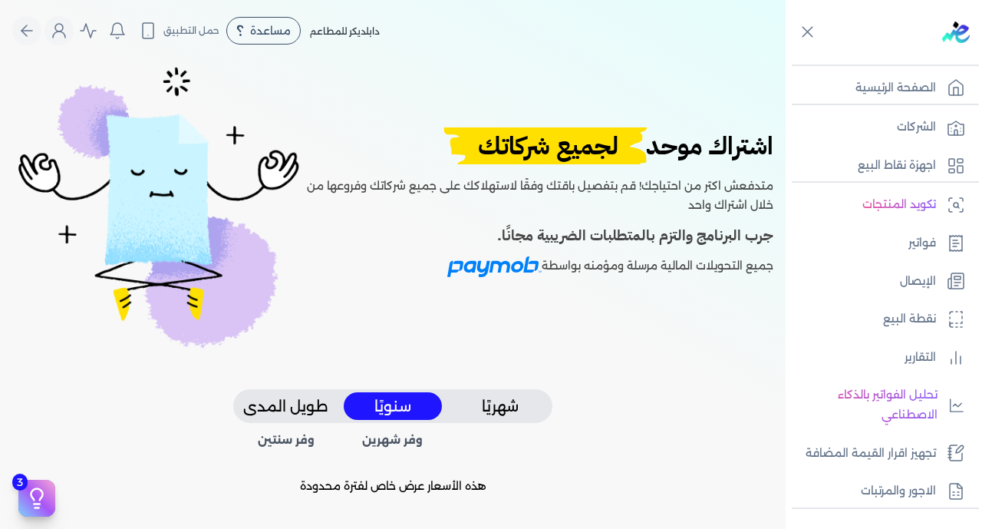
click at [510, 395] on button "شهريًا" at bounding box center [500, 406] width 98 height 28
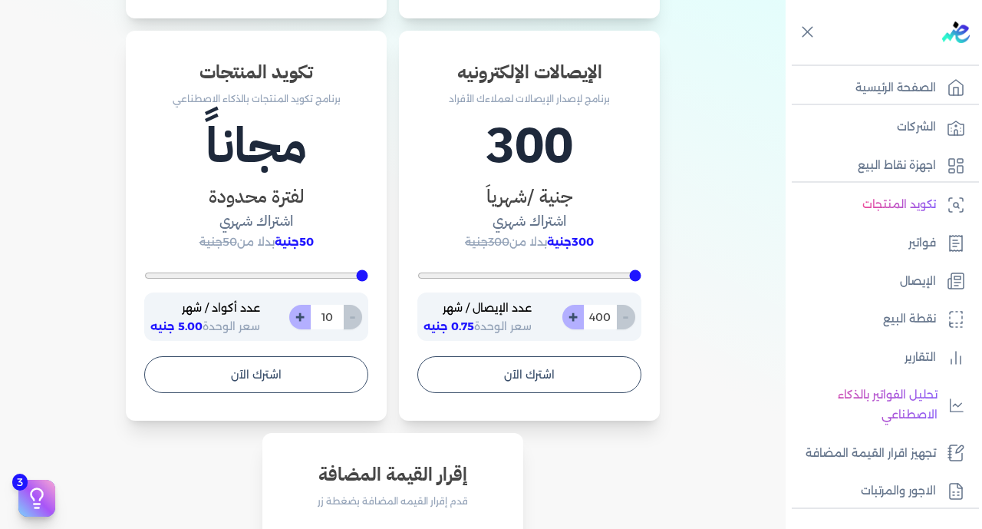
scroll to position [923, 0]
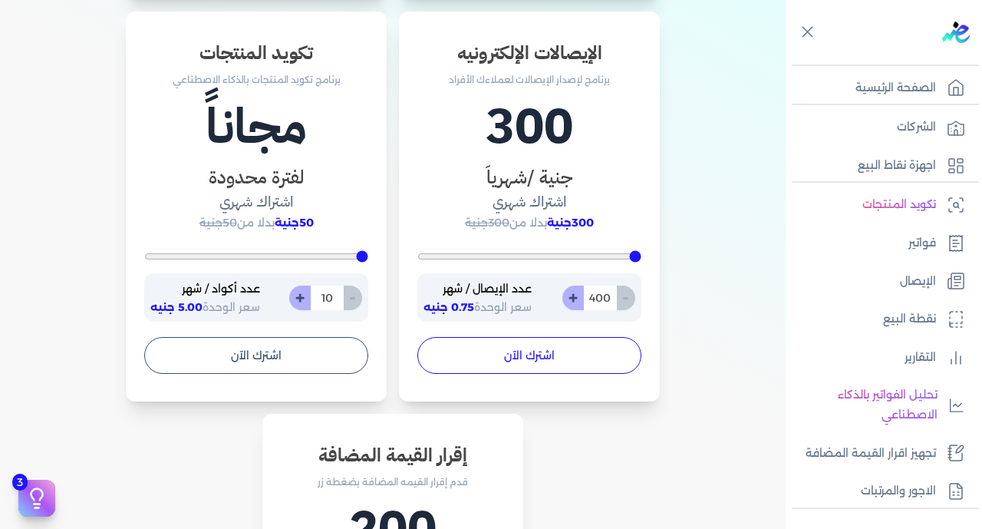
click at [562, 370] on button "اشترك الآن" at bounding box center [530, 355] width 224 height 37
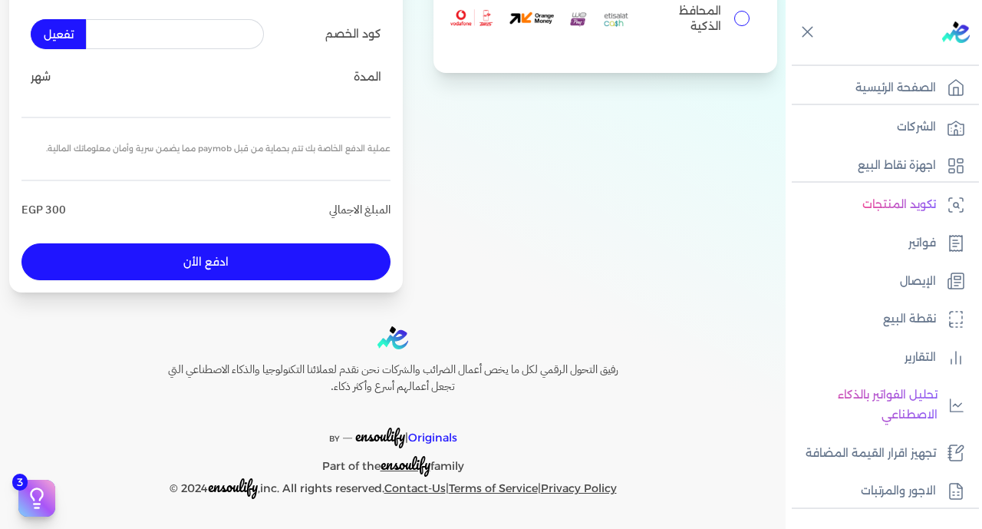
scroll to position [251, 0]
click at [735, 11] on input "المحافظ الذكية" at bounding box center [742, 18] width 15 height 15
radio input "true"
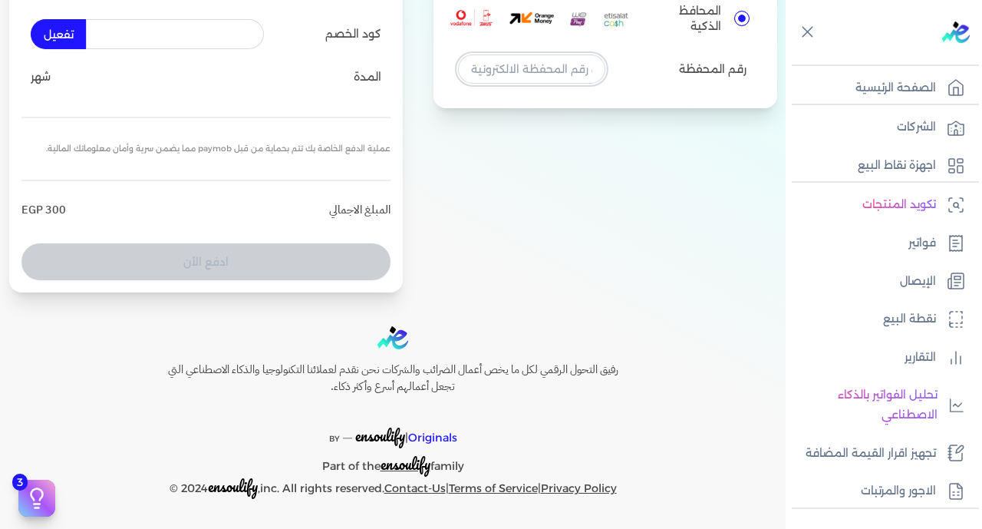
click at [563, 65] on input "tel" at bounding box center [531, 68] width 147 height 29
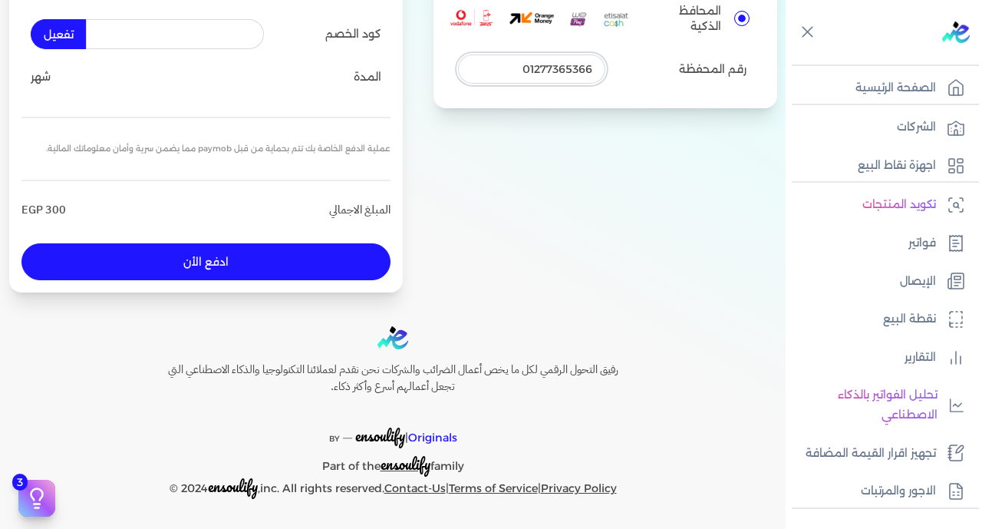
type input "01277365366"
click at [295, 269] on button "ادفع الأن" at bounding box center [205, 261] width 369 height 37
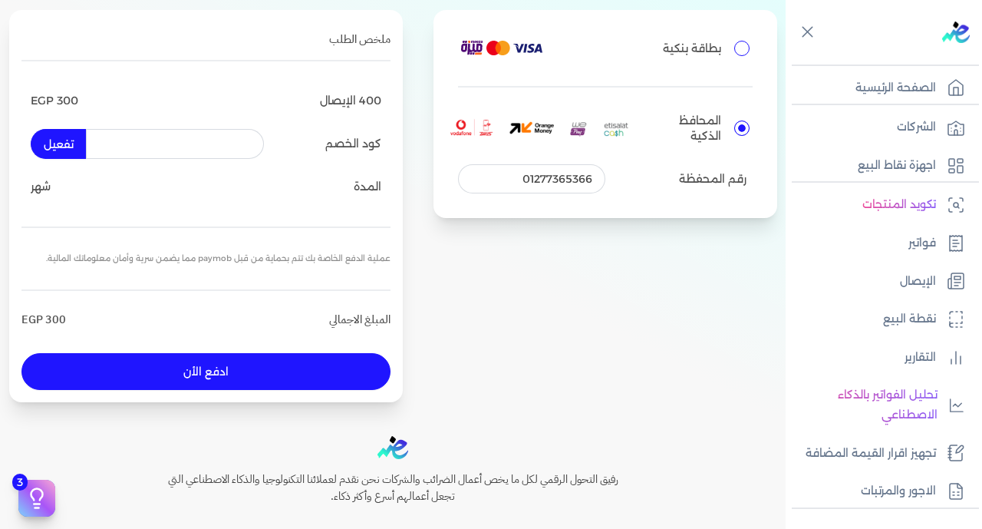
scroll to position [122, 0]
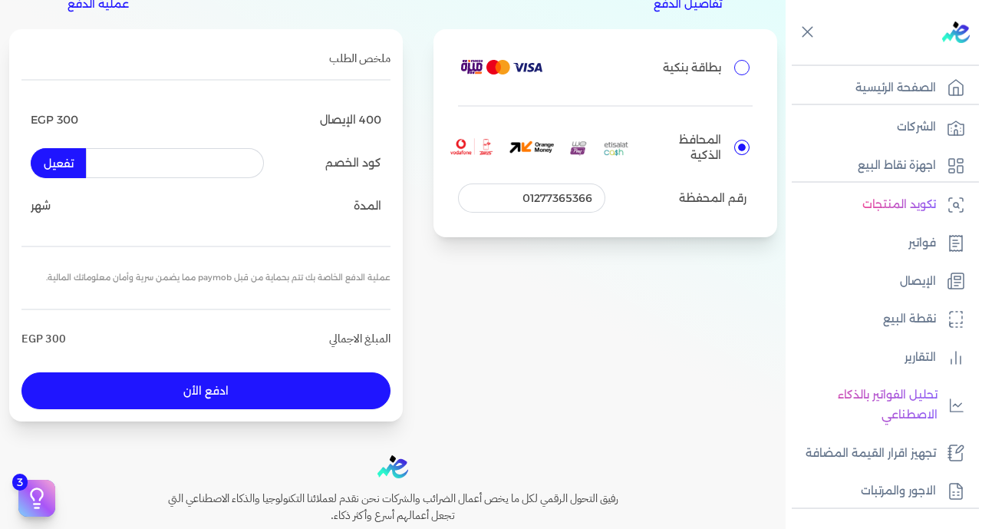
click at [737, 71] on input "بطاقة بنكية" at bounding box center [742, 67] width 15 height 15
radio input "true"
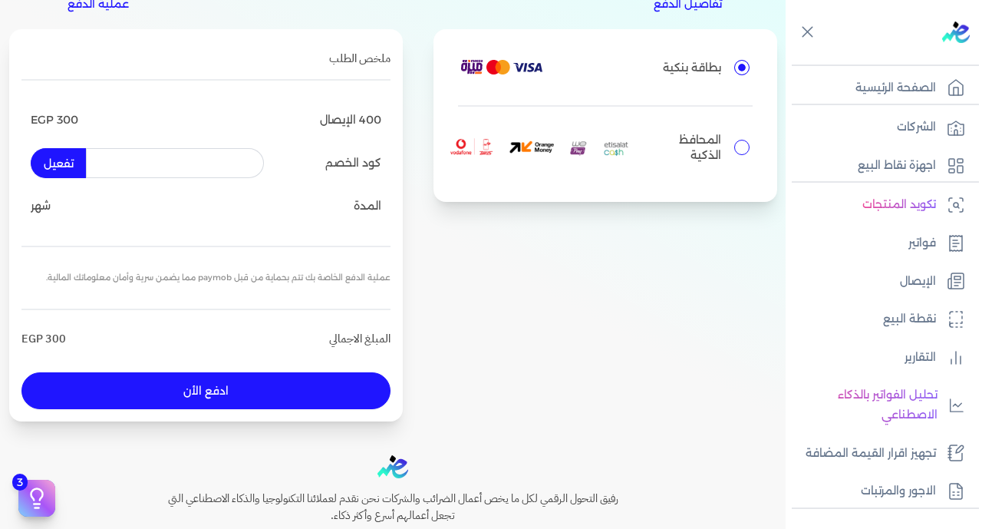
click at [735, 146] on input "المحافظ الذكية" at bounding box center [742, 147] width 15 height 15
radio input "true"
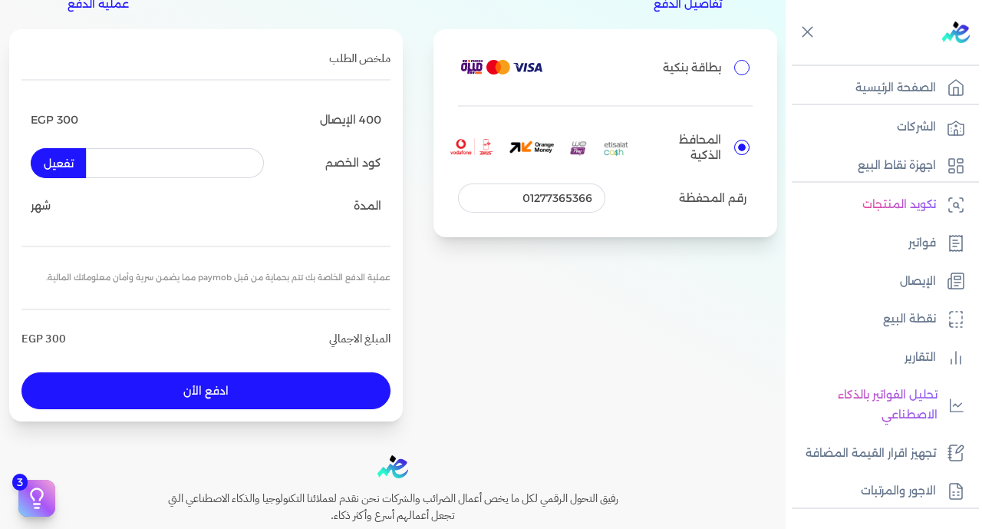
click at [260, 396] on button "ادفع الأن" at bounding box center [205, 390] width 369 height 37
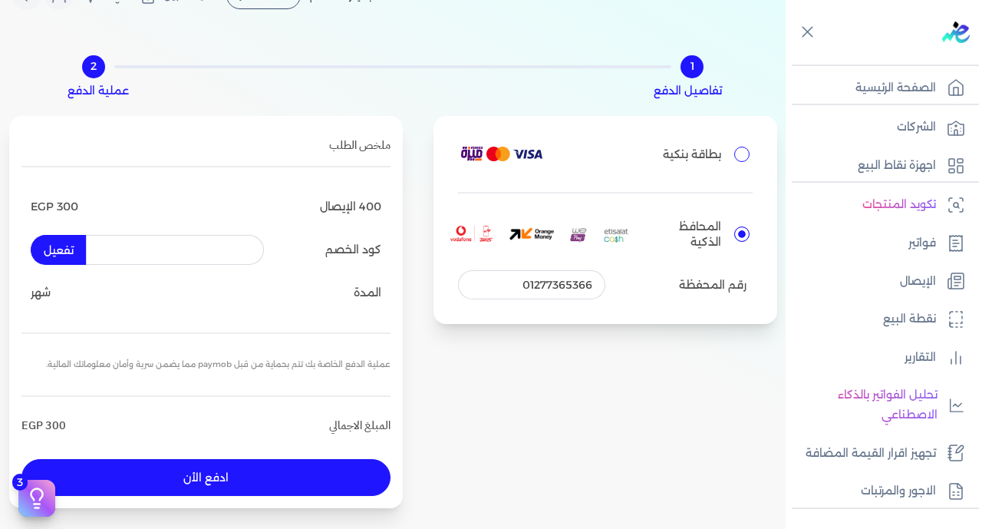
scroll to position [0, 0]
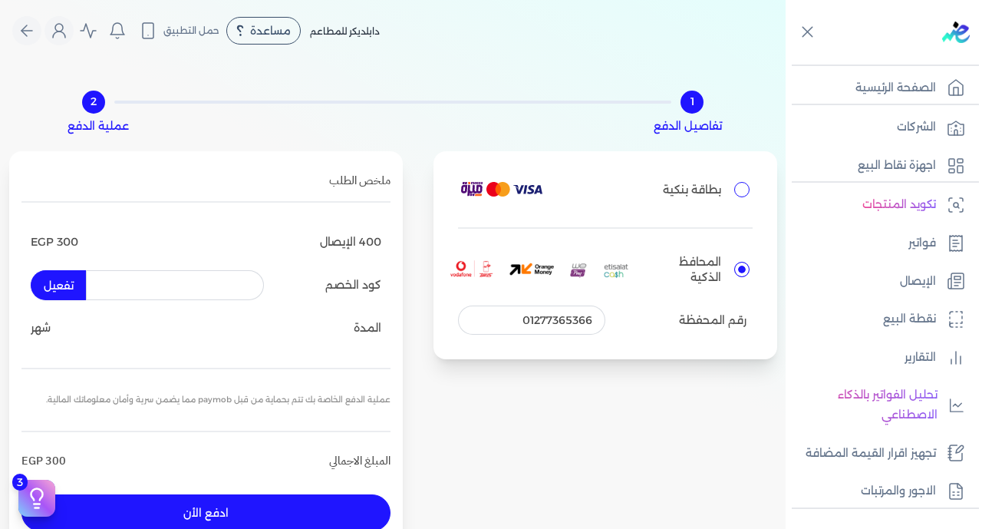
click at [294, 510] on button "ادفع الأن" at bounding box center [205, 512] width 369 height 37
click at [272, 36] on span "مساعدة" at bounding box center [270, 30] width 41 height 11
click at [285, 74] on span "خدمة العملاء" at bounding box center [275, 72] width 51 height 12
click at [260, 511] on button "ادفع الأن" at bounding box center [205, 512] width 369 height 37
click at [213, 505] on button "ادفع الأن" at bounding box center [205, 512] width 369 height 37
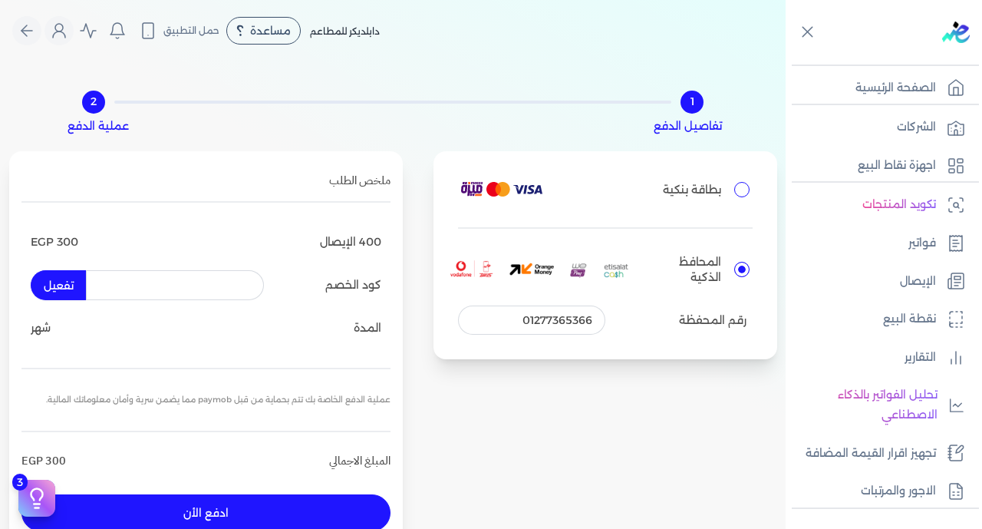
click at [213, 505] on button "ادفع الأن" at bounding box center [205, 512] width 369 height 37
click at [213, 516] on button "ادفع الأن" at bounding box center [205, 512] width 369 height 37
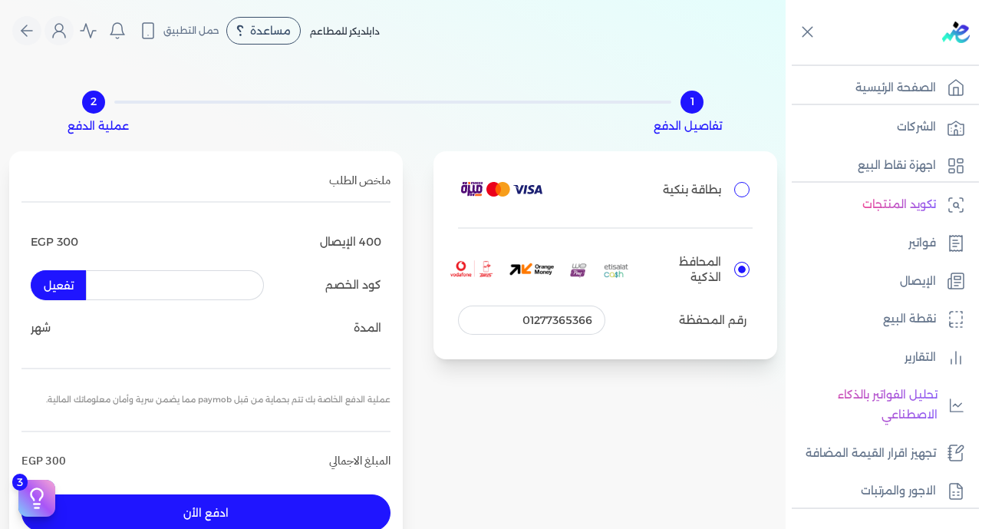
click at [216, 504] on button "ادفع الأن" at bounding box center [205, 512] width 369 height 37
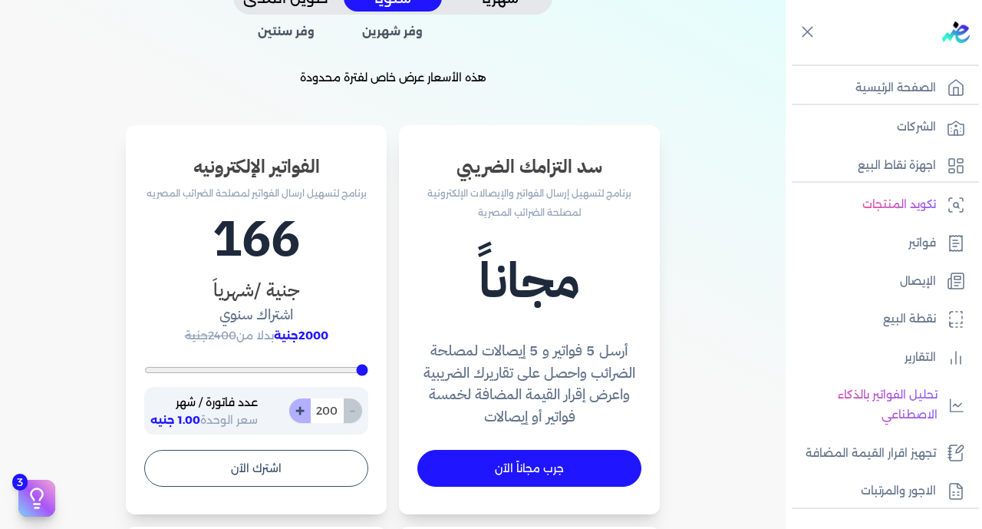
scroll to position [406, 0]
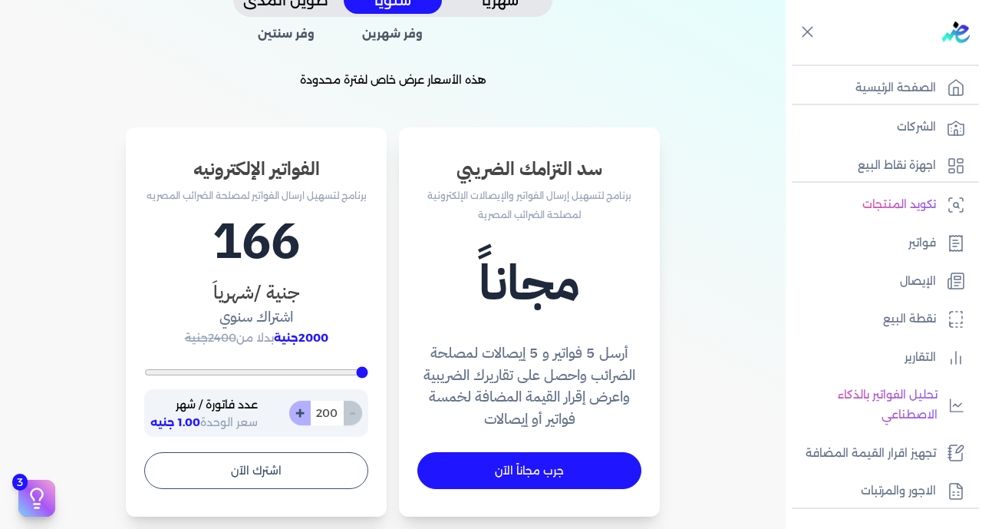
click at [490, 6] on button "شهريًا" at bounding box center [500, 0] width 98 height 28
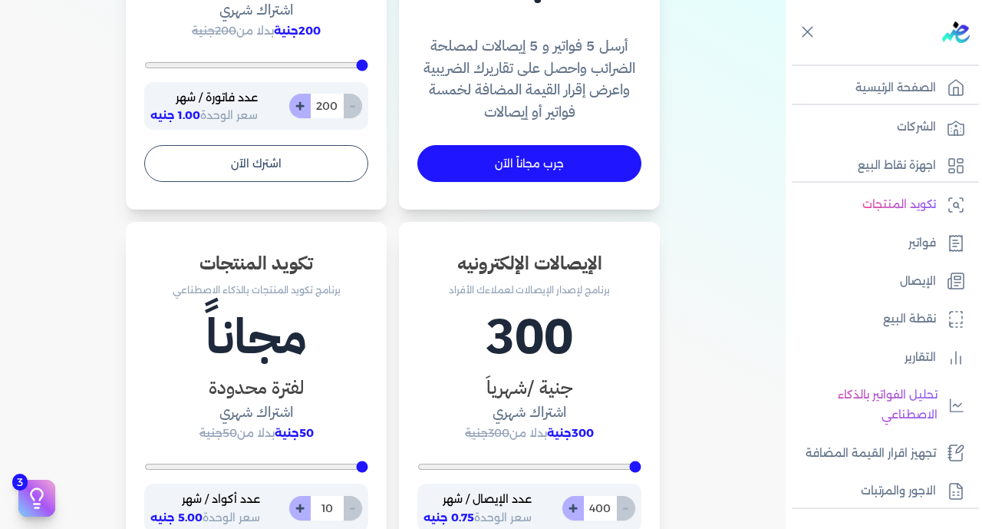
scroll to position [742, 0]
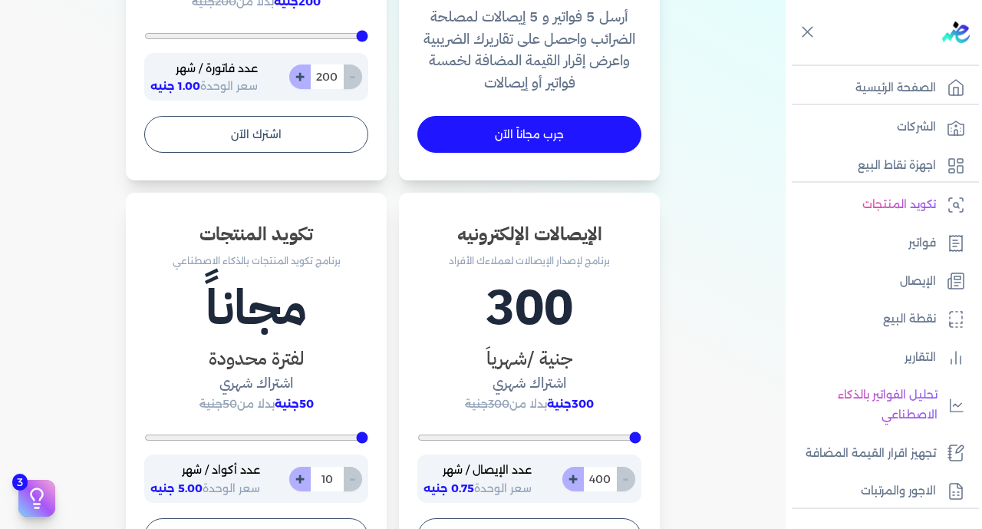
click at [632, 483] on div "- 400 +" at bounding box center [599, 479] width 73 height 25
click at [613, 478] on input "400" at bounding box center [600, 479] width 34 height 25
type input "5400"
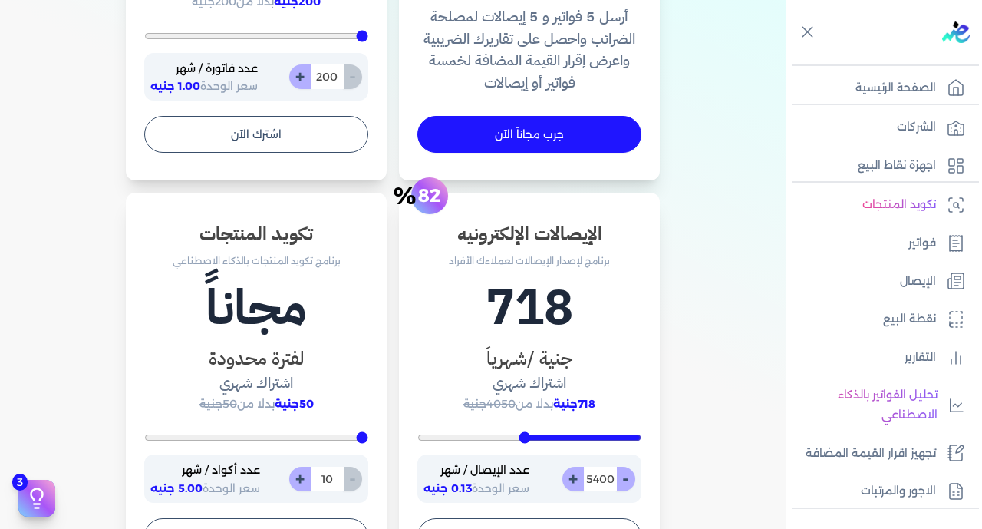
type input "400"
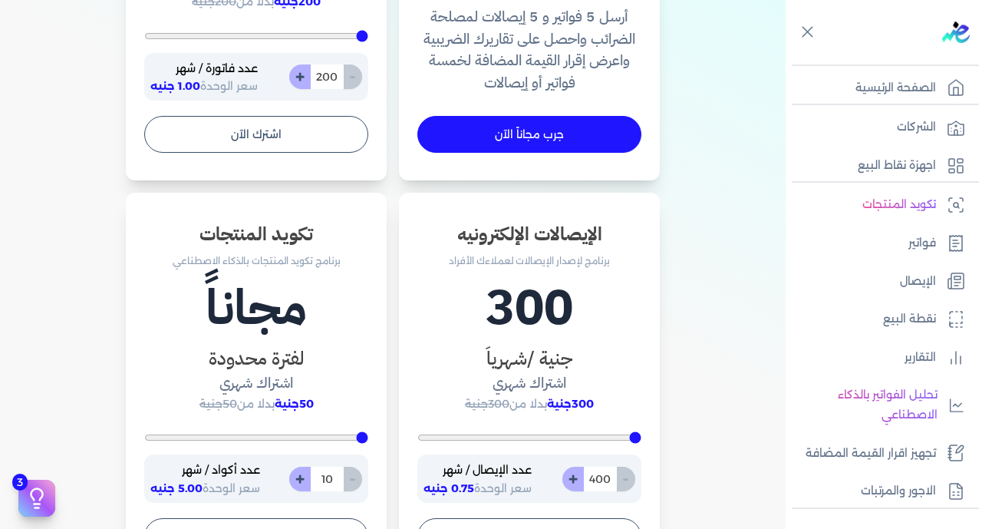
type input "400"
type input "40"
type input "400"
type input "4"
type input "5200"
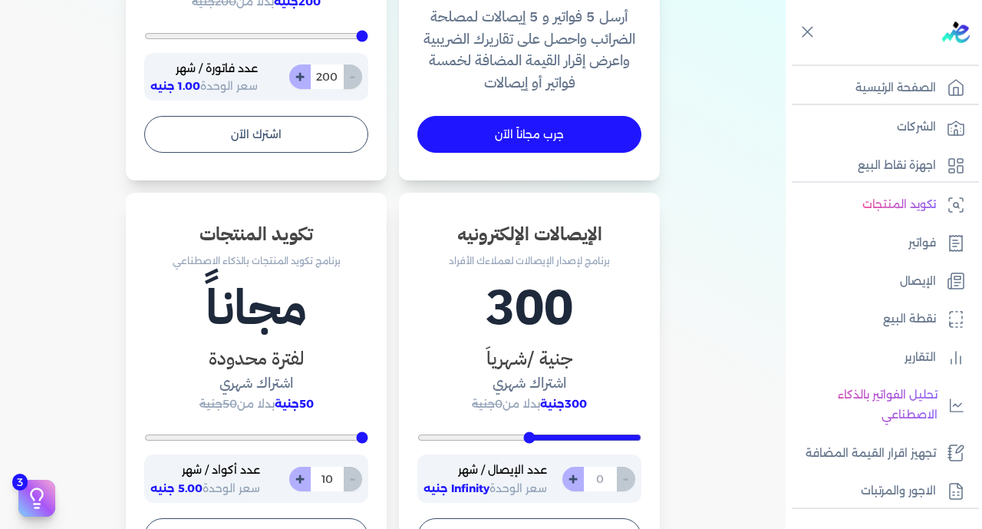
type input "400"
type input "5"
type input "400"
type input "50"
type input "500"
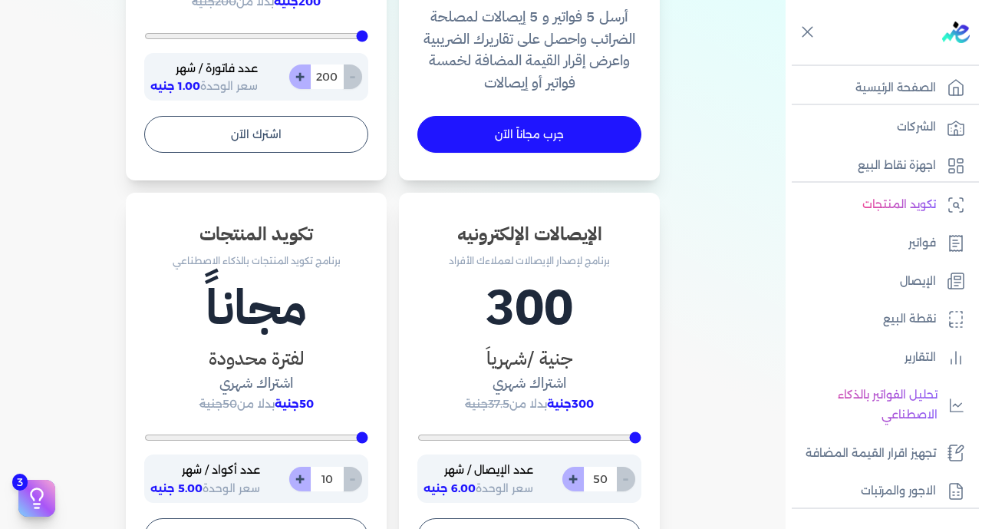
type input "500"
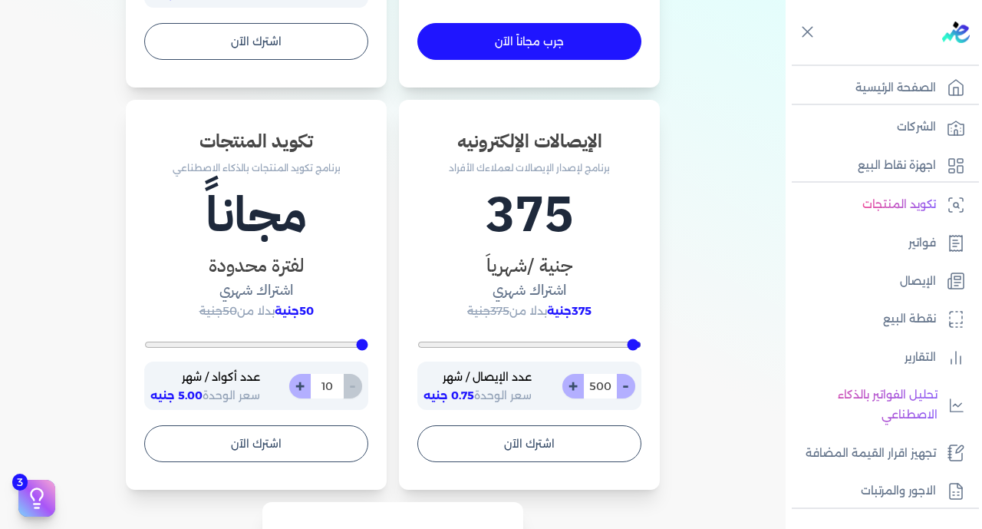
scroll to position [889, 0]
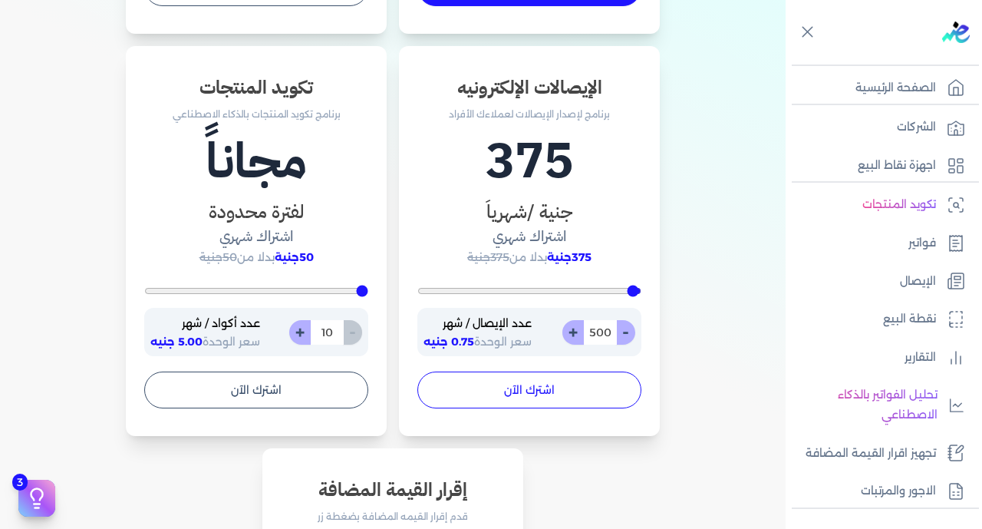
click at [589, 381] on button "اشترك الآن" at bounding box center [530, 389] width 224 height 37
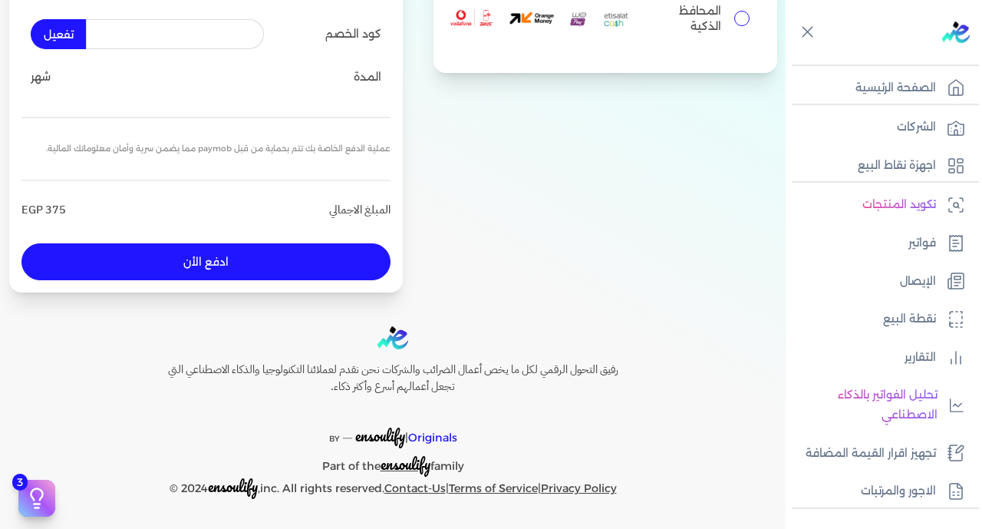
scroll to position [251, 0]
click at [735, 18] on input "المحافظ الذكية" at bounding box center [742, 18] width 15 height 15
radio input "true"
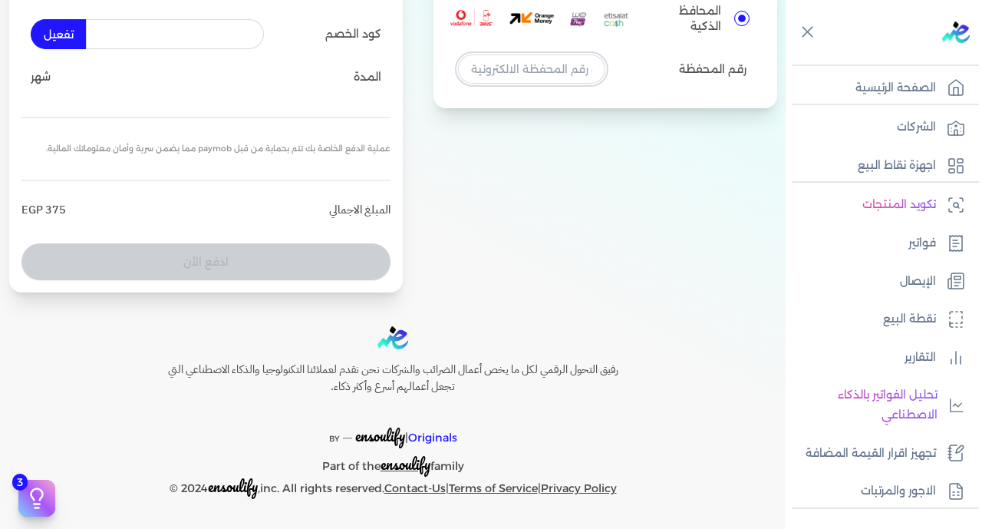
click at [543, 75] on input "tel" at bounding box center [531, 68] width 147 height 29
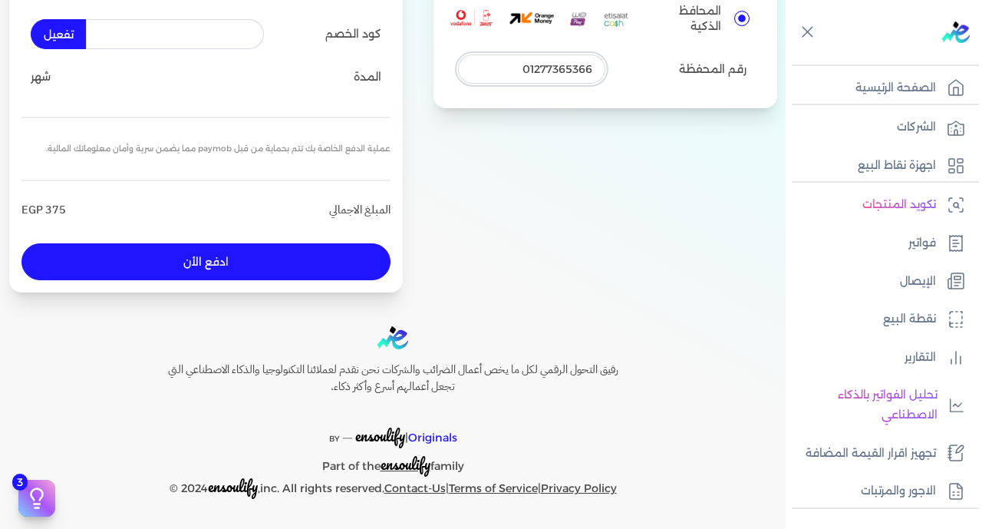
type input "01277365366"
click at [358, 246] on button "ادفع الأن" at bounding box center [205, 261] width 369 height 37
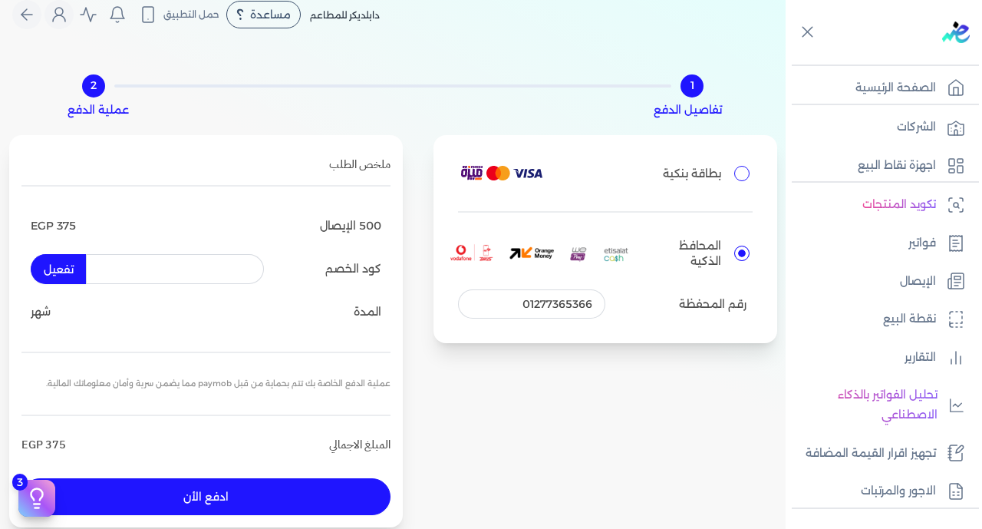
scroll to position [14, 0]
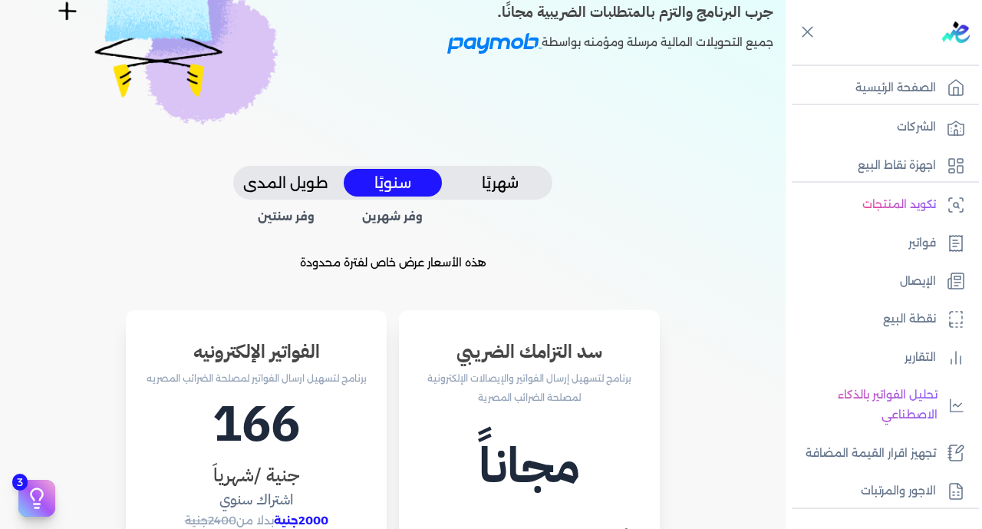
scroll to position [223, 0]
click at [509, 186] on button "شهريًا" at bounding box center [500, 183] width 98 height 28
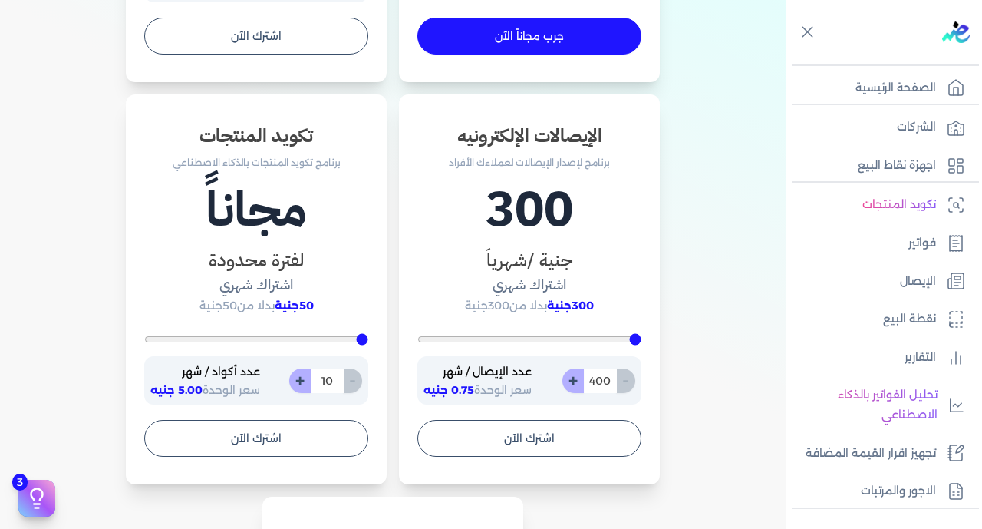
scroll to position [929, 0]
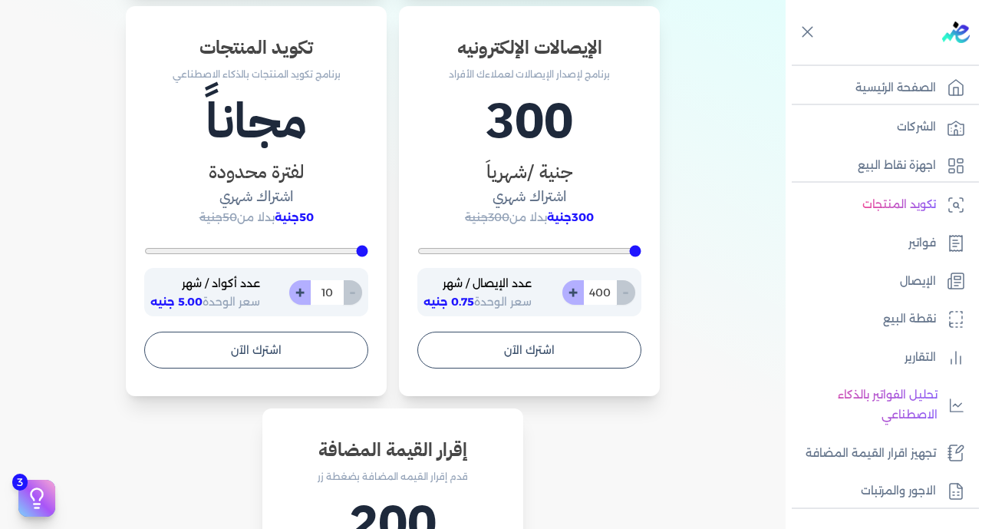
click at [603, 289] on input "400" at bounding box center [600, 292] width 34 height 25
click at [544, 354] on button "اشترك الآن" at bounding box center [530, 350] width 224 height 37
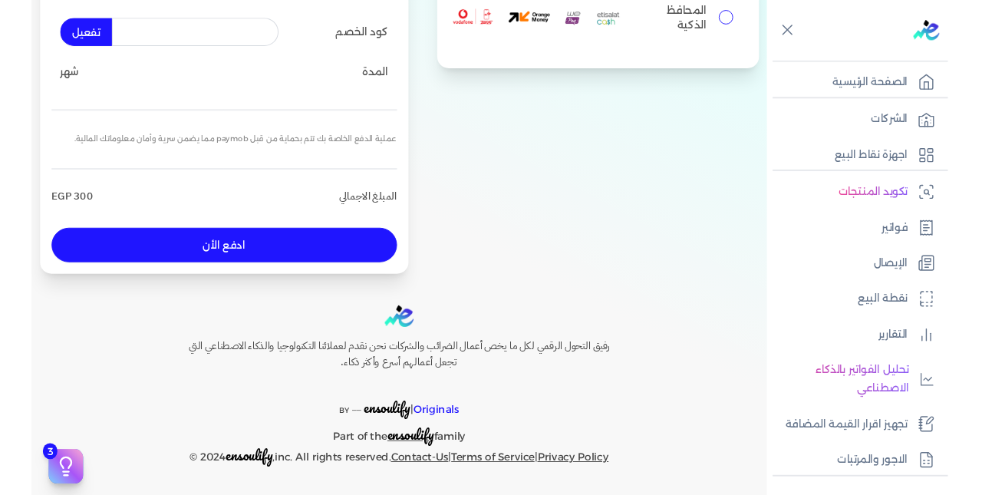
scroll to position [251, 0]
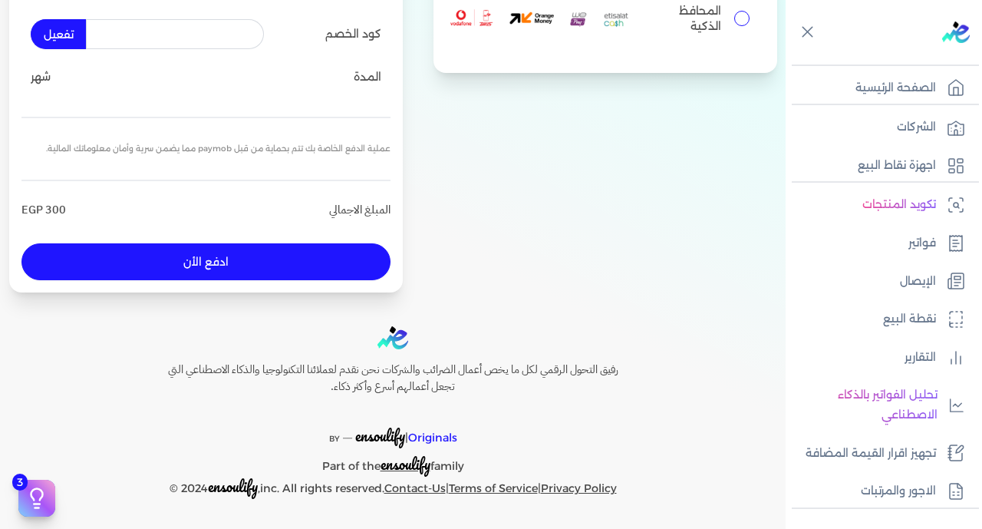
click at [738, 15] on input "المحافظ الذكية" at bounding box center [742, 18] width 15 height 15
radio input "true"
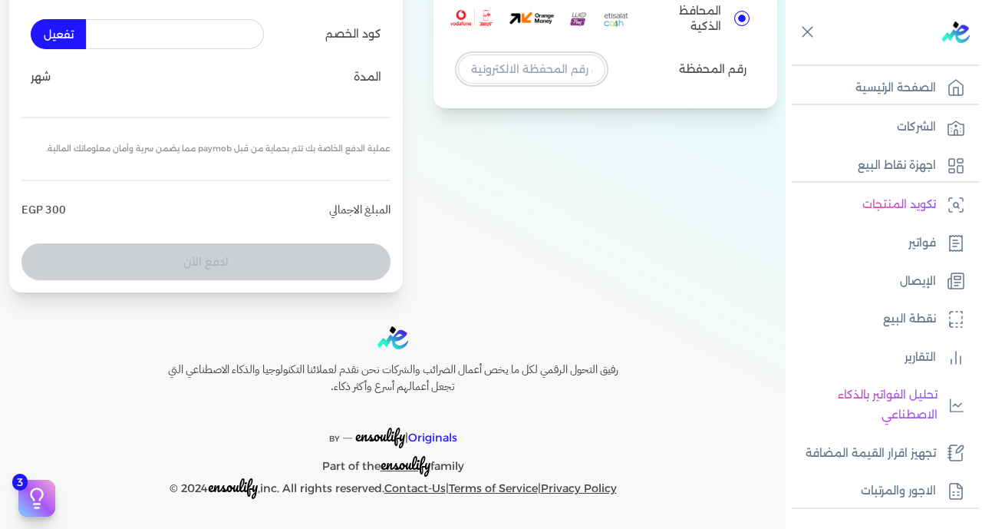
click at [569, 68] on input "tel" at bounding box center [531, 68] width 147 height 29
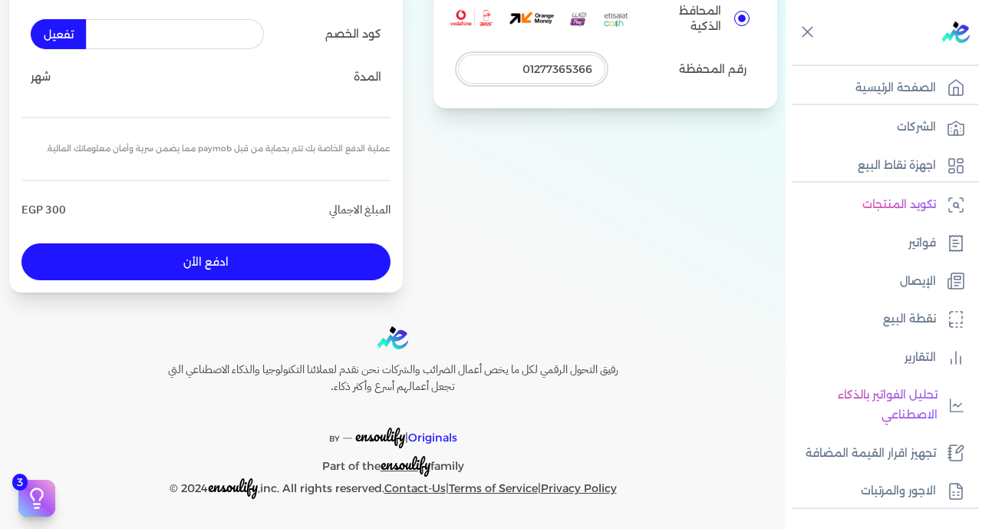
type input "01277365366"
click at [352, 260] on button "ادفع الأن" at bounding box center [205, 261] width 369 height 37
